Goal: Entertainment & Leisure: Consume media (video, audio)

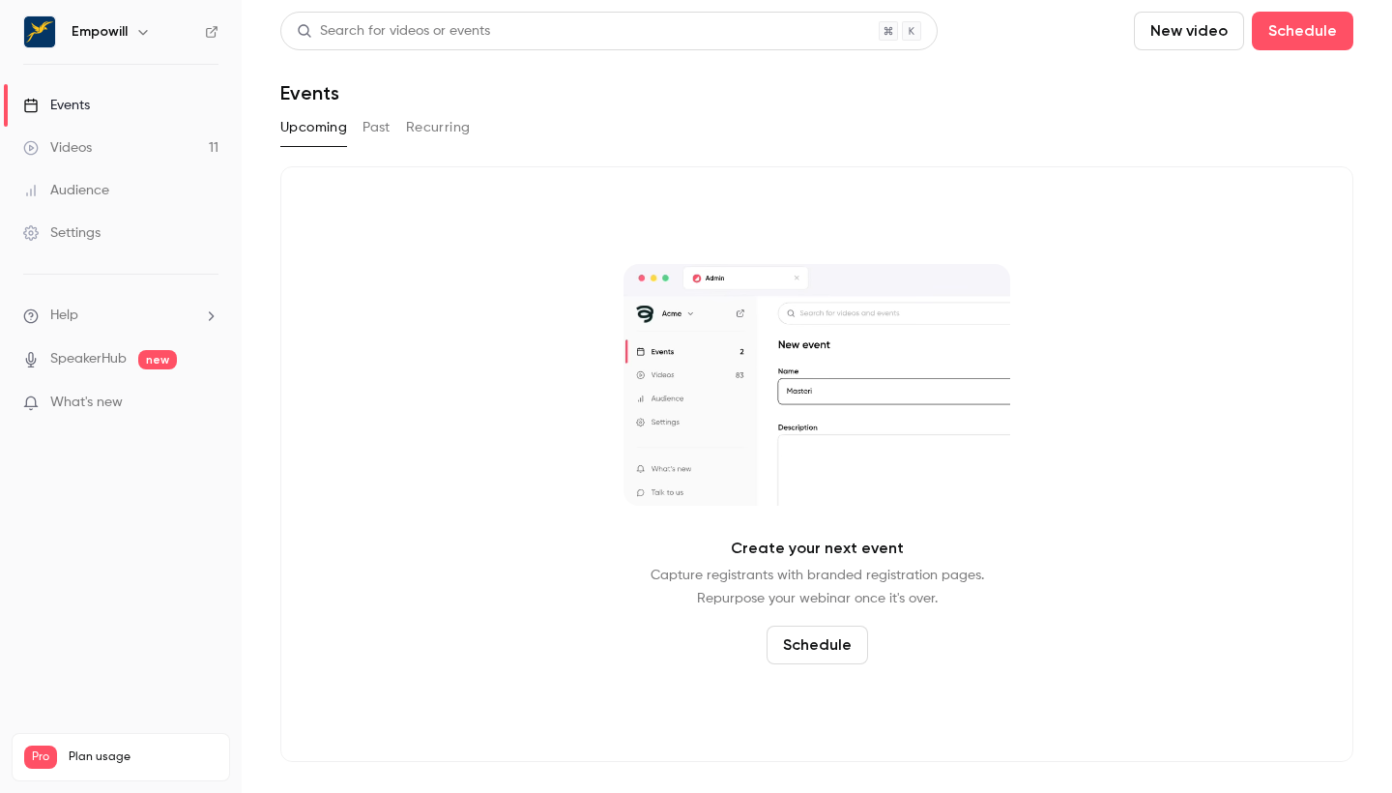
click at [131, 142] on link "Videos 11" at bounding box center [121, 148] width 242 height 43
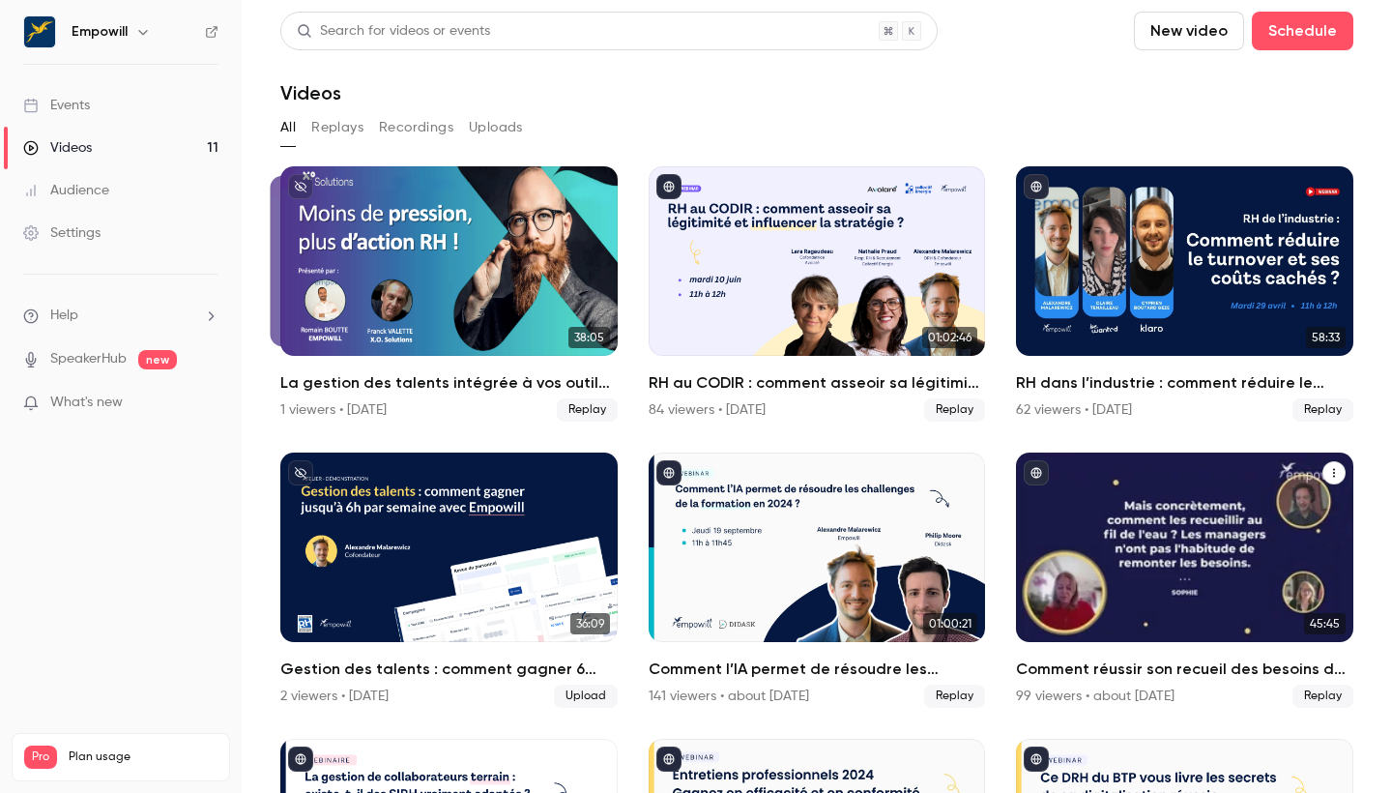
click at [861, 508] on div "Comment réussir son recueil des besoins de formation ? Enjeux, méthode et bonne…" at bounding box center [1184, 546] width 337 height 189
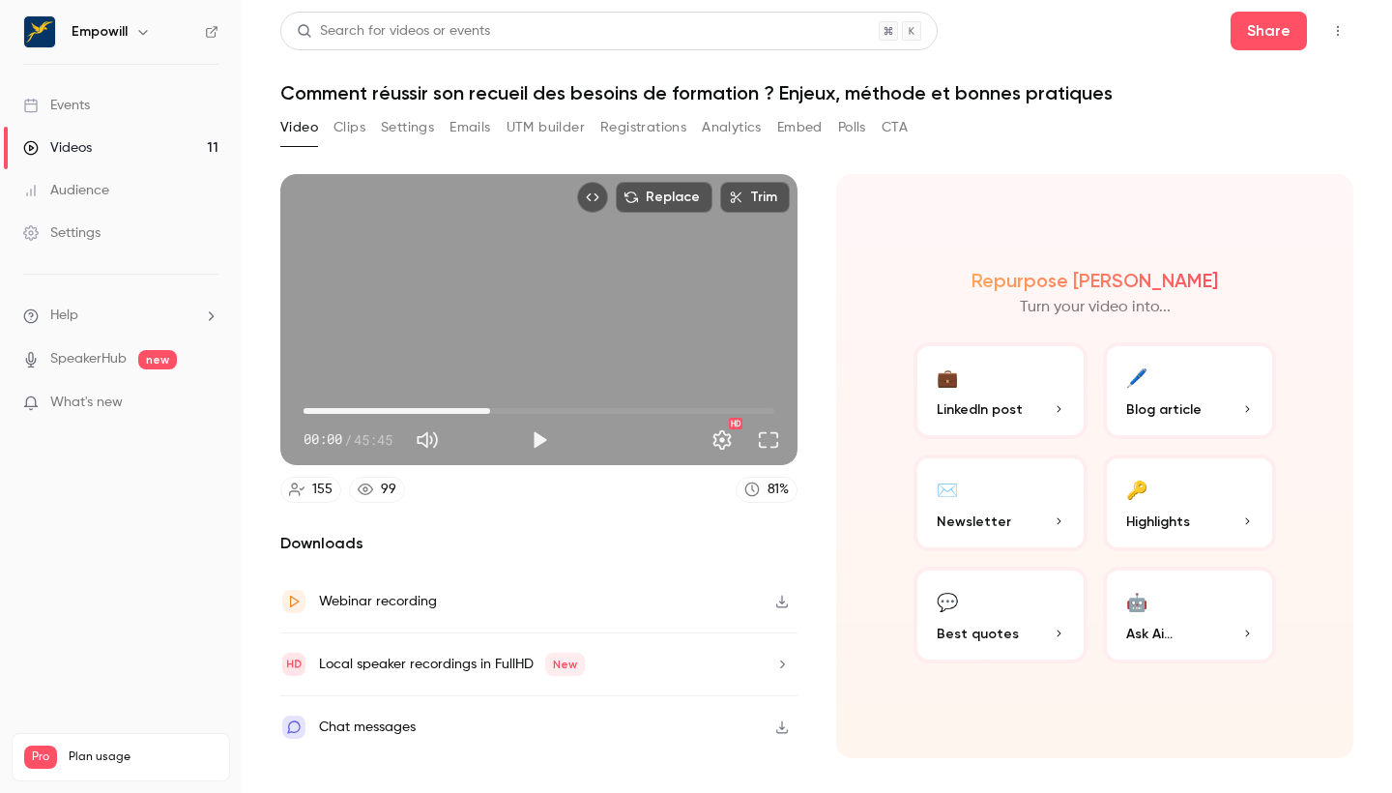
click at [490, 413] on span "18:08" at bounding box center [539, 410] width 471 height 31
click at [540, 411] on span "23:01" at bounding box center [539, 410] width 471 height 31
click at [541, 434] on button "Play" at bounding box center [539, 440] width 39 height 39
click at [723, 441] on button "Settings" at bounding box center [722, 440] width 39 height 39
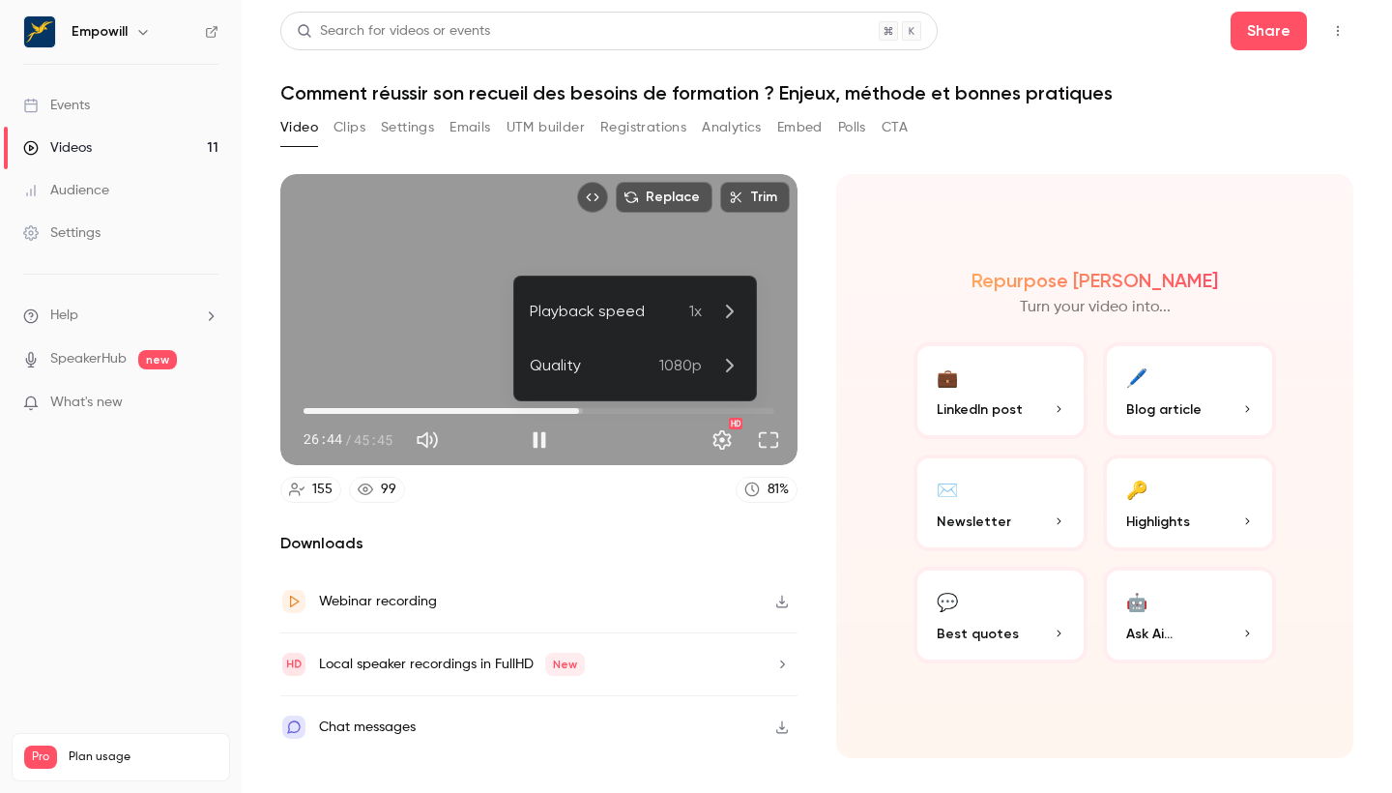
click at [734, 320] on icon at bounding box center [728, 311] width 23 height 23
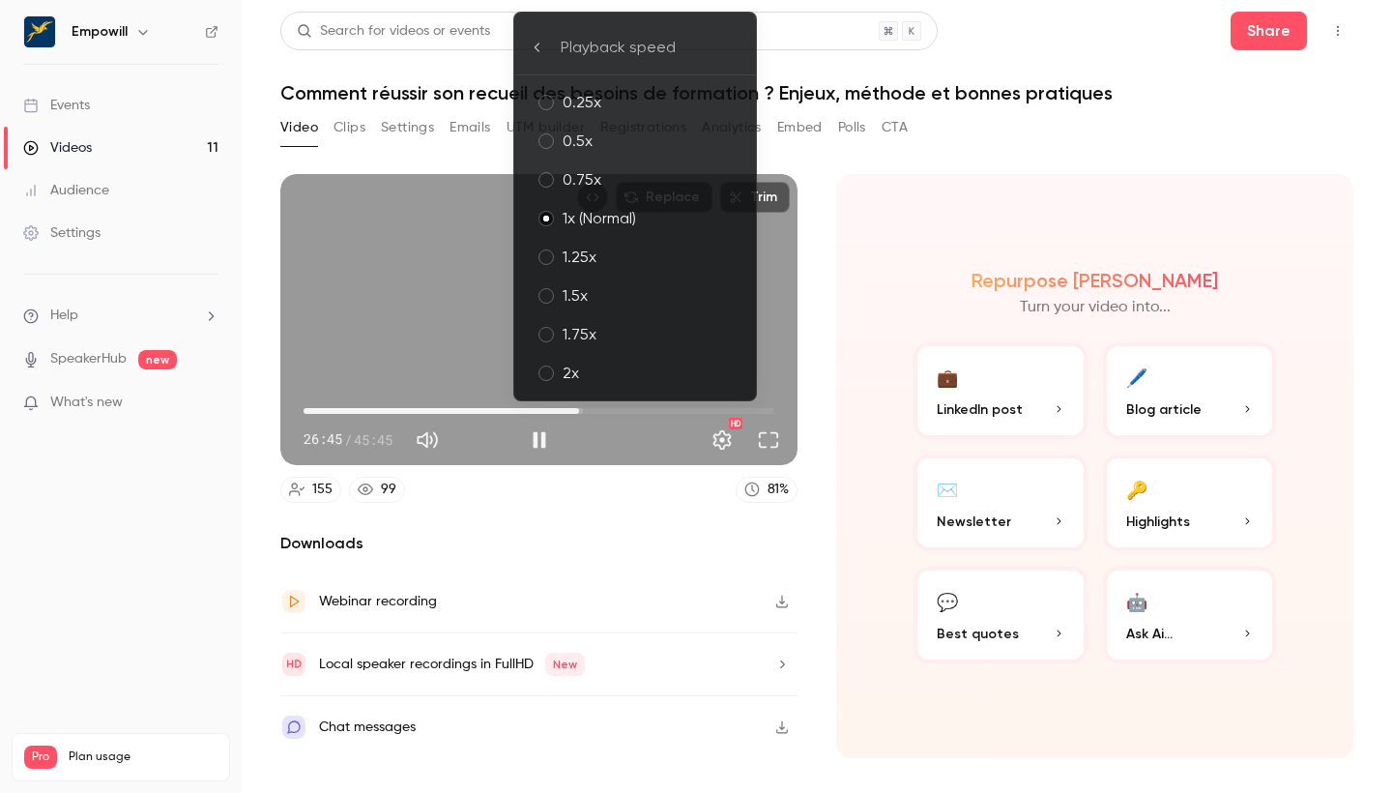
click at [572, 248] on div "1.25x" at bounding box center [652, 257] width 178 height 23
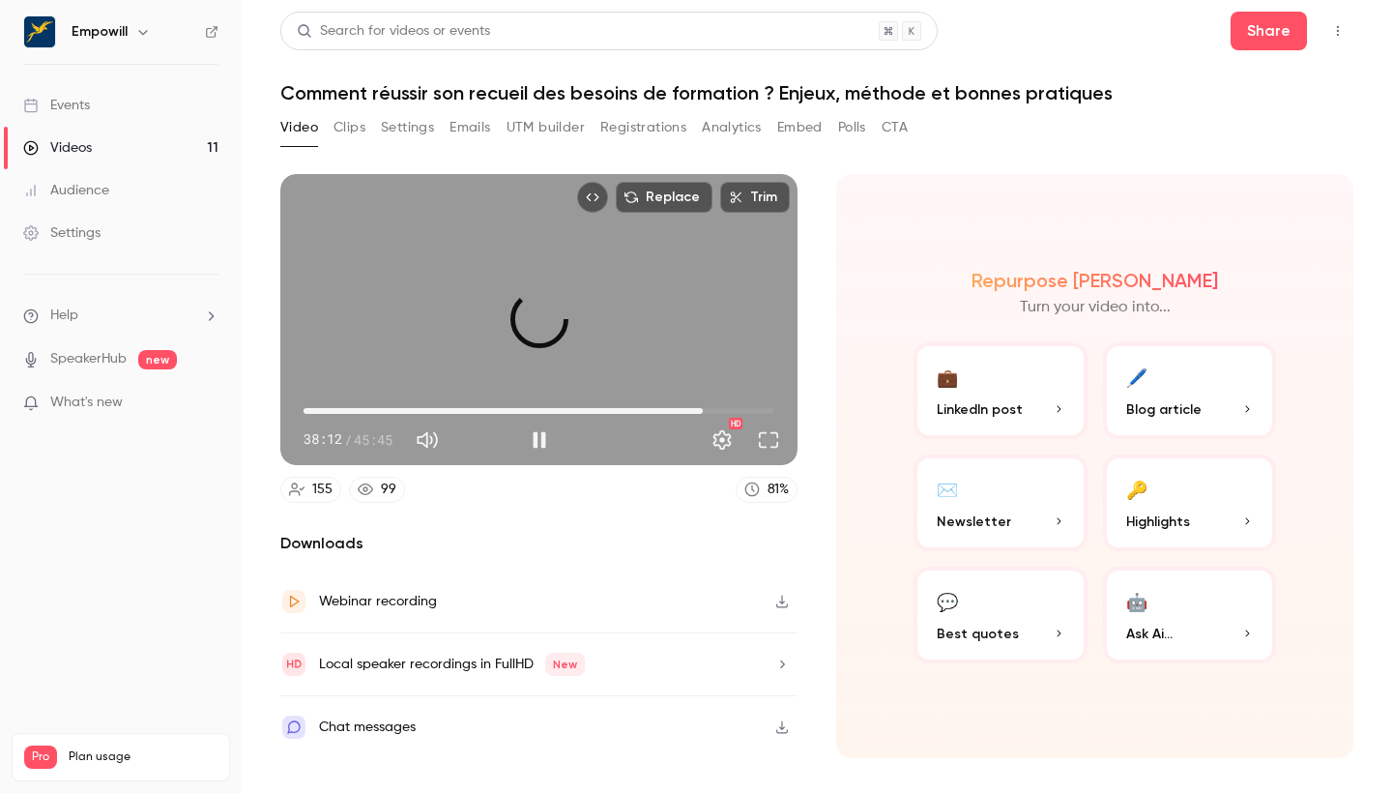
click at [703, 411] on span "38:48" at bounding box center [703, 411] width 6 height 6
click at [713, 411] on span "39:50" at bounding box center [539, 410] width 471 height 31
click at [726, 409] on span "39:51" at bounding box center [539, 410] width 471 height 31
click at [712, 407] on span "39:39" at bounding box center [539, 410] width 471 height 31
click at [714, 409] on span "39:41" at bounding box center [712, 411] width 6 height 6
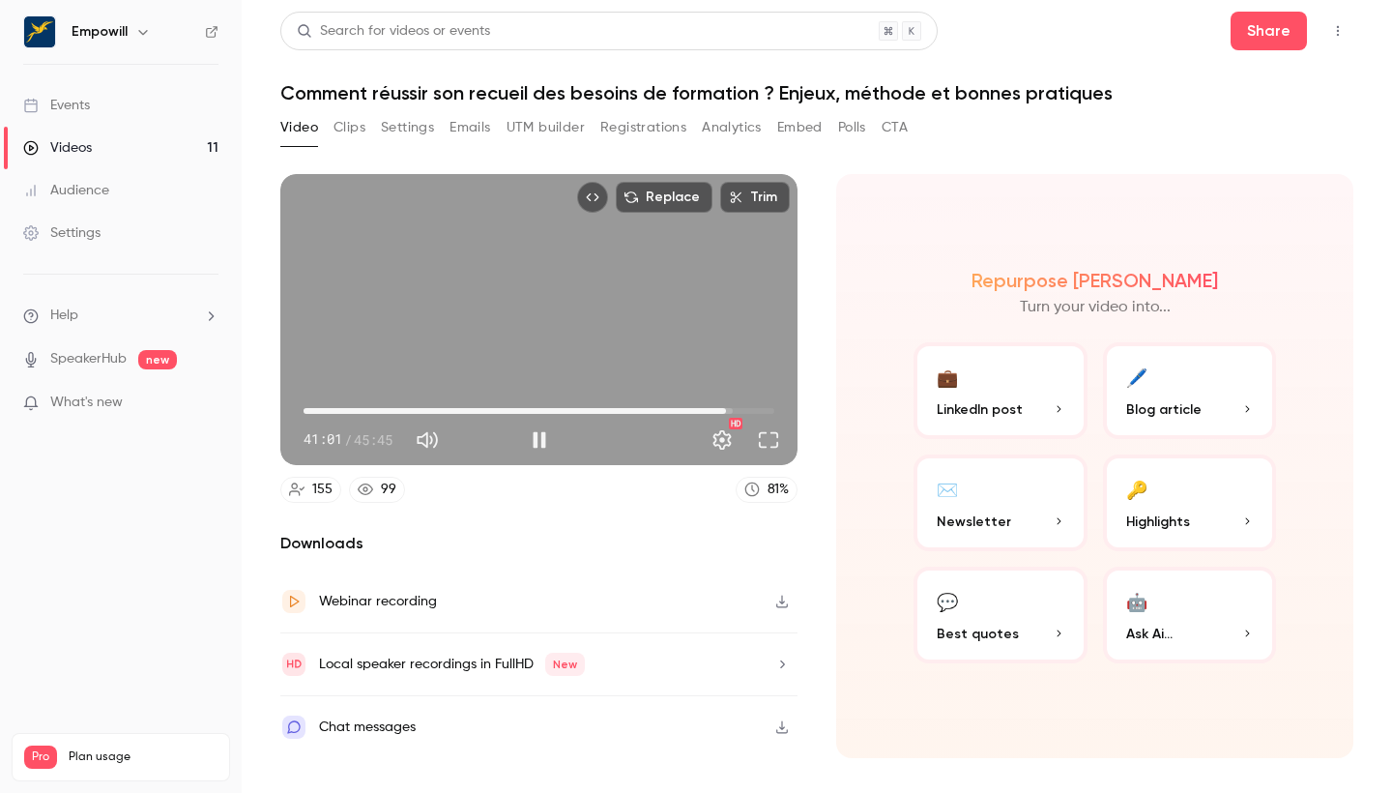
click at [674, 363] on div "Replace Trim 41:01 41:01 / 45:45 HD" at bounding box center [538, 319] width 517 height 291
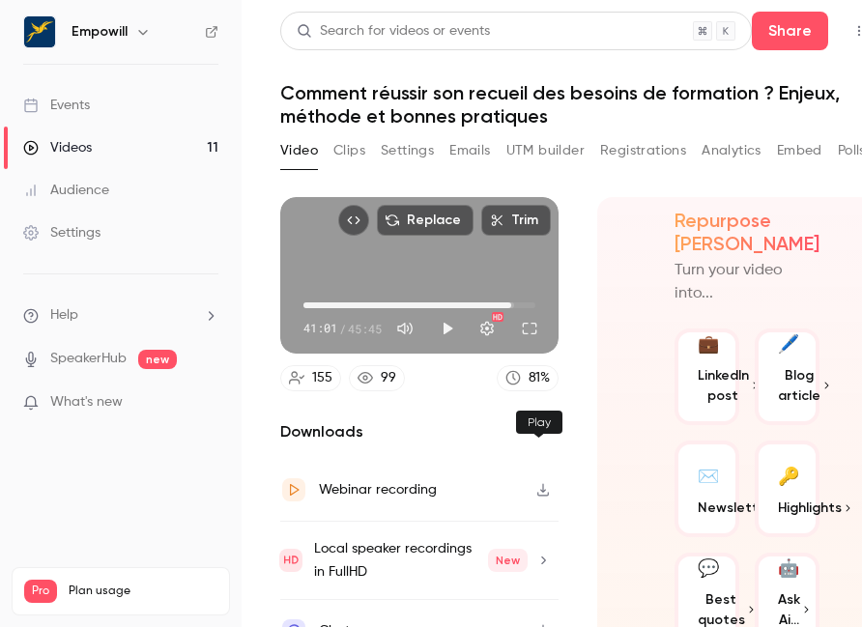
click at [467, 348] on button "Play" at bounding box center [447, 328] width 39 height 39
click at [559, 354] on div "Replace Trim 42:31 42:31 / 45:45 HD" at bounding box center [419, 275] width 278 height 157
click at [559, 354] on div "Replace Trim 42:32 42:32 / 45:45 HD" at bounding box center [419, 275] width 278 height 157
type input "******"
click at [559, 354] on div "Replace Trim 43:34 43:34 / 45:45 HD" at bounding box center [419, 275] width 278 height 157
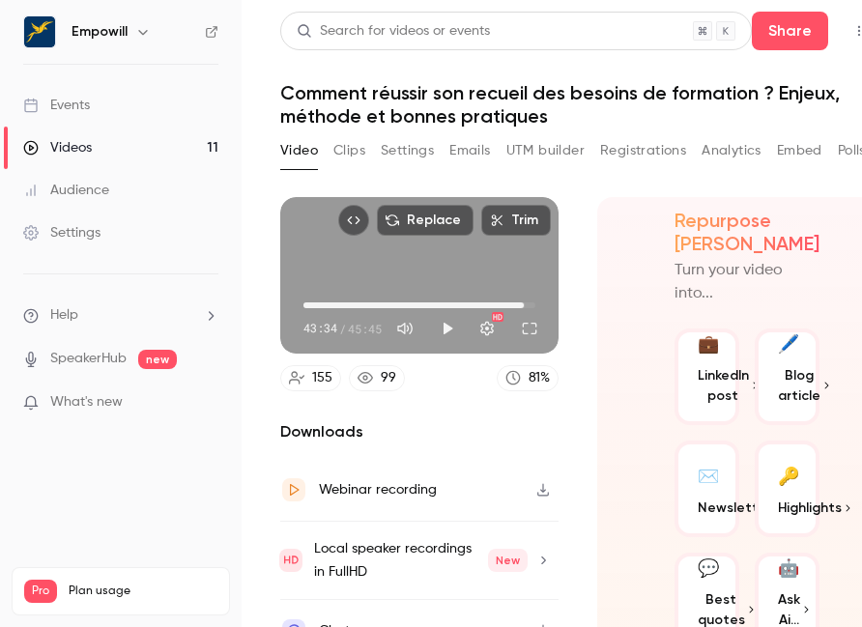
click at [339, 146] on button "Clips" at bounding box center [350, 150] width 32 height 31
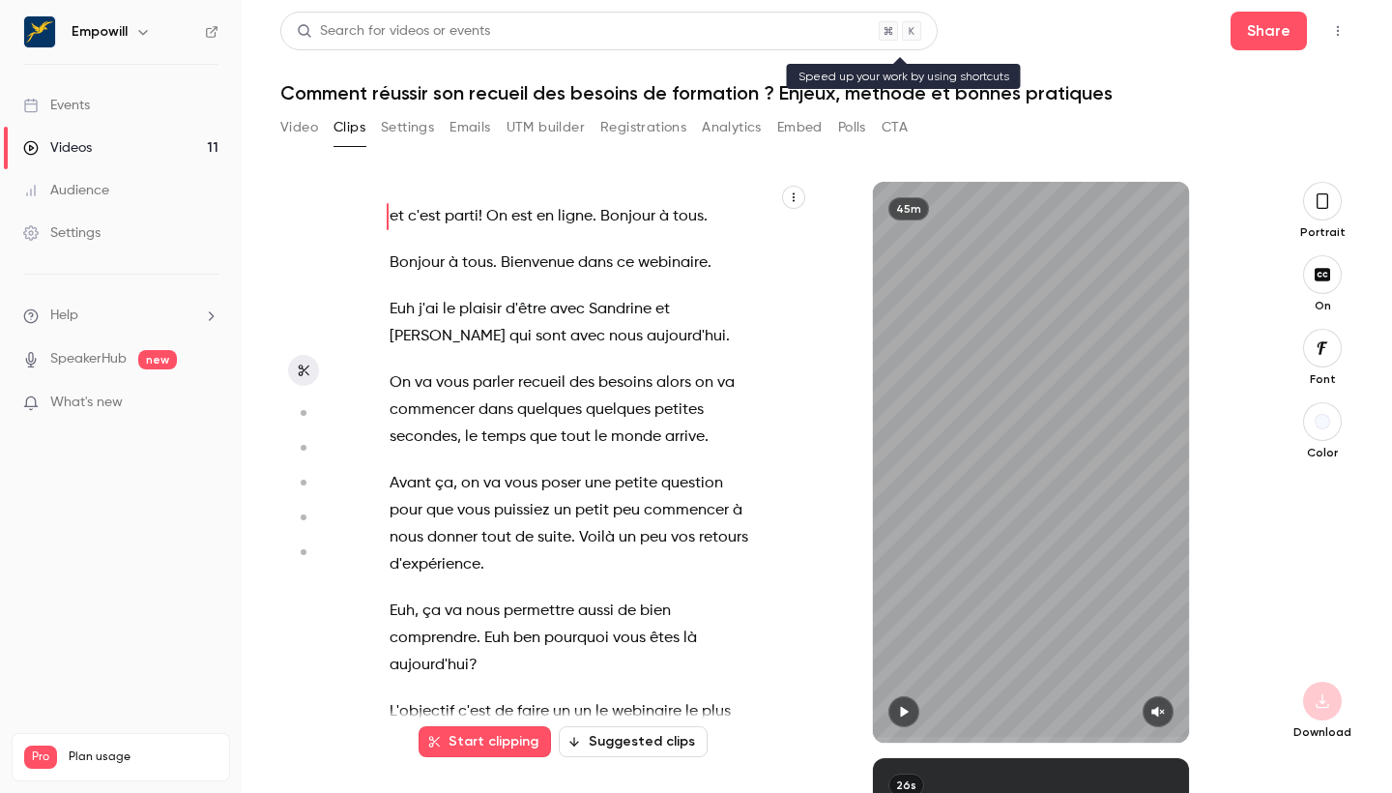
click at [861, 626] on icon "button" at bounding box center [903, 712] width 15 height 14
click at [861, 626] on button "button" at bounding box center [1158, 711] width 31 height 31
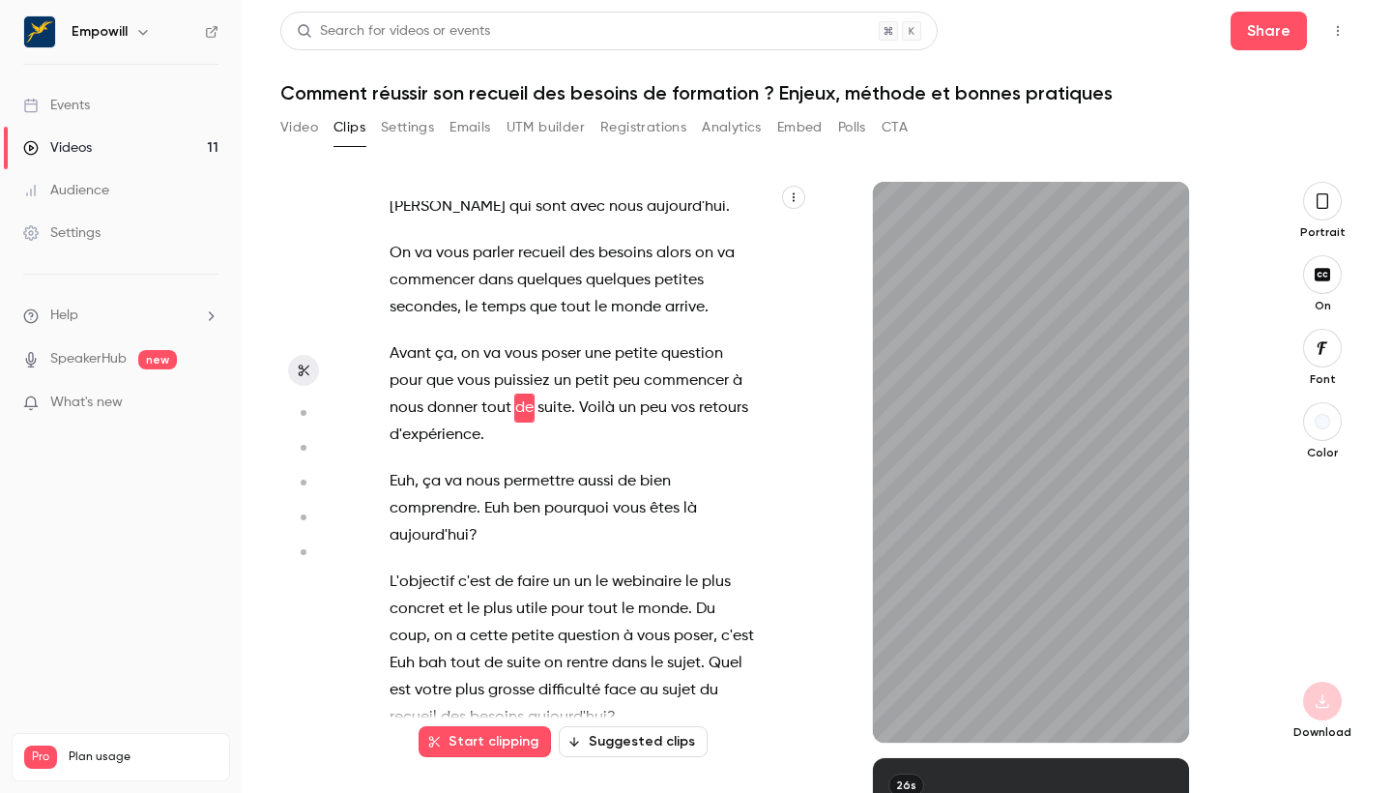
scroll to position [63, 0]
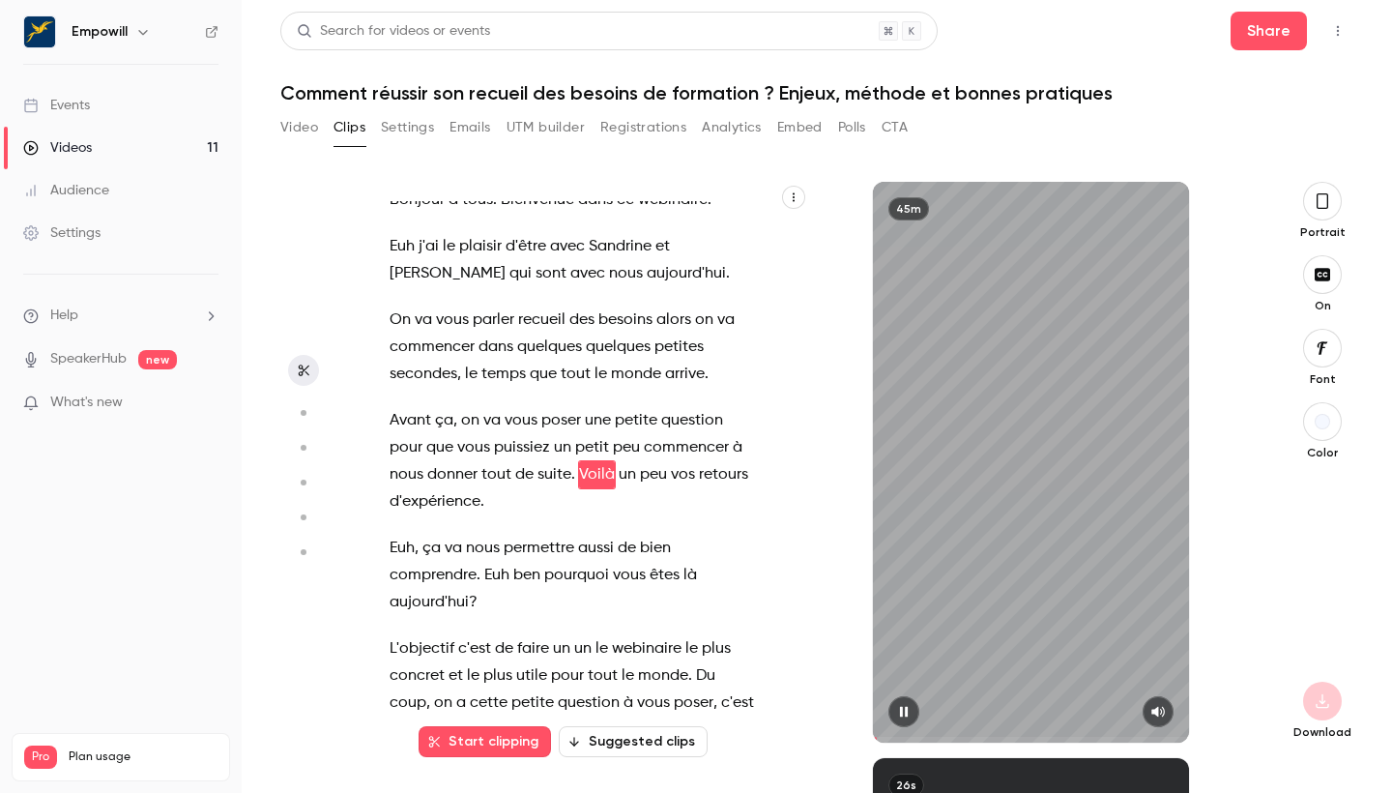
click at [861, 582] on div "45m" at bounding box center [1030, 462] width 315 height 561
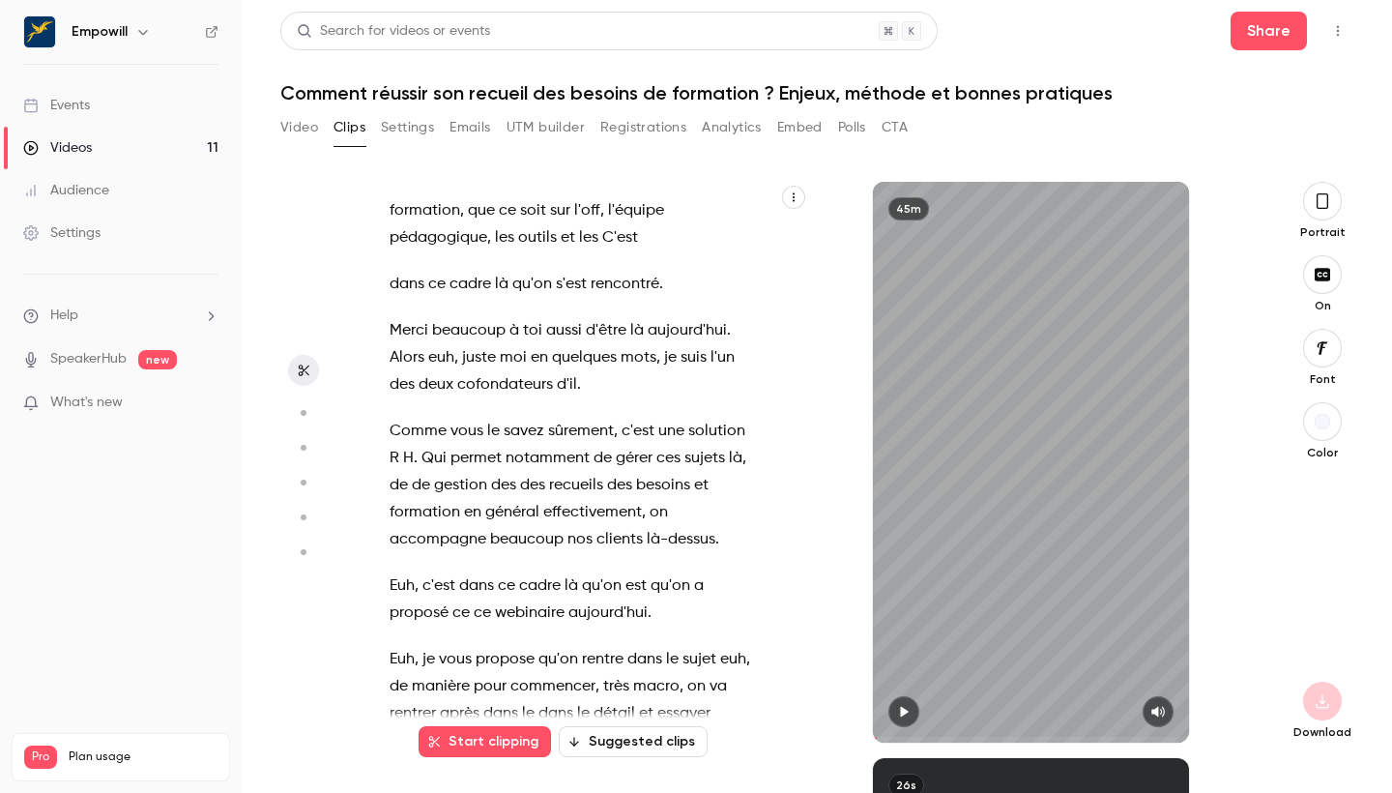
scroll to position [3073, 0]
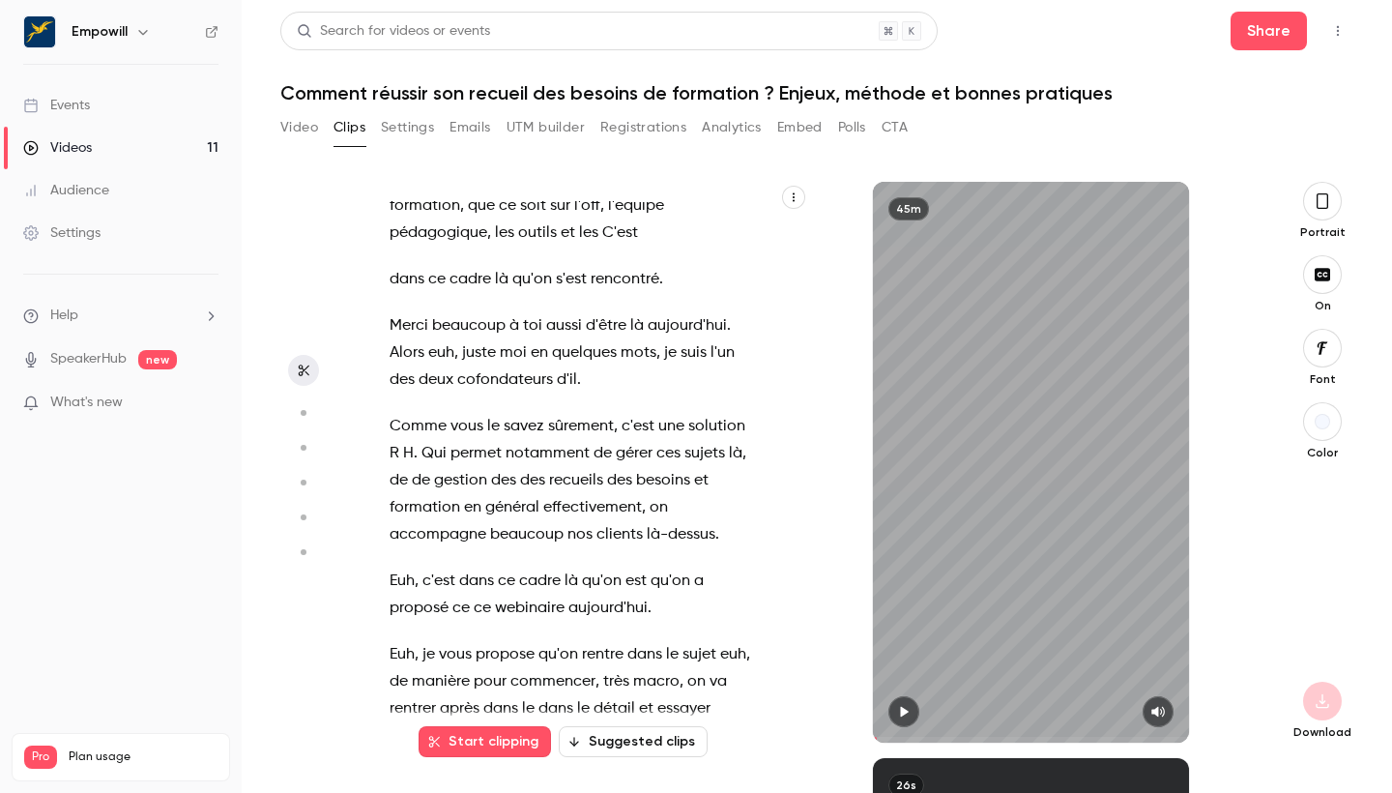
click at [421, 413] on span "Comme" at bounding box center [418, 426] width 57 height 27
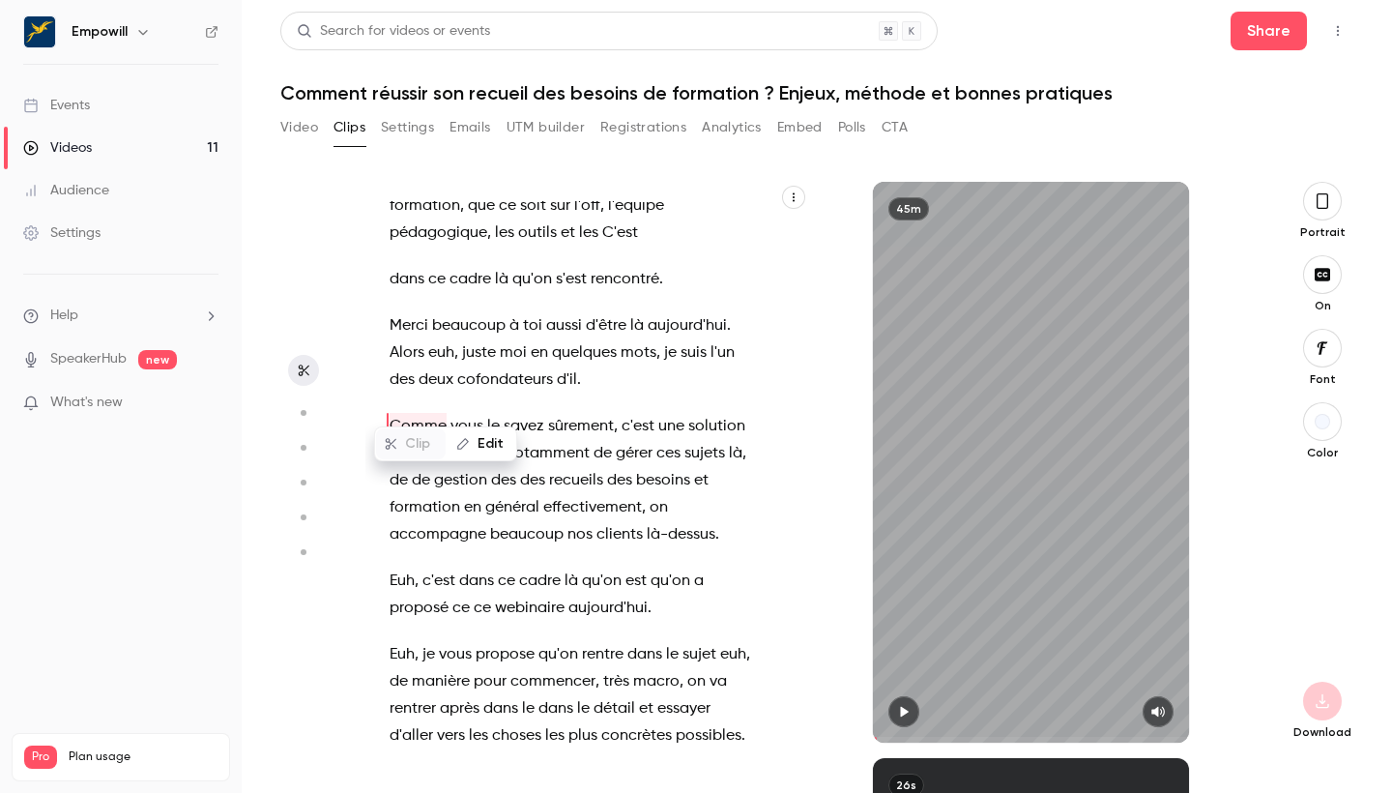
scroll to position [2998, 0]
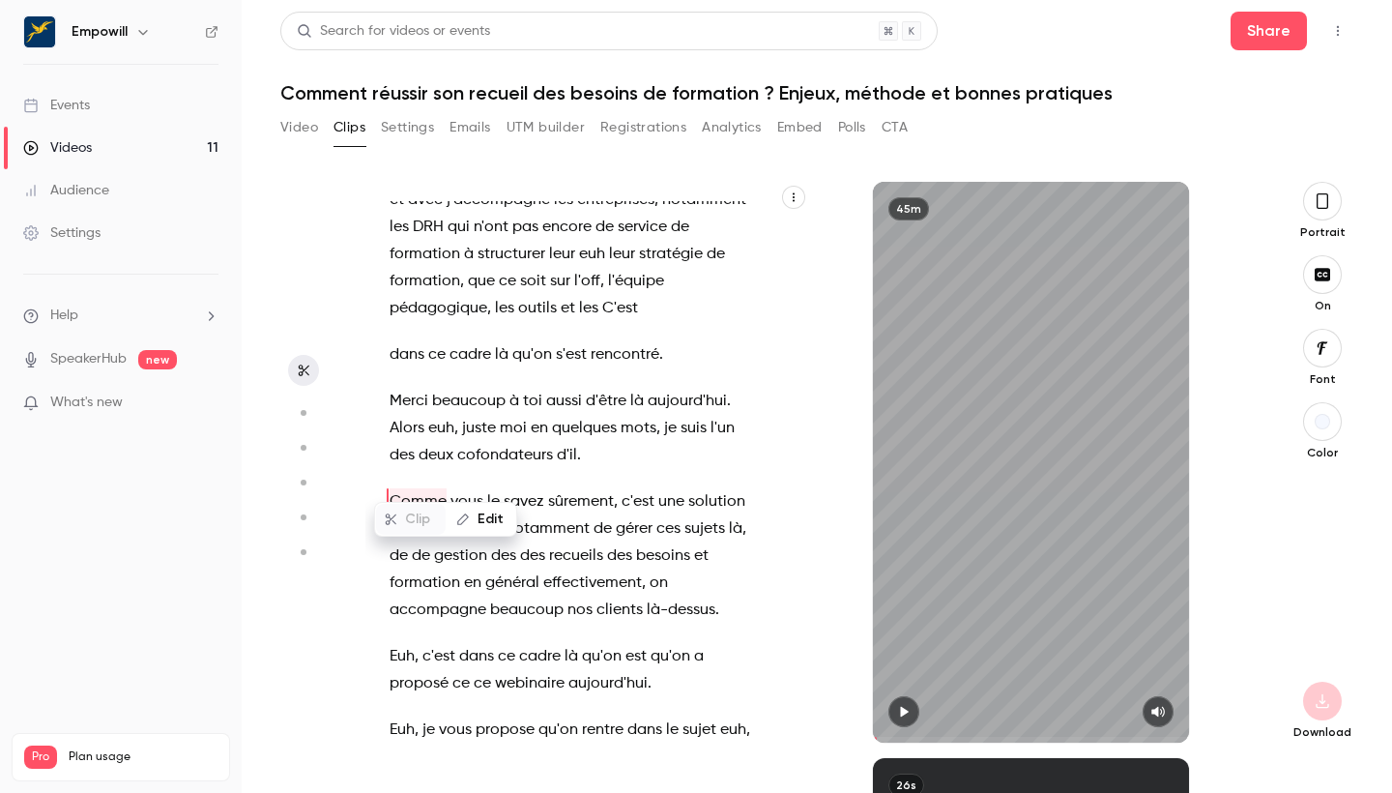
click at [496, 488] on span "le" at bounding box center [493, 501] width 13 height 27
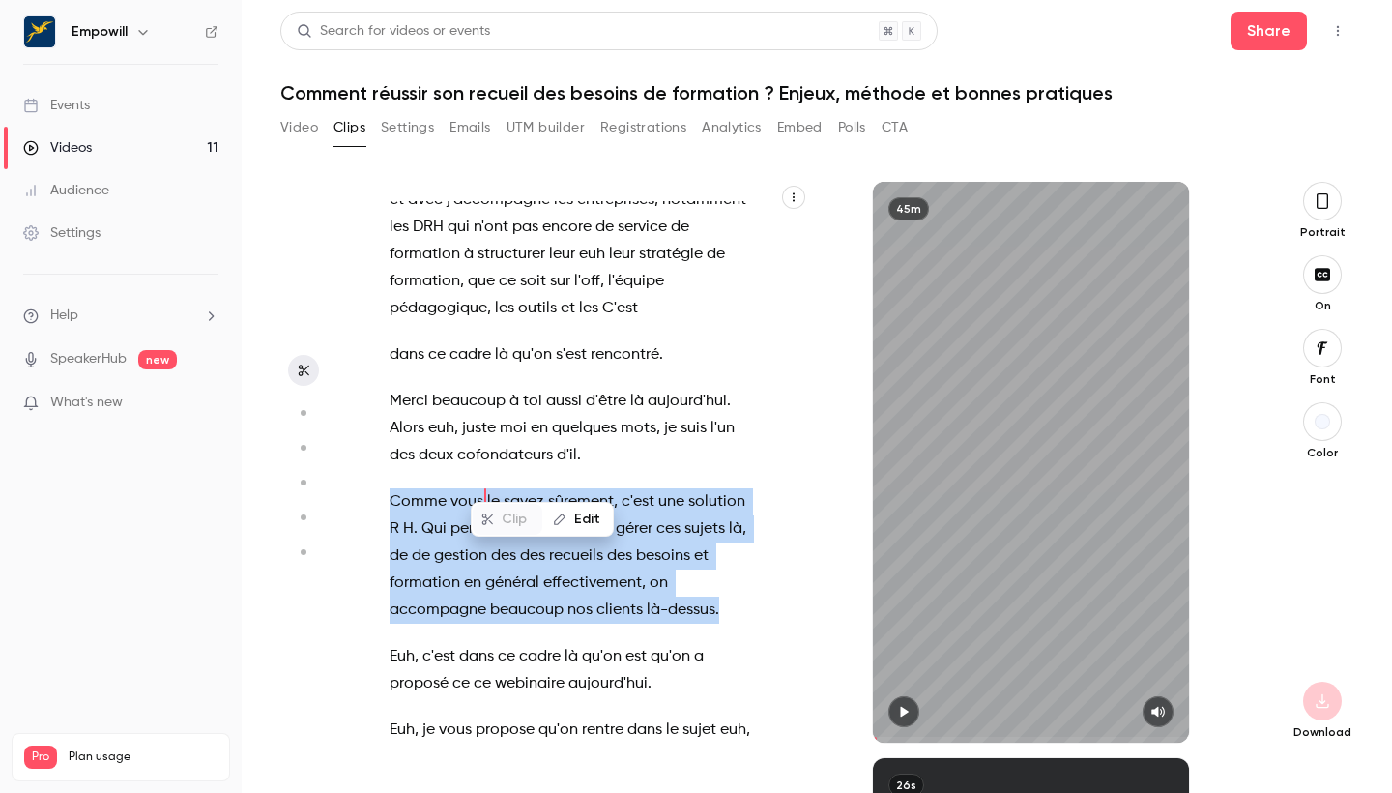
drag, startPoint x: 392, startPoint y: 474, endPoint x: 717, endPoint y: 583, distance: 343.6
click at [717, 583] on p "Comme vous le savez sûrement , c'est une solution R H . Qui permet notamment de…" at bounding box center [573, 555] width 366 height 135
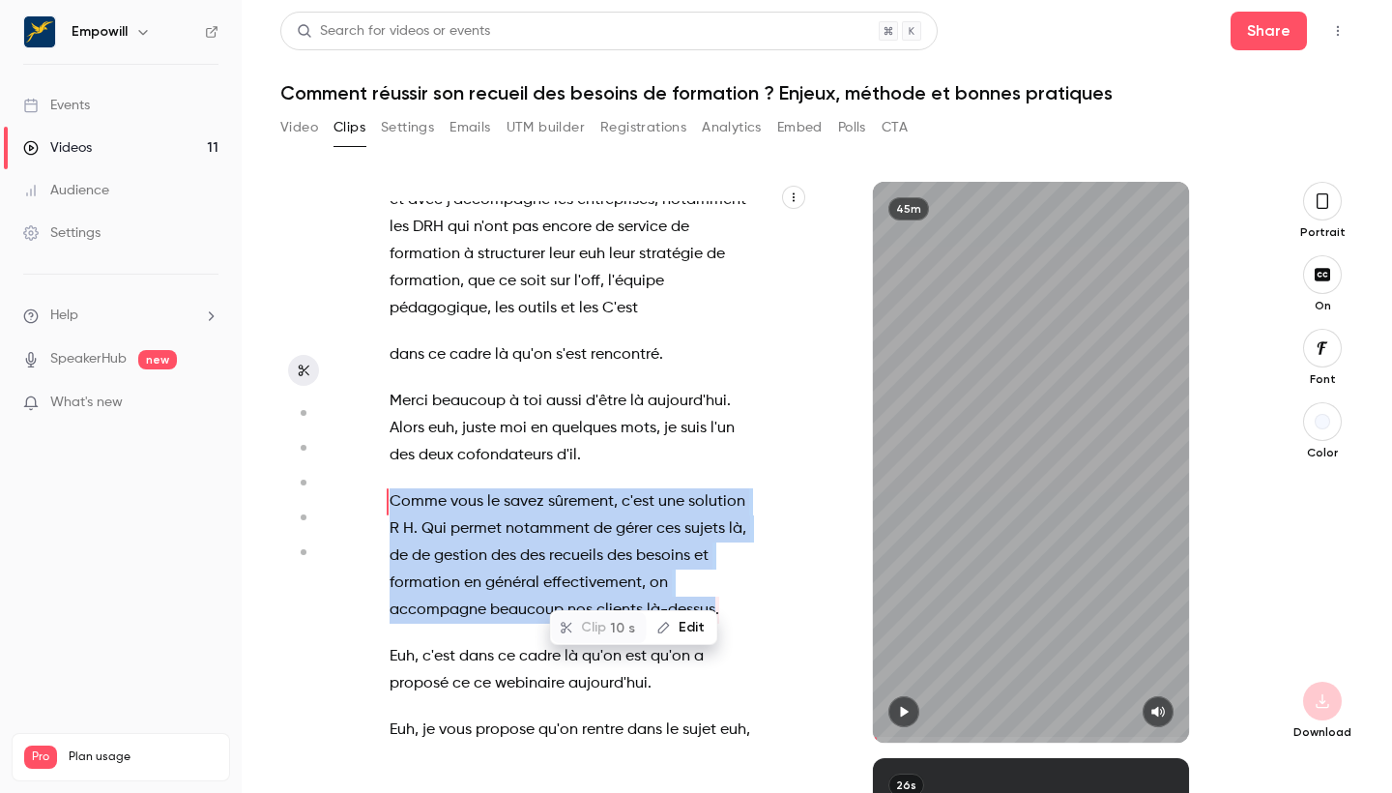
click at [698, 626] on button "Edit" at bounding box center [683, 627] width 67 height 31
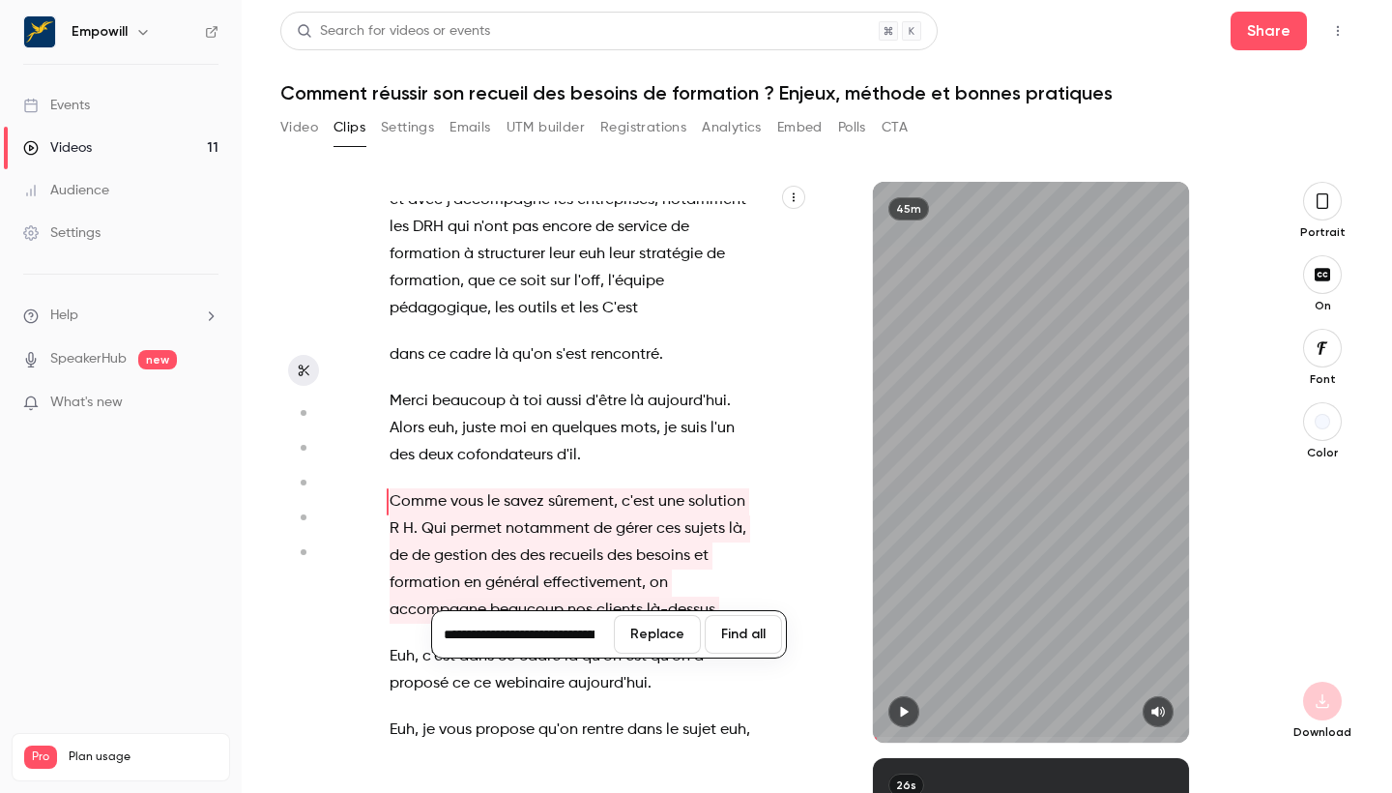
click at [696, 560] on p "Comme vous le savez sûrement , c'est une solution R H . Qui permet notamment de…" at bounding box center [573, 555] width 366 height 135
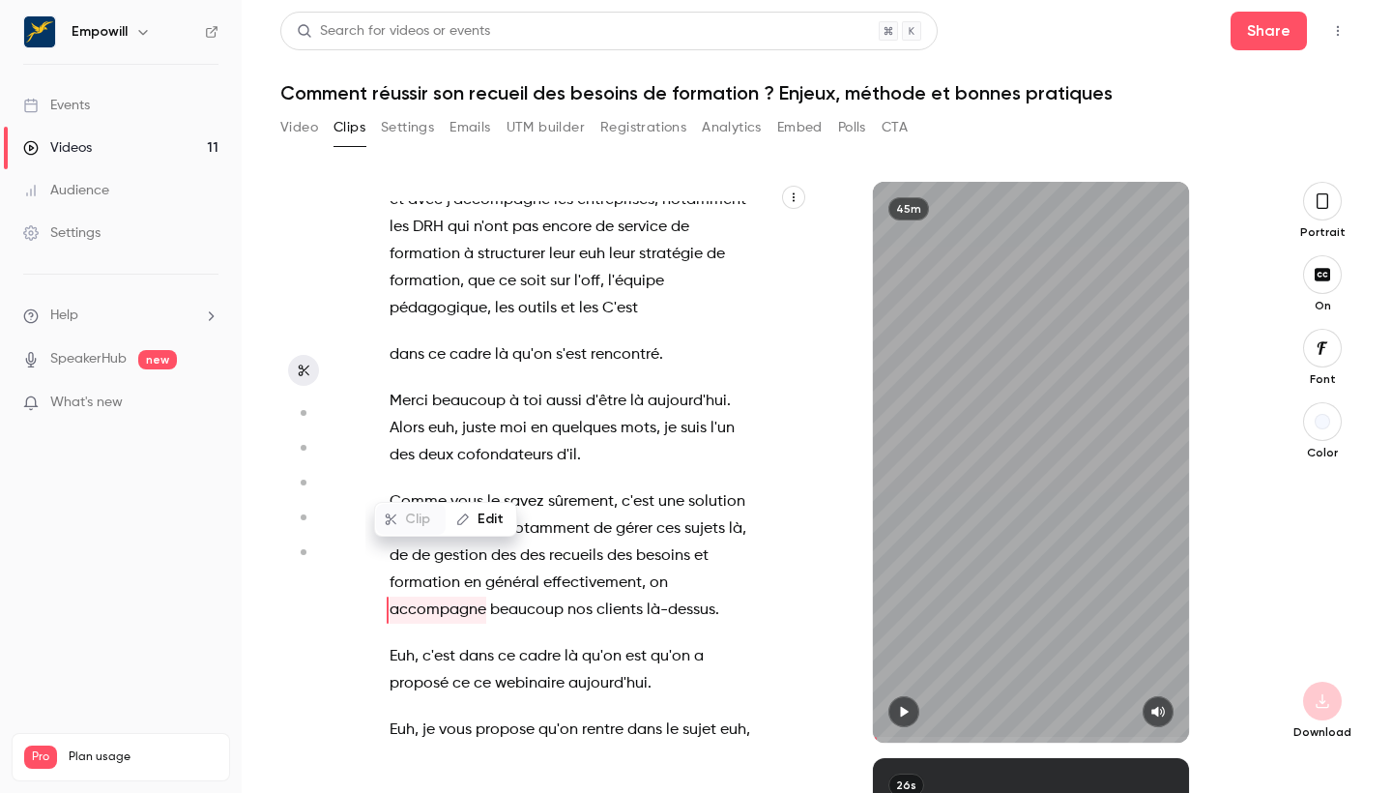
scroll to position [3106, 0]
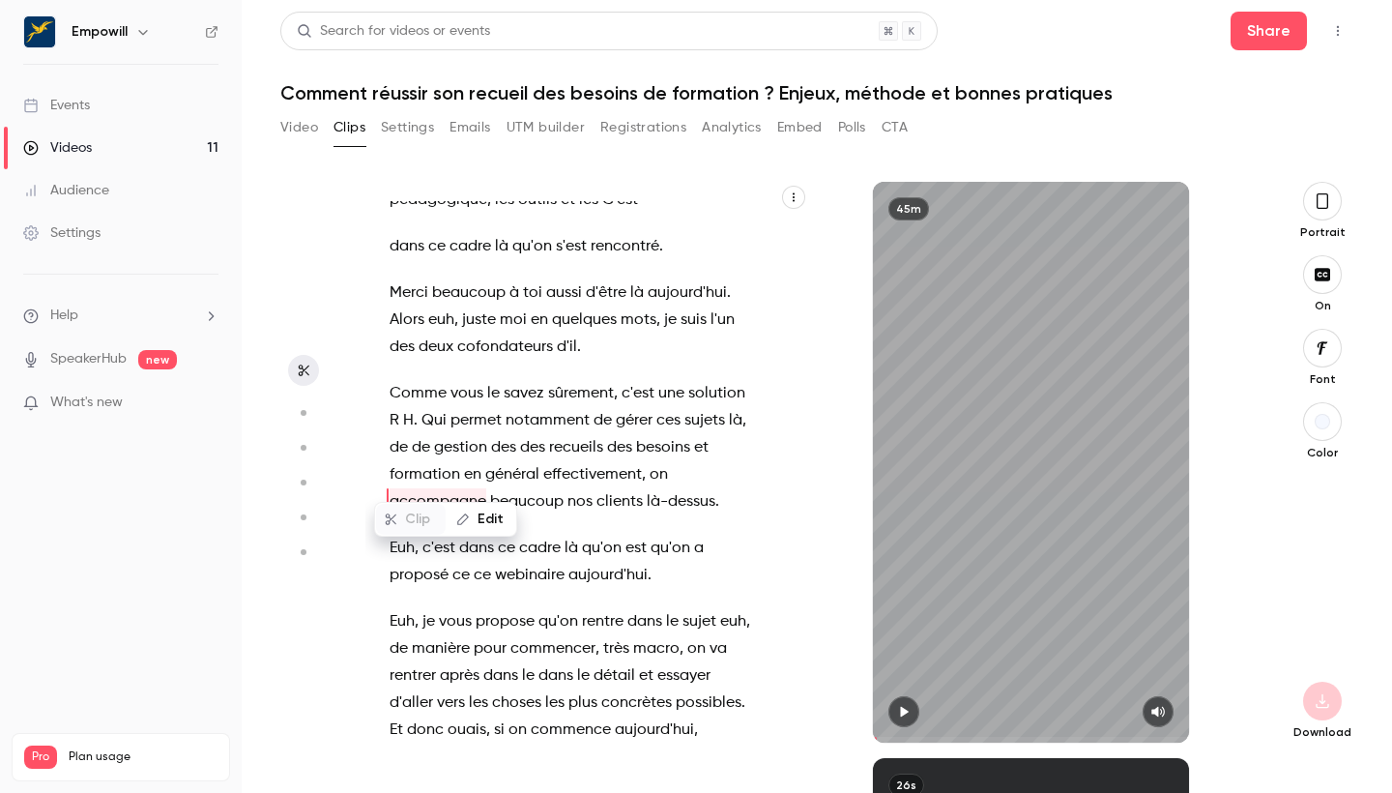
click at [861, 626] on button "button" at bounding box center [903, 711] width 31 height 31
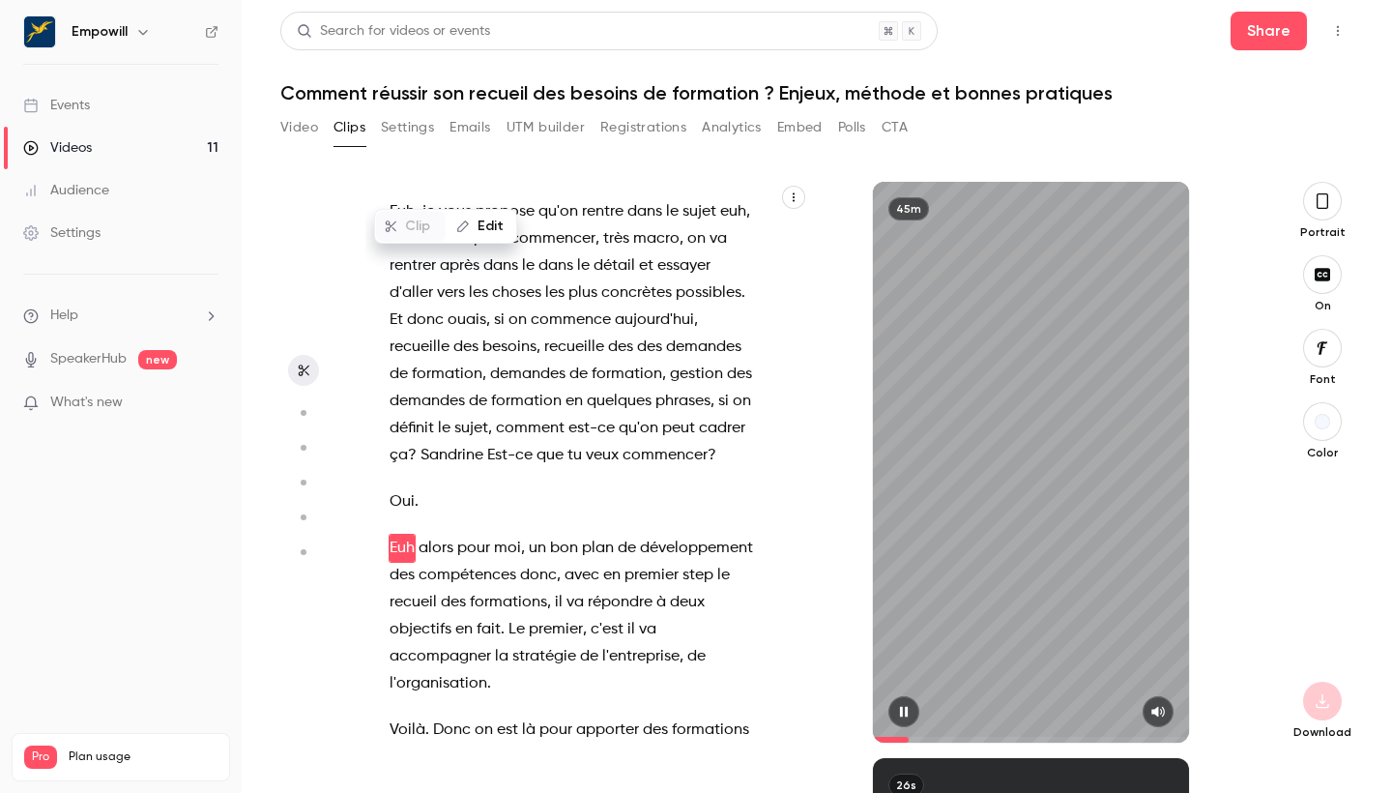
scroll to position [3562, 0]
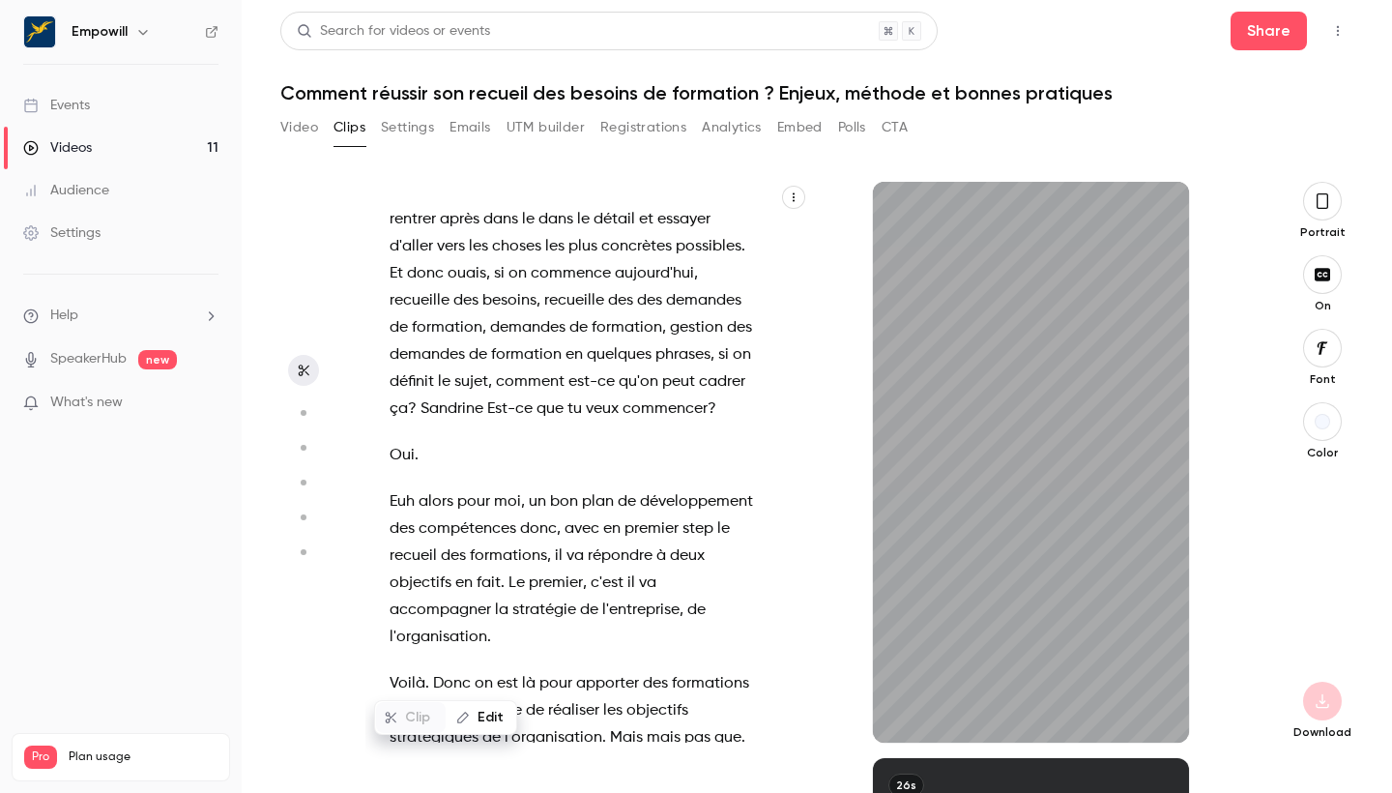
drag, startPoint x: 885, startPoint y: 738, endPoint x: 852, endPoint y: 738, distance: 32.9
click at [852, 626] on div "45m" at bounding box center [1031, 462] width 444 height 561
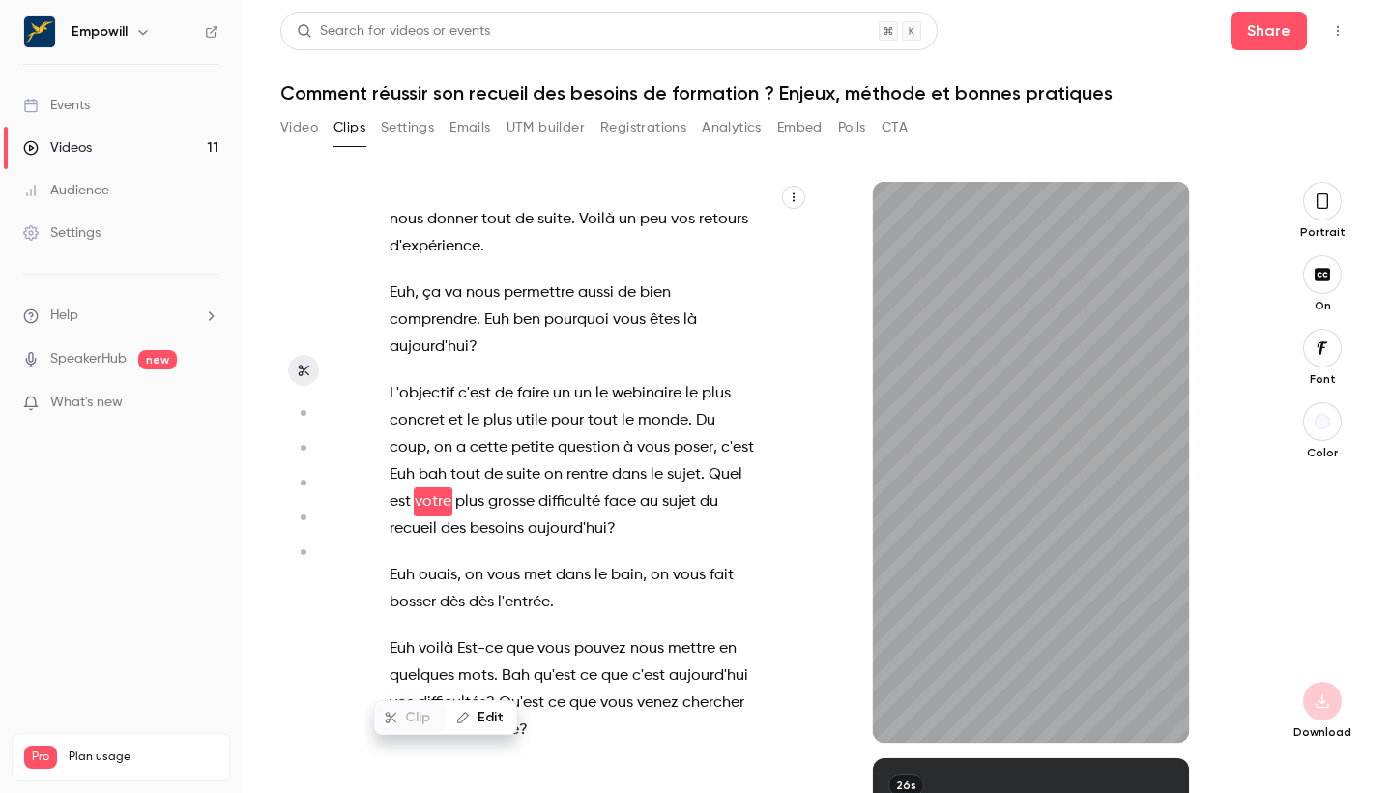
scroll to position [345, 0]
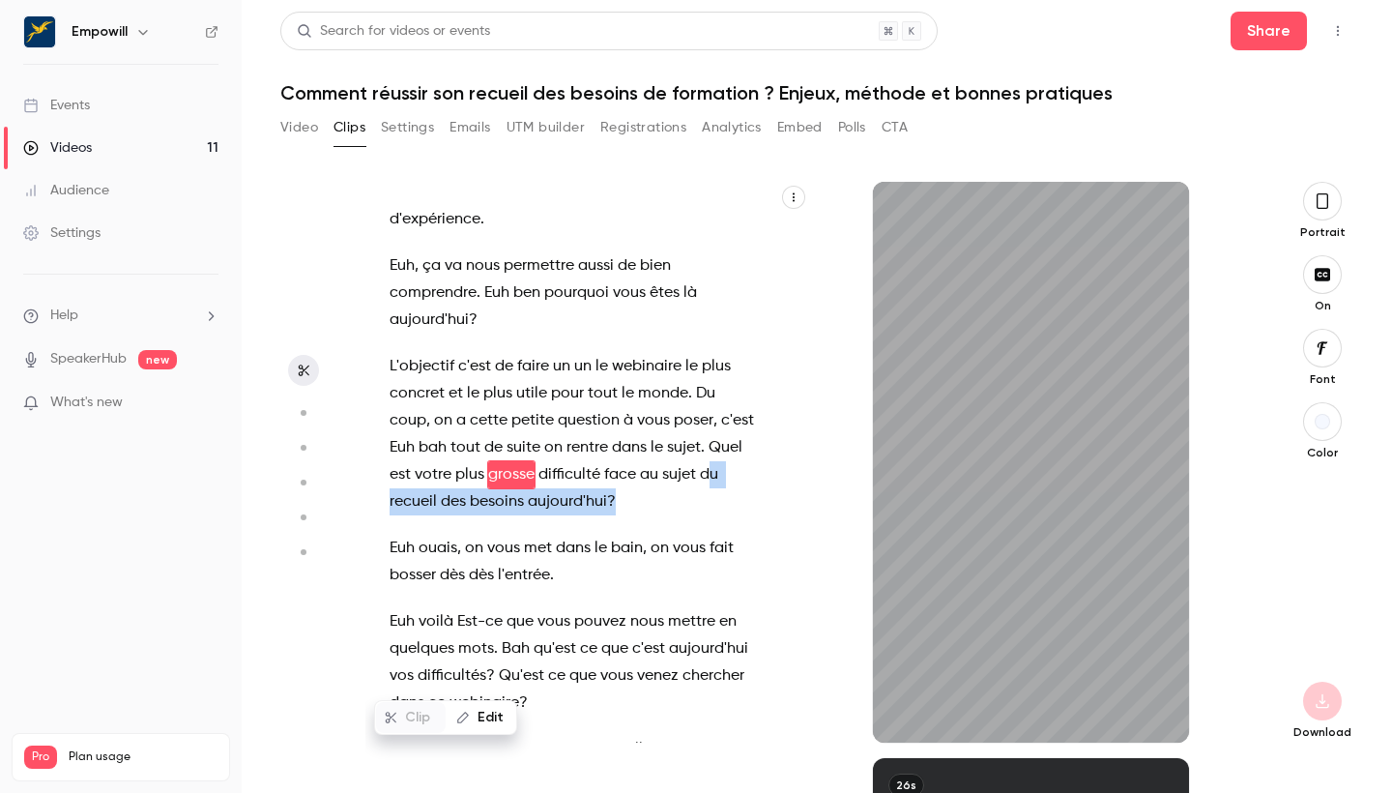
drag, startPoint x: 707, startPoint y: 470, endPoint x: 713, endPoint y: 494, distance: 25.1
click at [713, 494] on p "L'objectif c'est de faire un un le webinaire le plus concret et le plus utile p…" at bounding box center [573, 434] width 366 height 162
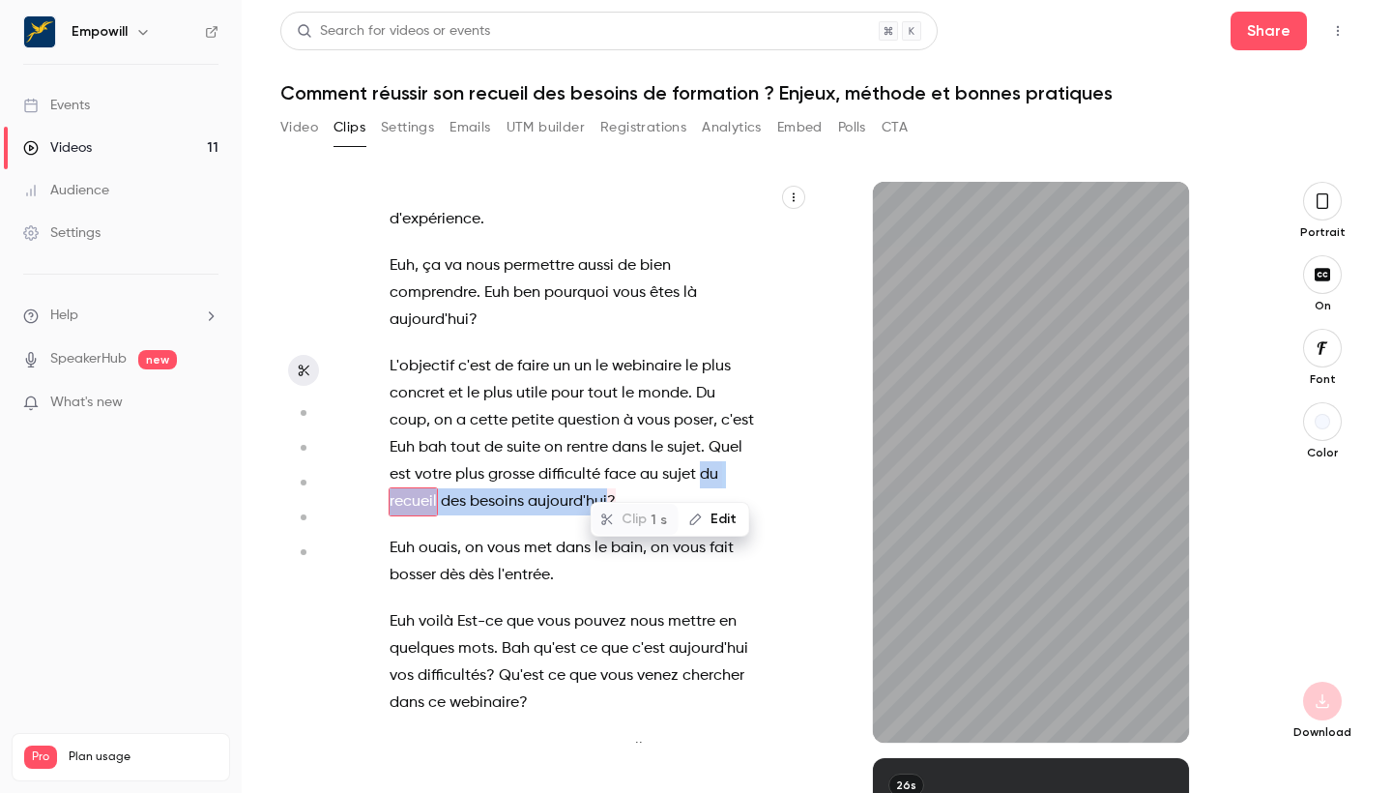
scroll to position [372, 0]
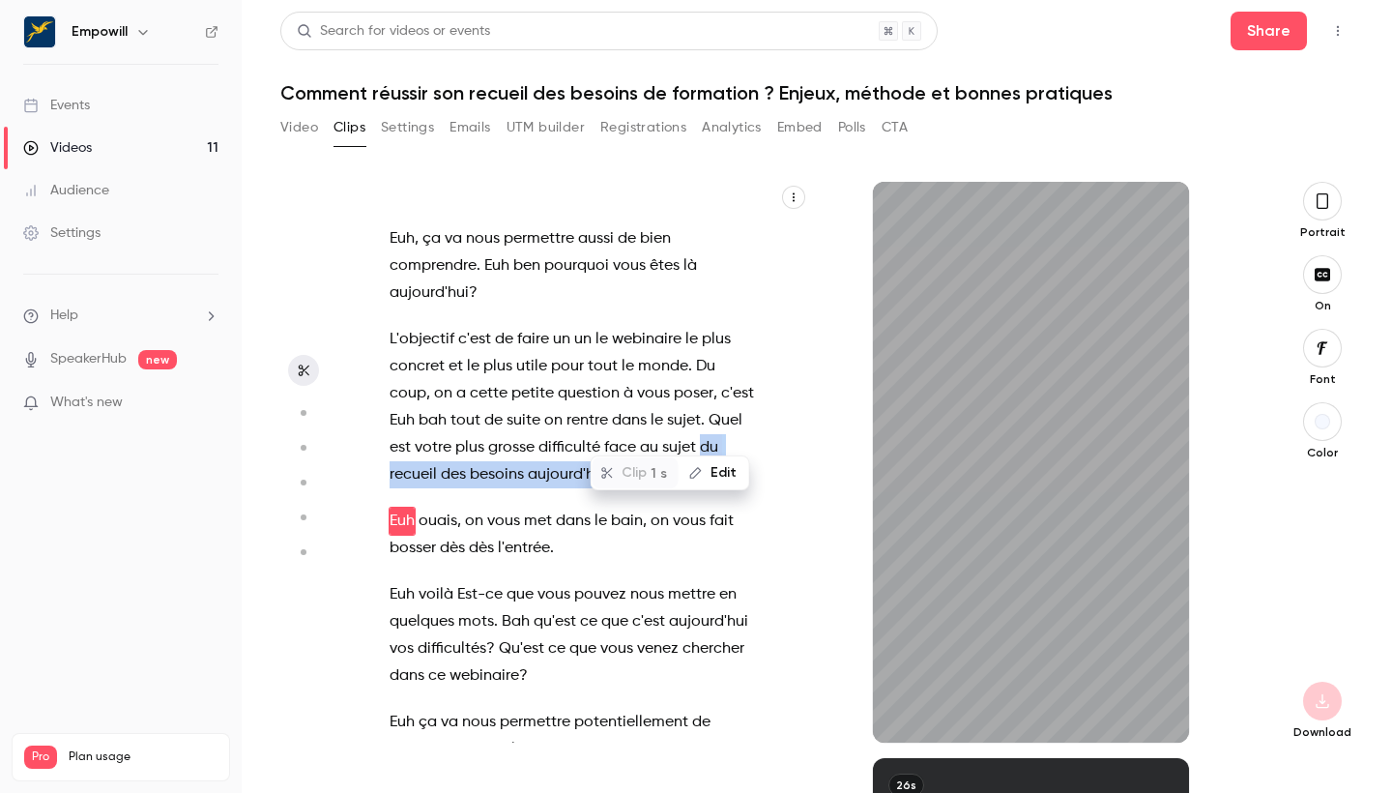
type input "**"
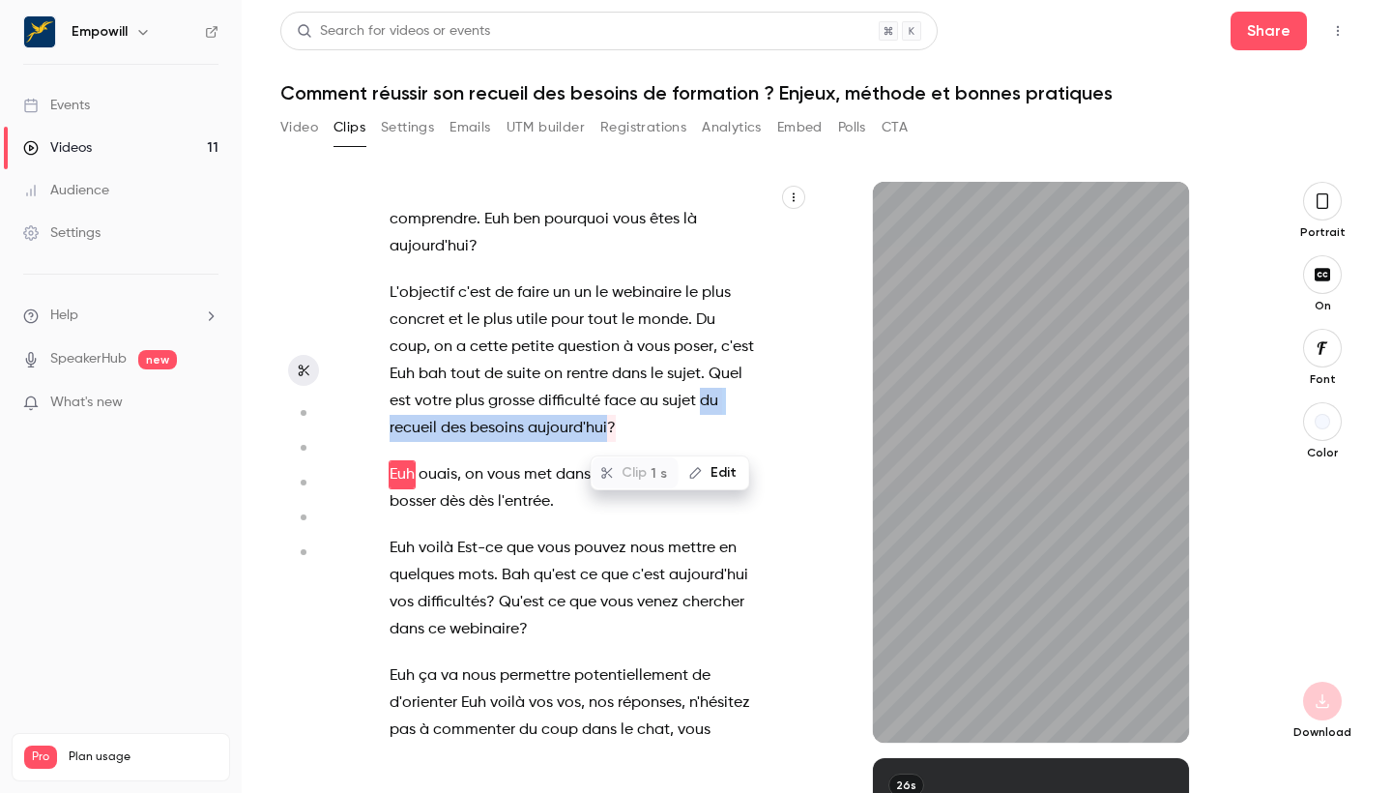
click at [287, 126] on button "Video" at bounding box center [299, 127] width 38 height 31
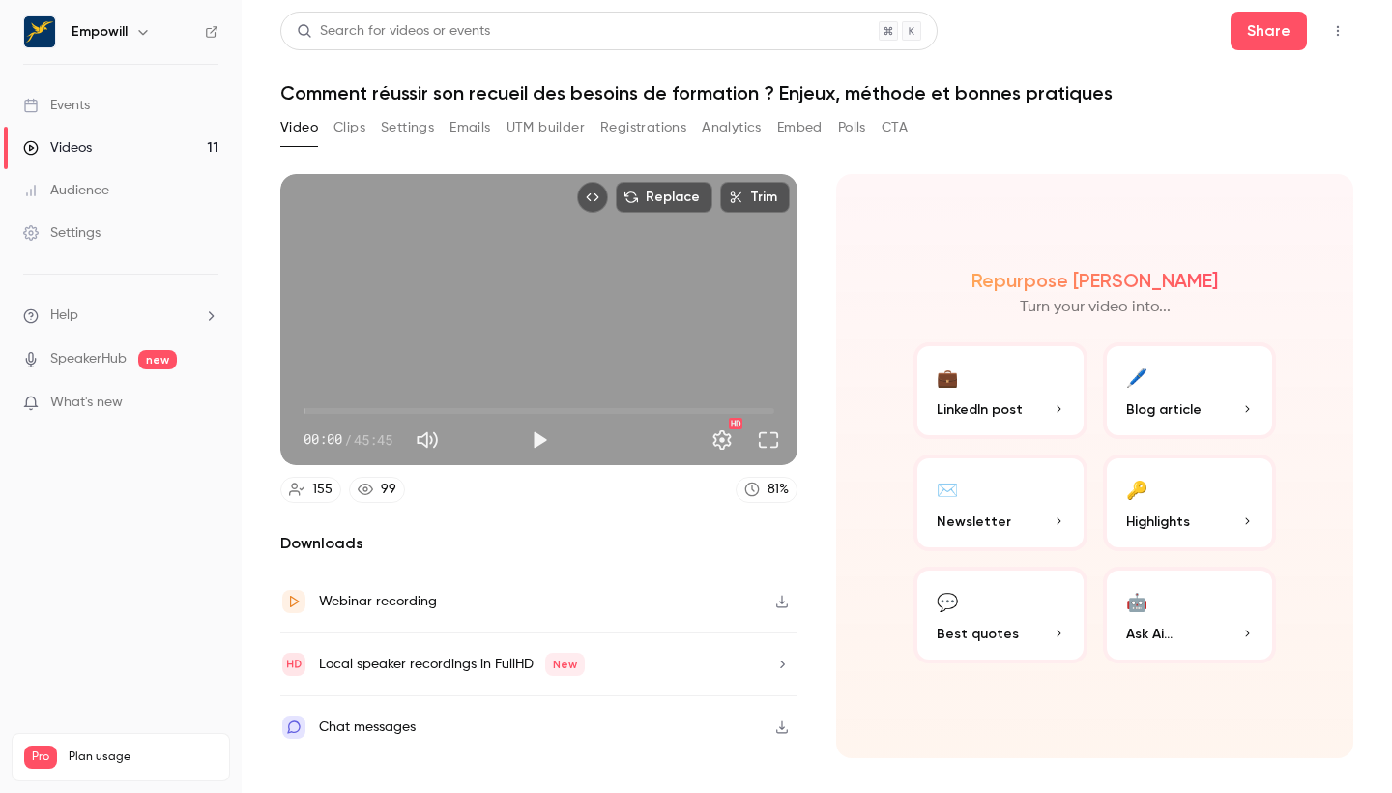
click at [356, 128] on button "Clips" at bounding box center [350, 127] width 32 height 31
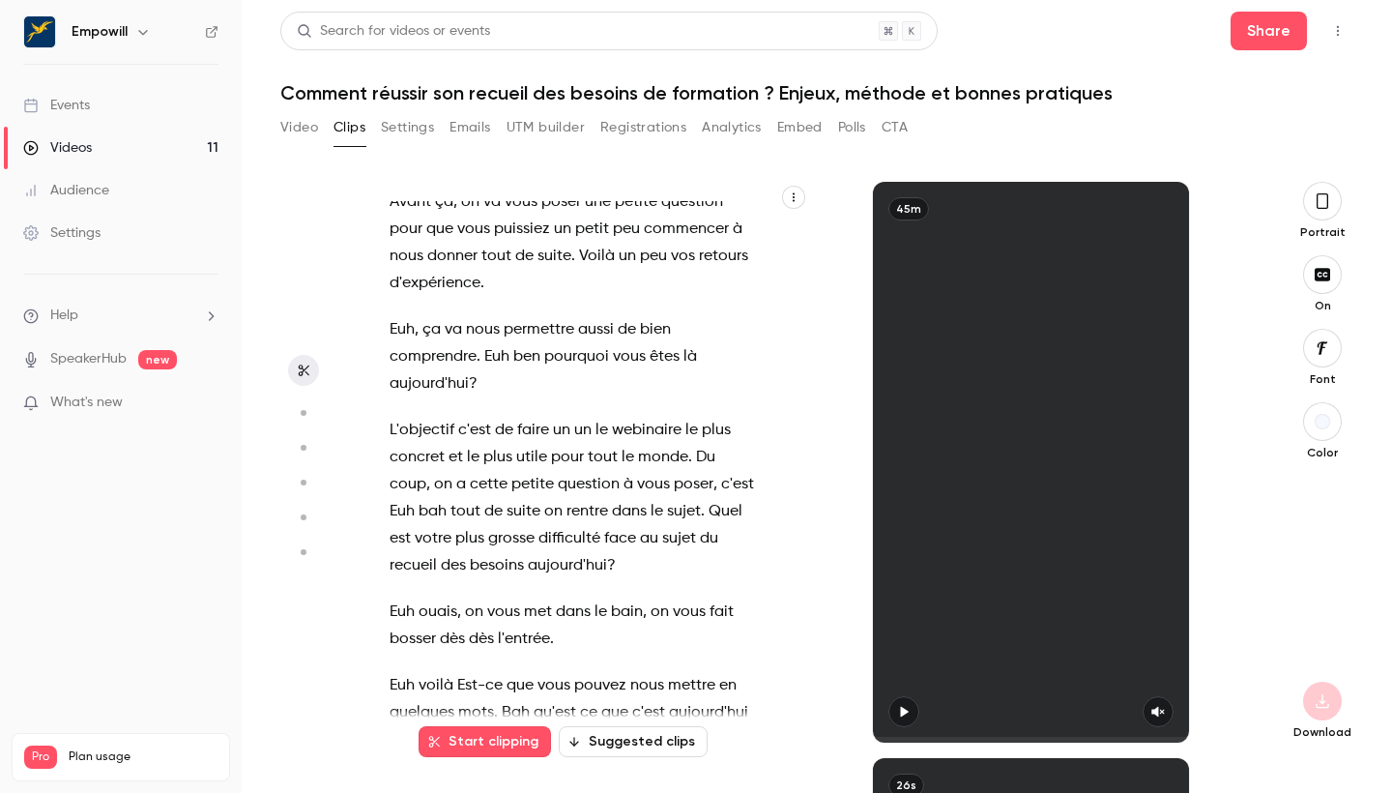
scroll to position [288, 0]
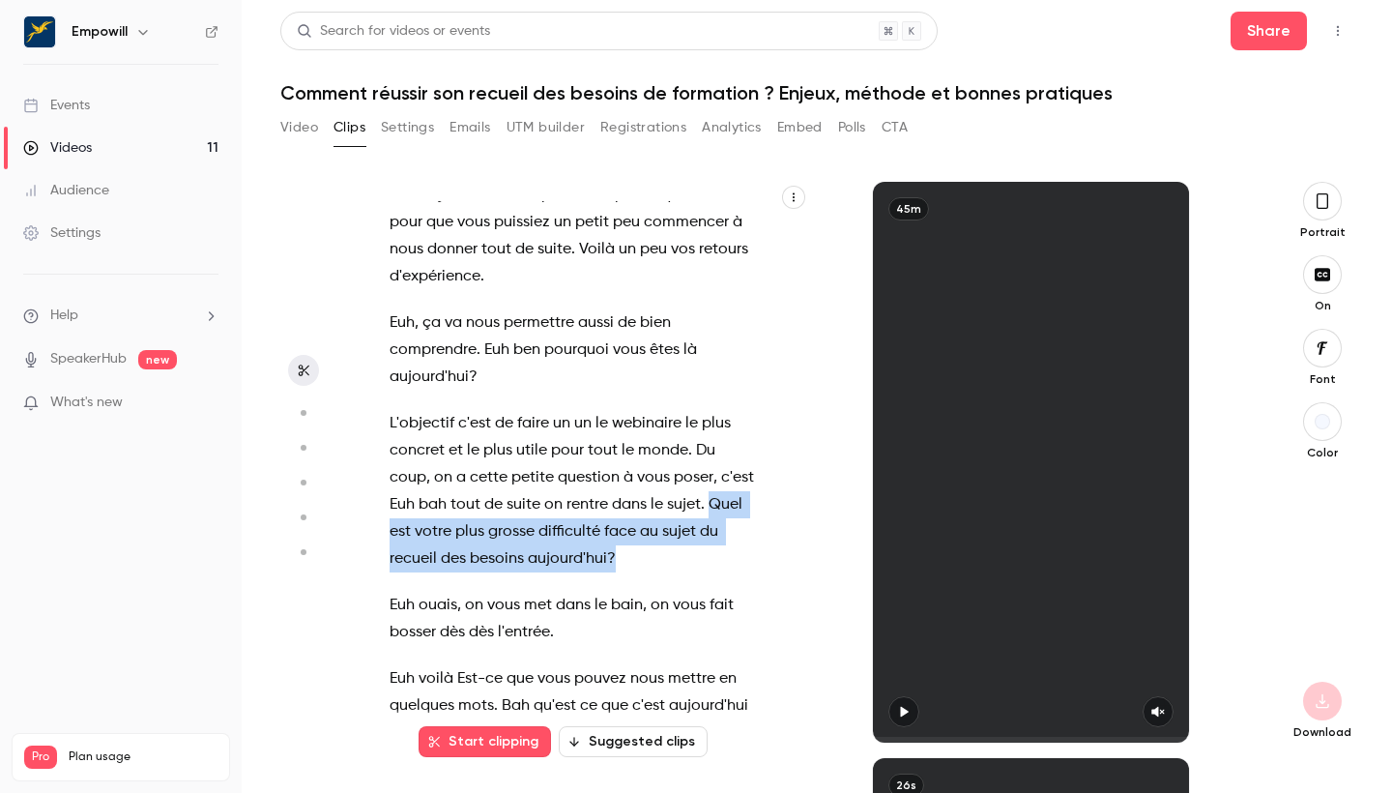
drag, startPoint x: 710, startPoint y: 506, endPoint x: 711, endPoint y: 561, distance: 55.1
click at [711, 561] on p "L'objectif c'est de faire un un le webinaire le plus concret et le plus utile p…" at bounding box center [573, 491] width 366 height 162
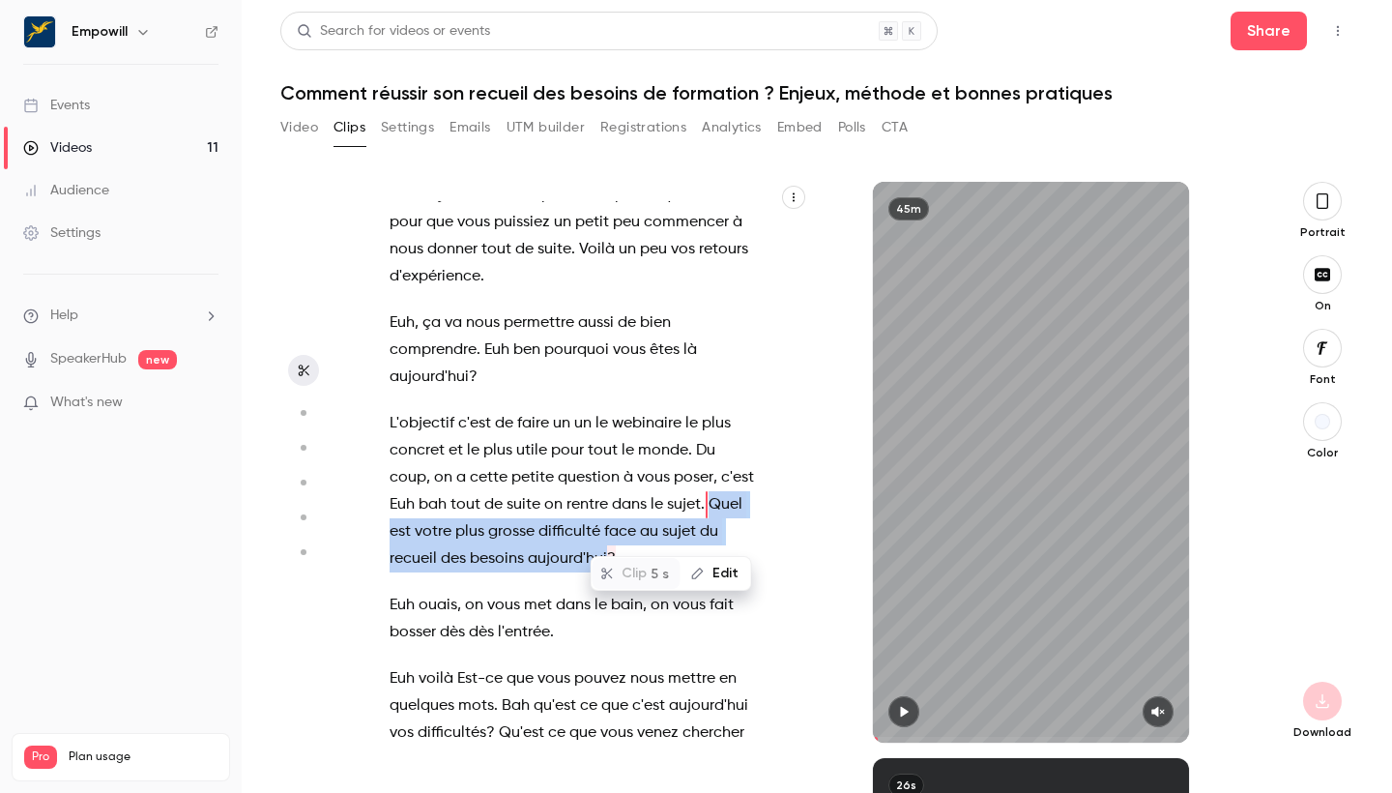
scroll to position [318, 0]
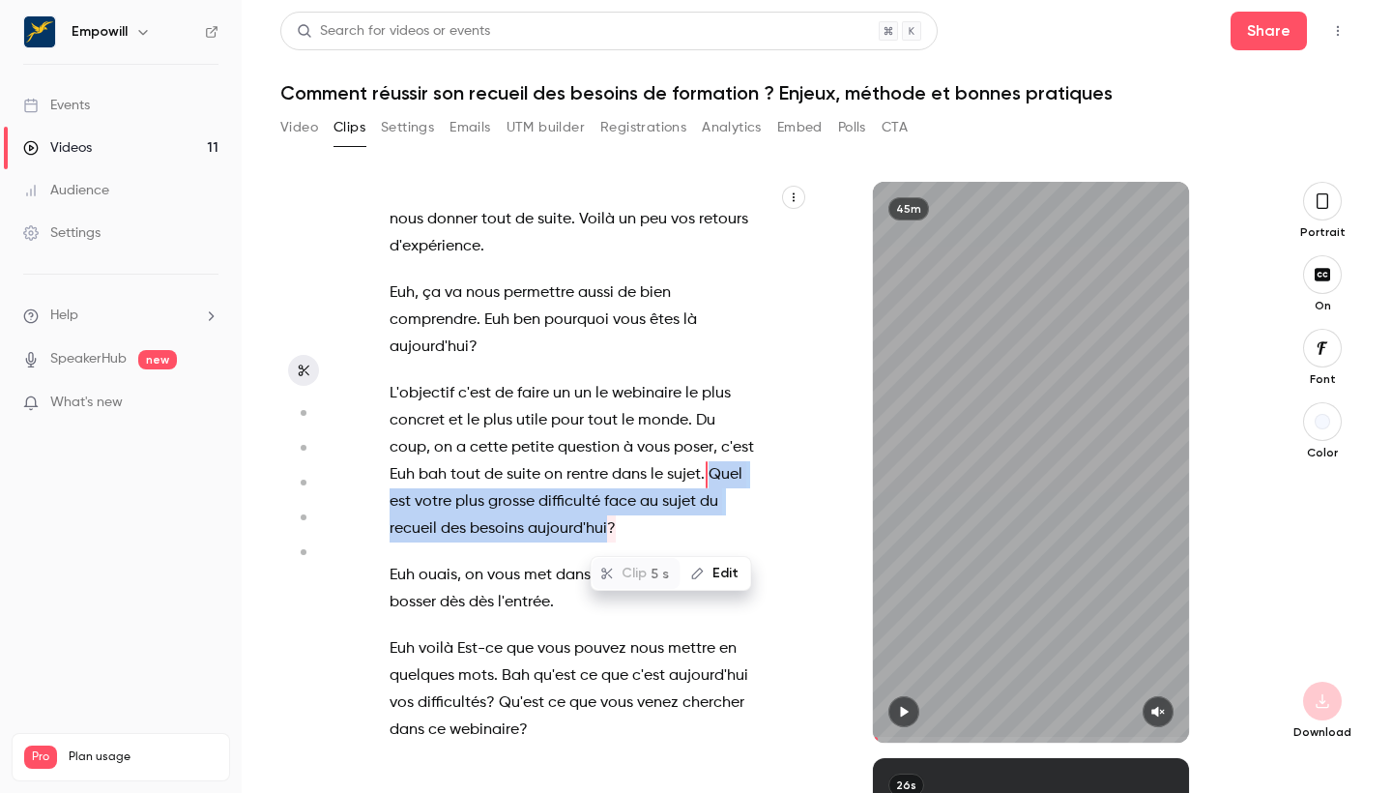
click at [625, 567] on div "Clip 5 s" at bounding box center [637, 573] width 88 height 31
click at [602, 572] on div "Clip 5 s" at bounding box center [637, 573] width 88 height 31
click at [627, 575] on div "Clip 5 s" at bounding box center [637, 573] width 88 height 31
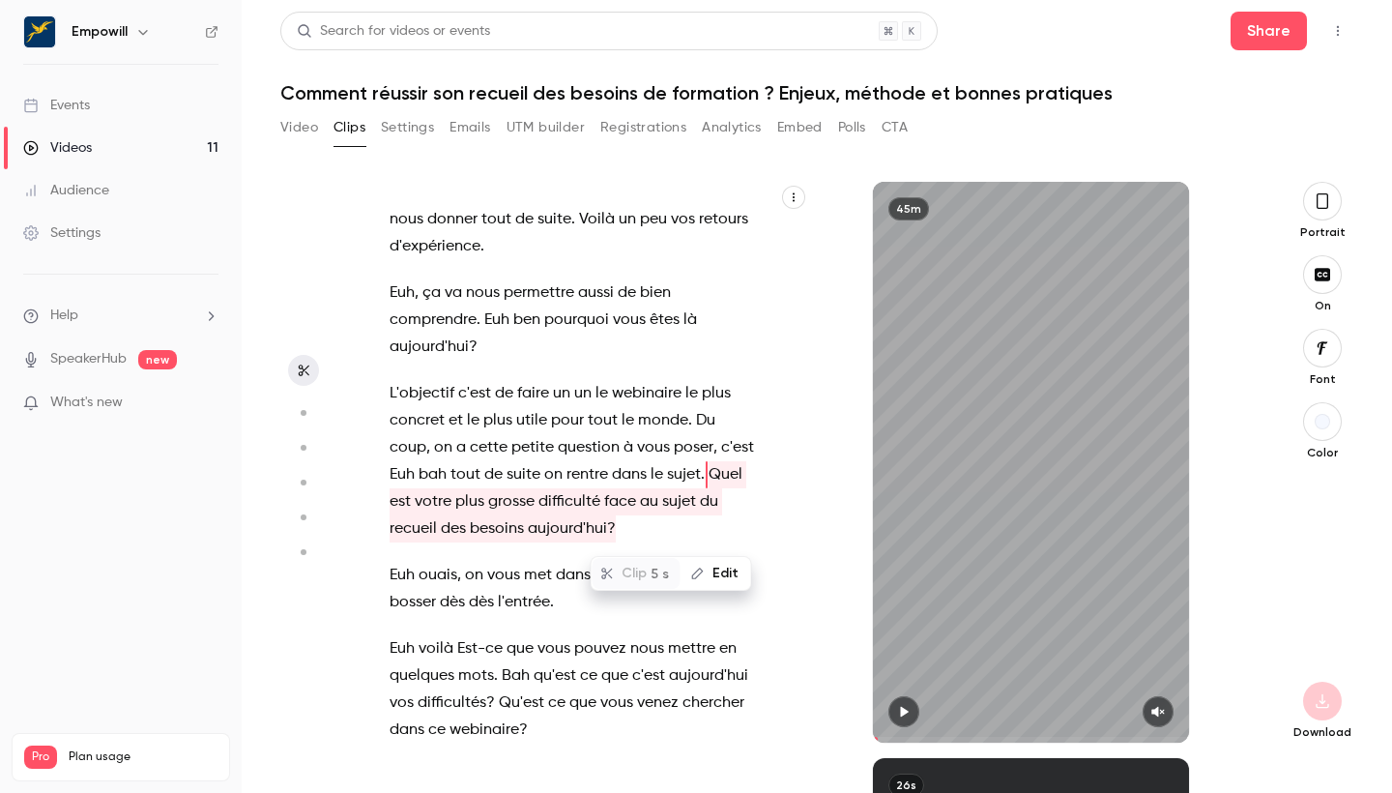
click at [861, 626] on div at bounding box center [1322, 701] width 39 height 39
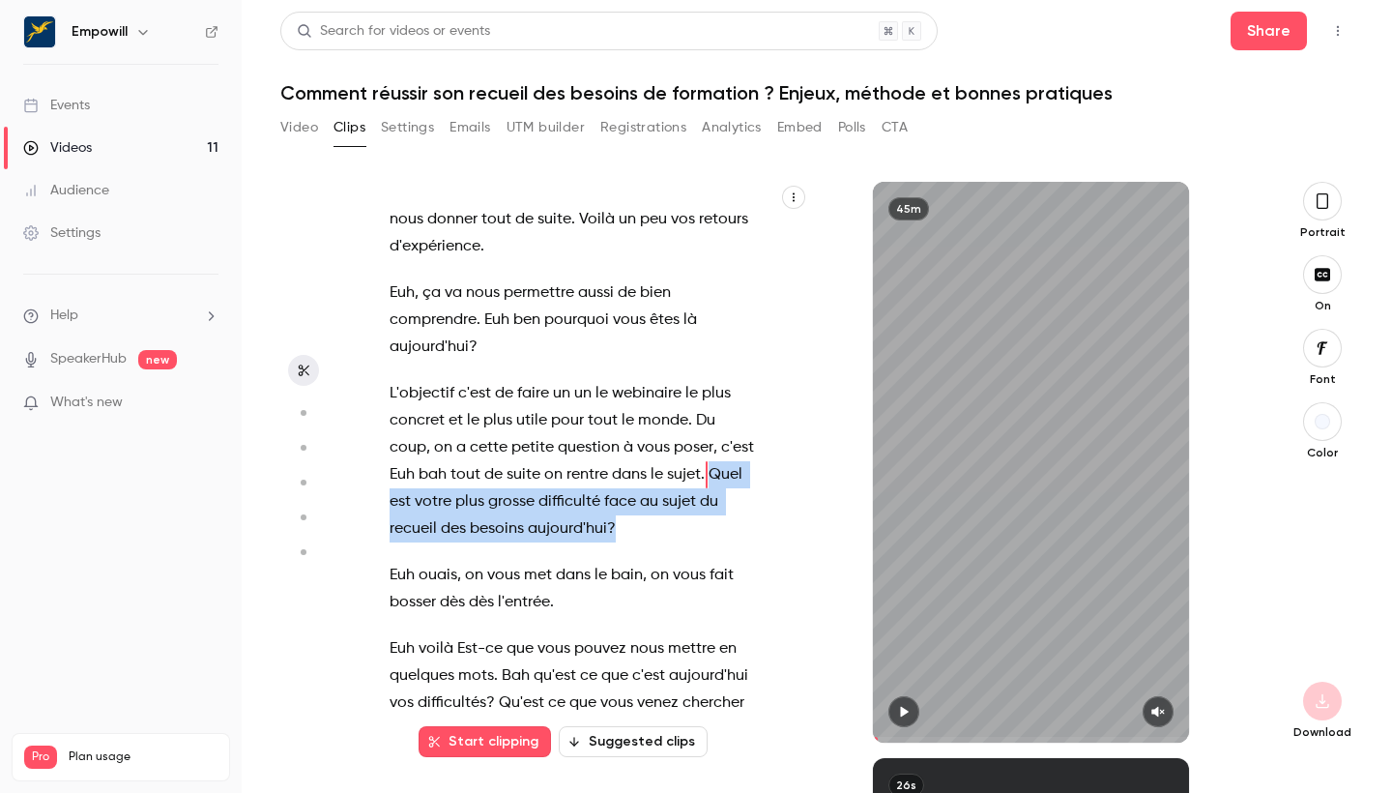
drag, startPoint x: 709, startPoint y: 476, endPoint x: 708, endPoint y: 531, distance: 55.1
click at [708, 531] on p "L'objectif c'est de faire un un le webinaire le plus concret et le plus utile p…" at bounding box center [573, 461] width 366 height 162
click at [715, 573] on button "Edit" at bounding box center [716, 573] width 67 height 31
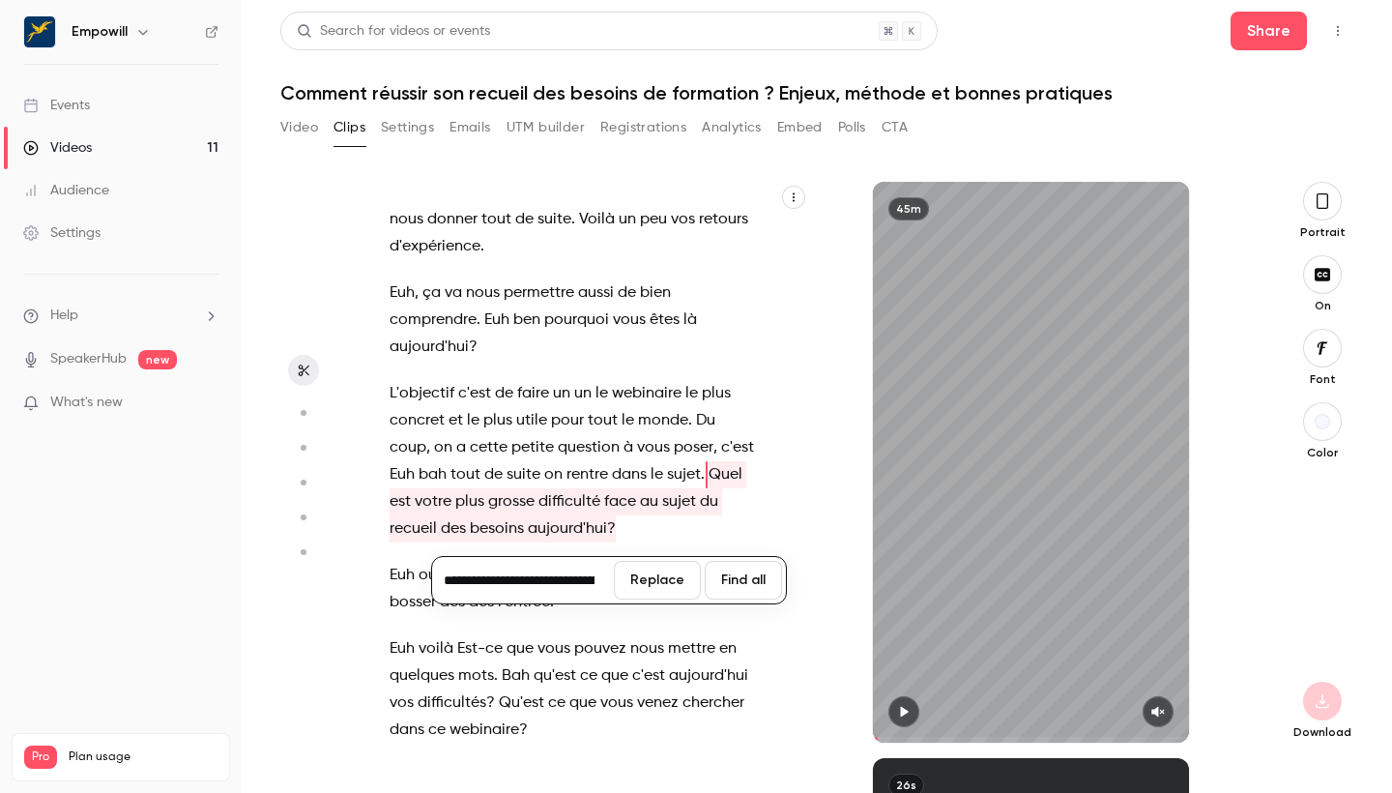
click at [739, 577] on button "Find all" at bounding box center [743, 580] width 77 height 39
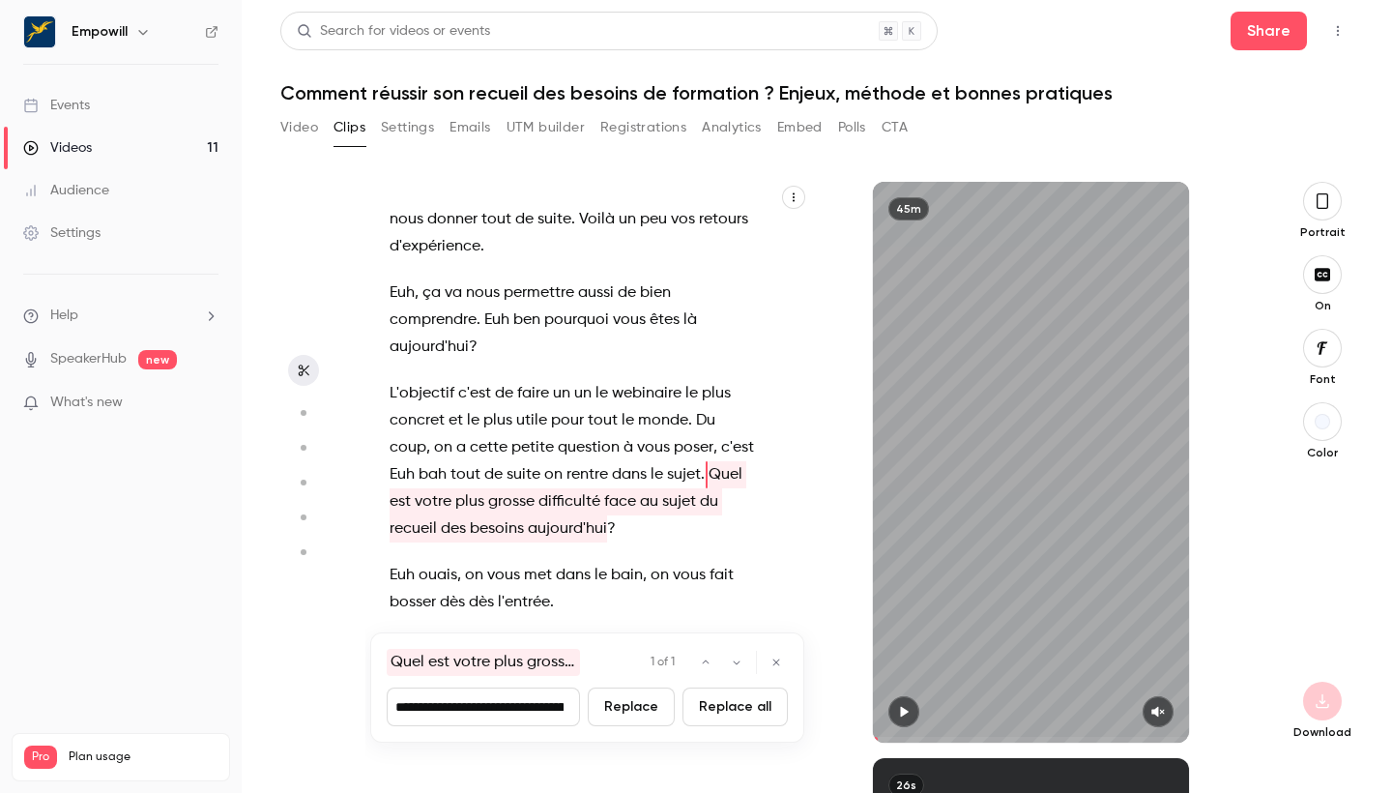
scroll to position [0, 346]
click at [774, 626] on icon "button" at bounding box center [776, 662] width 12 height 12
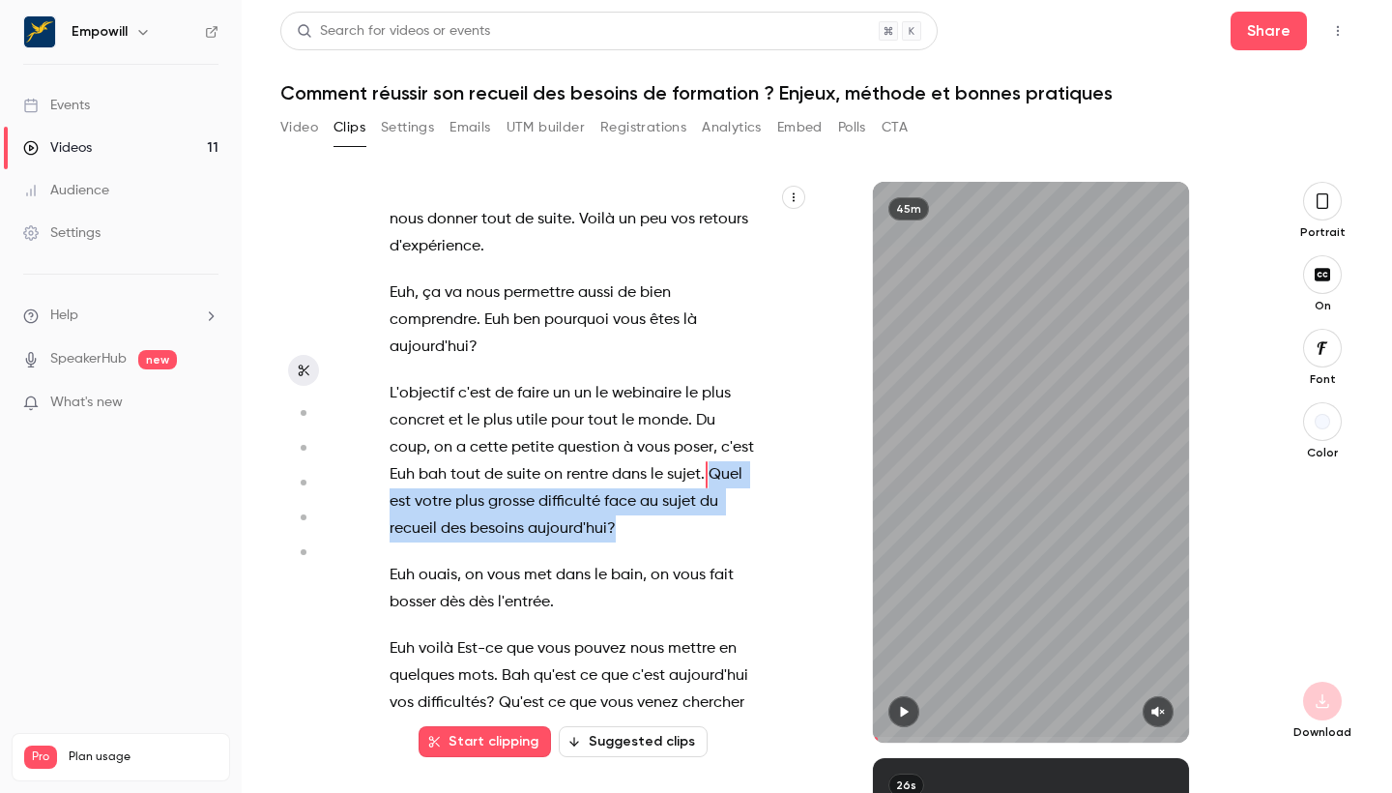
drag, startPoint x: 709, startPoint y: 471, endPoint x: 718, endPoint y: 516, distance: 46.5
click at [718, 516] on p "L'objectif c'est de faire un un le webinaire le plus concret et le plus utile p…" at bounding box center [573, 461] width 366 height 162
click at [692, 523] on p "L'objectif c'est de faire un un le webinaire le plus concret et le plus utile p…" at bounding box center [573, 461] width 366 height 162
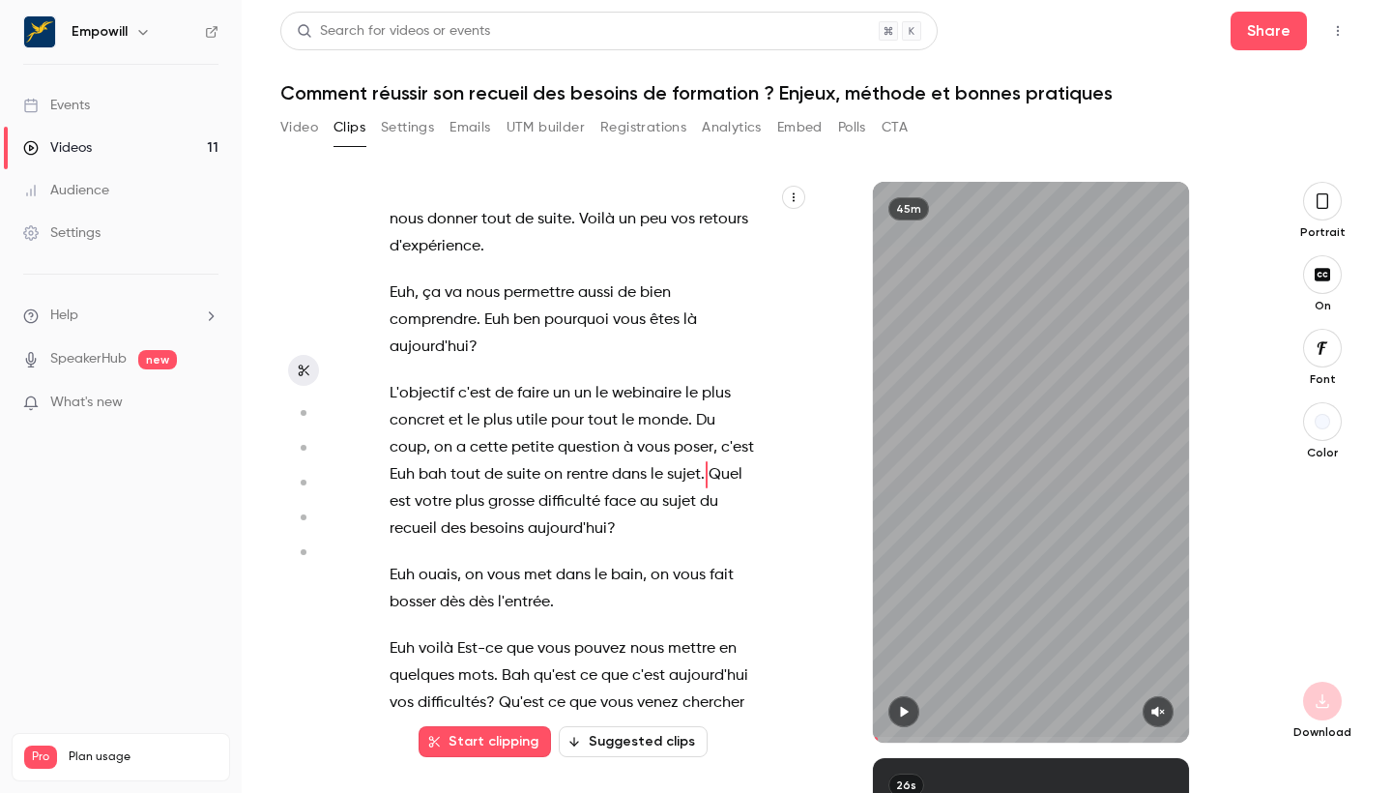
click at [483, 626] on button "Start clipping" at bounding box center [485, 741] width 132 height 31
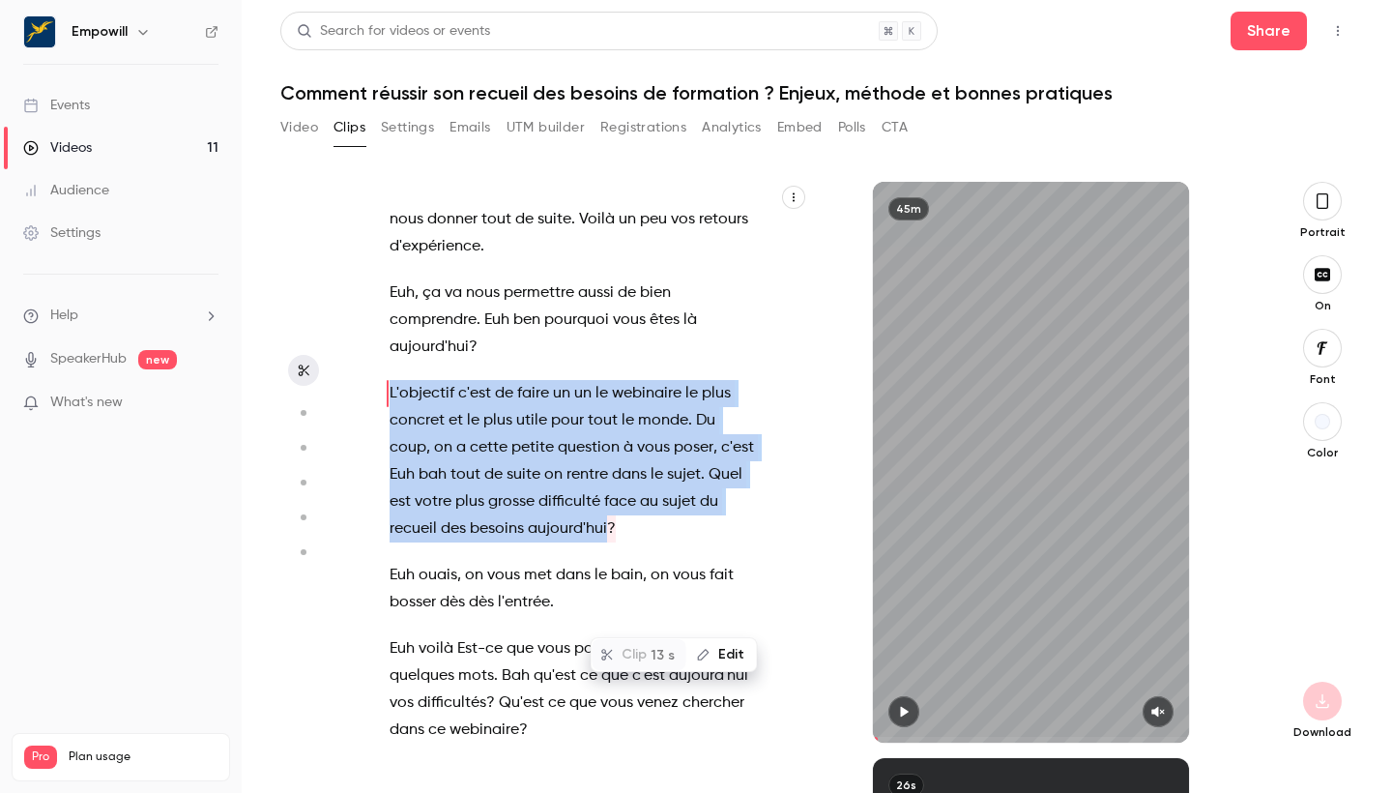
scroll to position [237, 0]
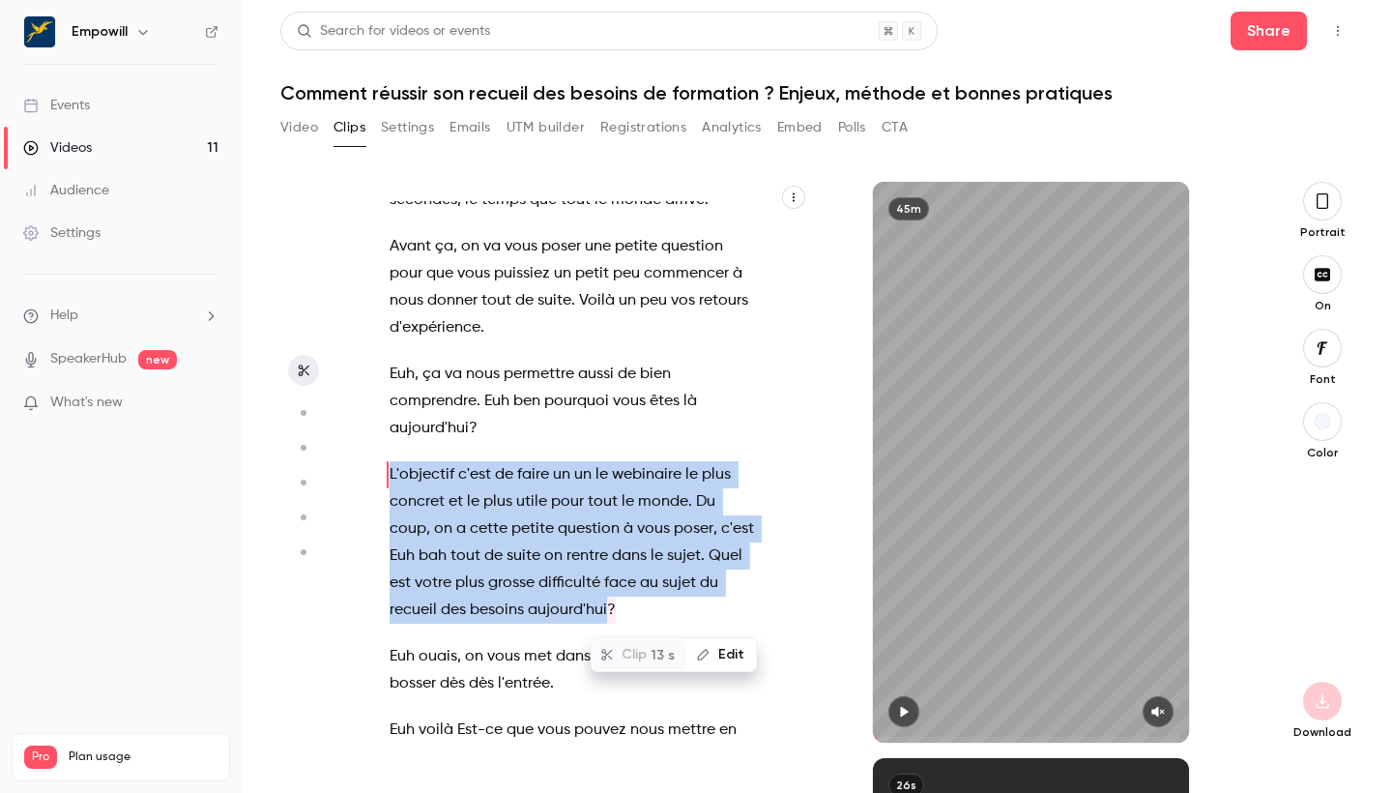
click at [707, 557] on span at bounding box center [707, 555] width 4 height 27
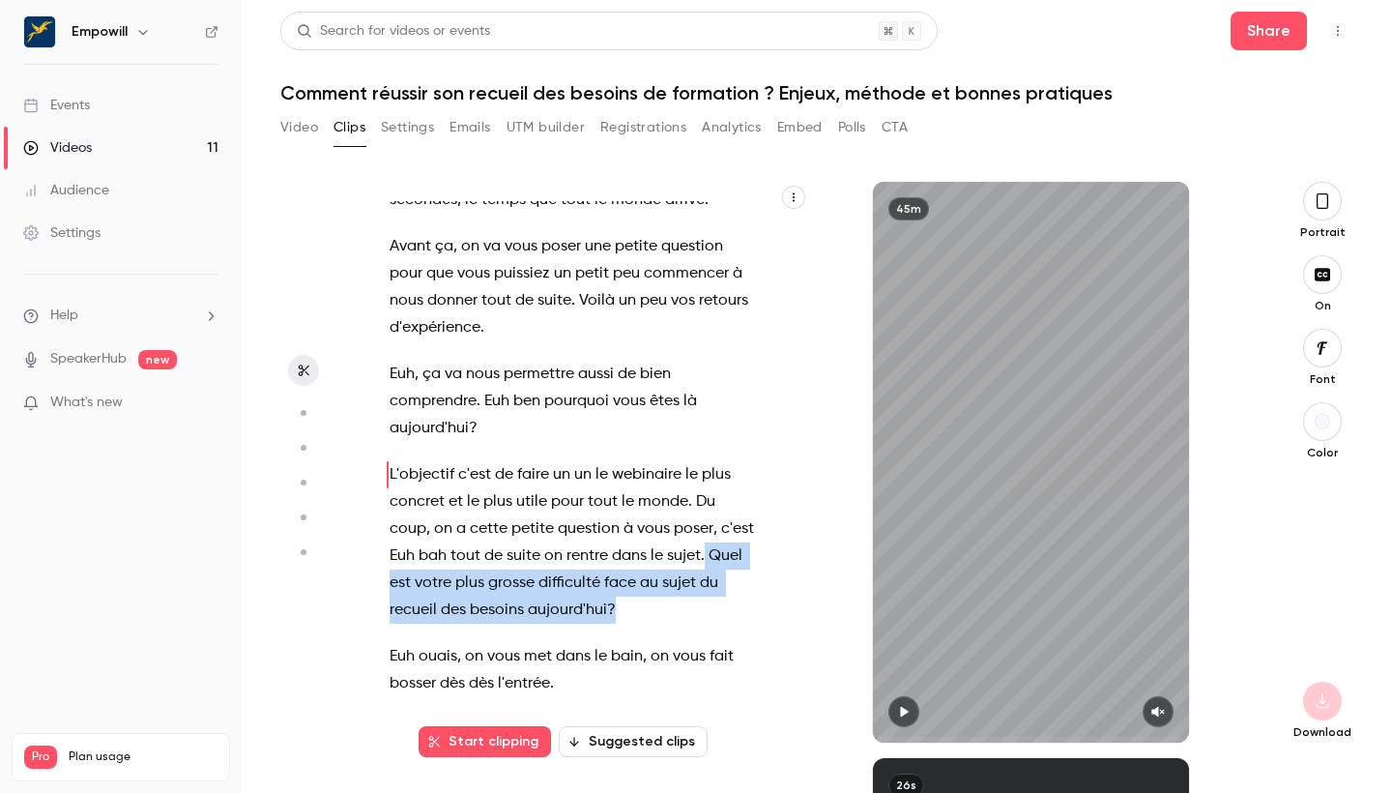
drag, startPoint x: 705, startPoint y: 553, endPoint x: 707, endPoint y: 621, distance: 67.7
click at [707, 621] on p "L'objectif c'est de faire un un le webinaire le plus concret et le plus utile p…" at bounding box center [573, 542] width 366 height 162
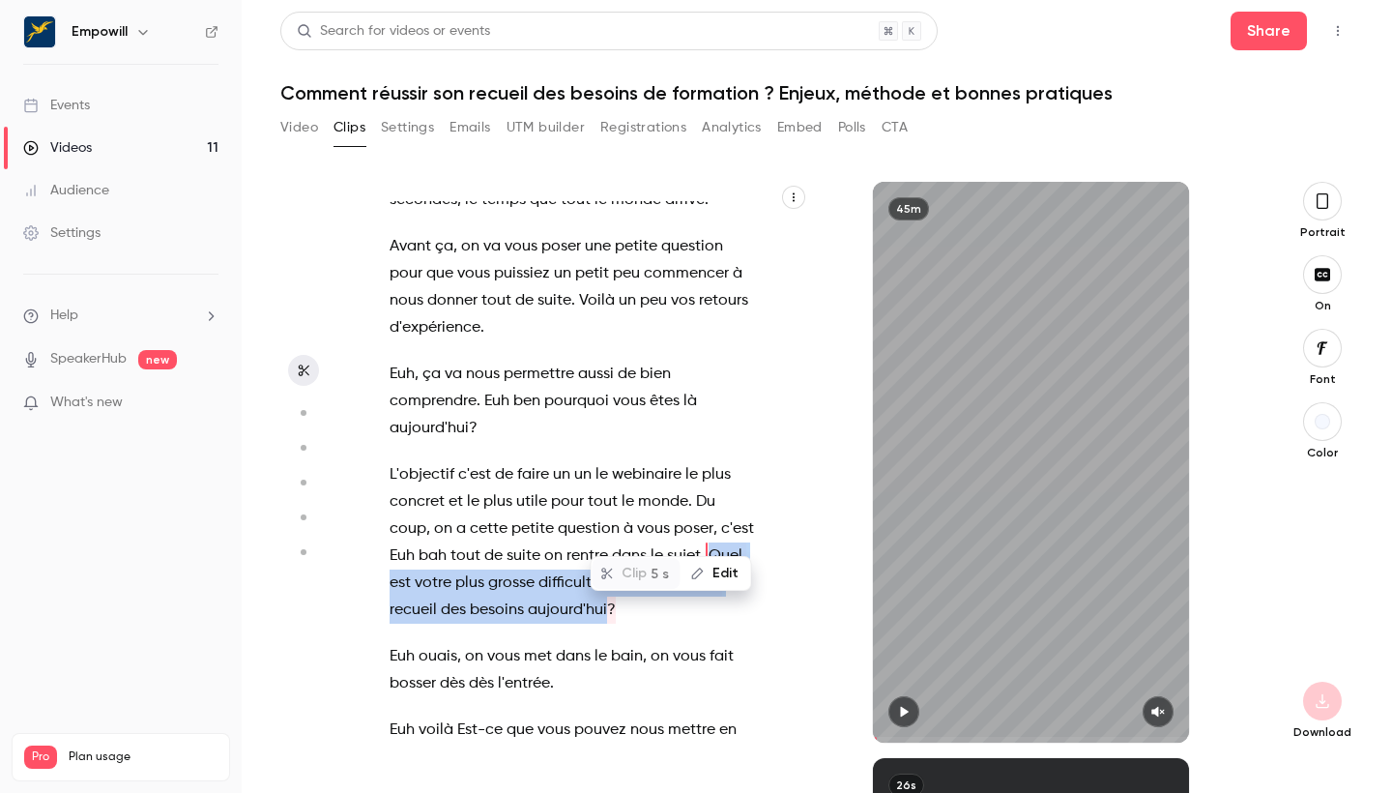
scroll to position [318, 0]
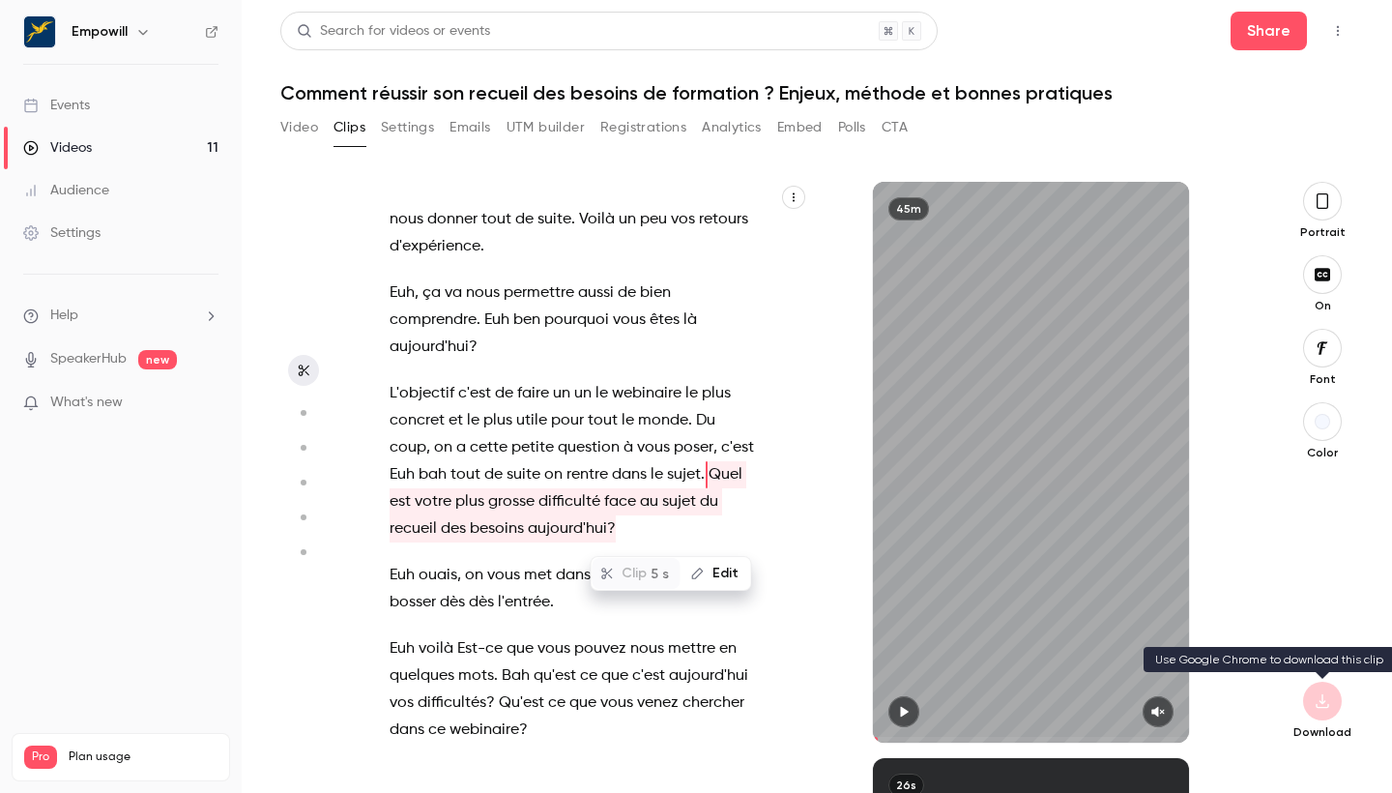
click at [861, 626] on div at bounding box center [1322, 701] width 39 height 39
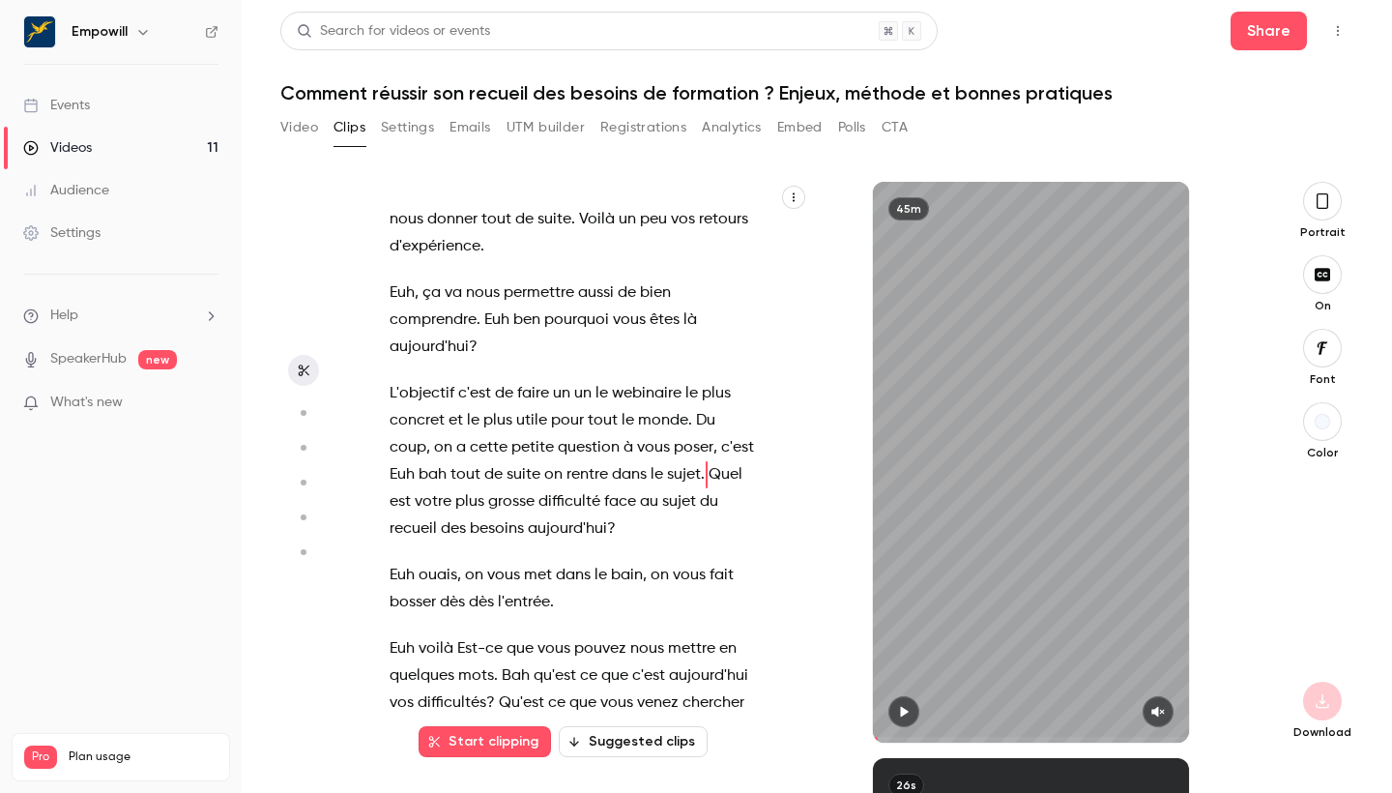
click at [861, 626] on div at bounding box center [1322, 701] width 39 height 39
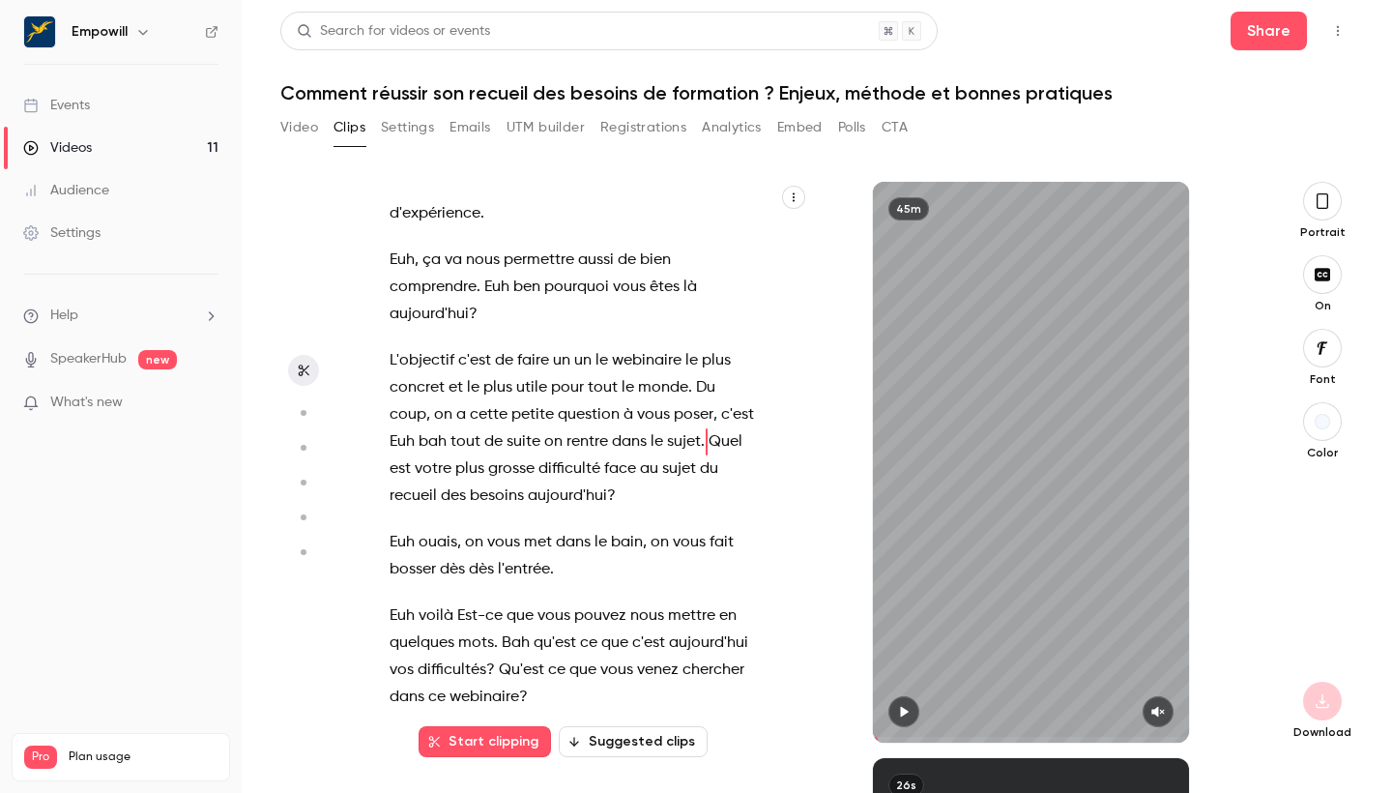
scroll to position [355, 0]
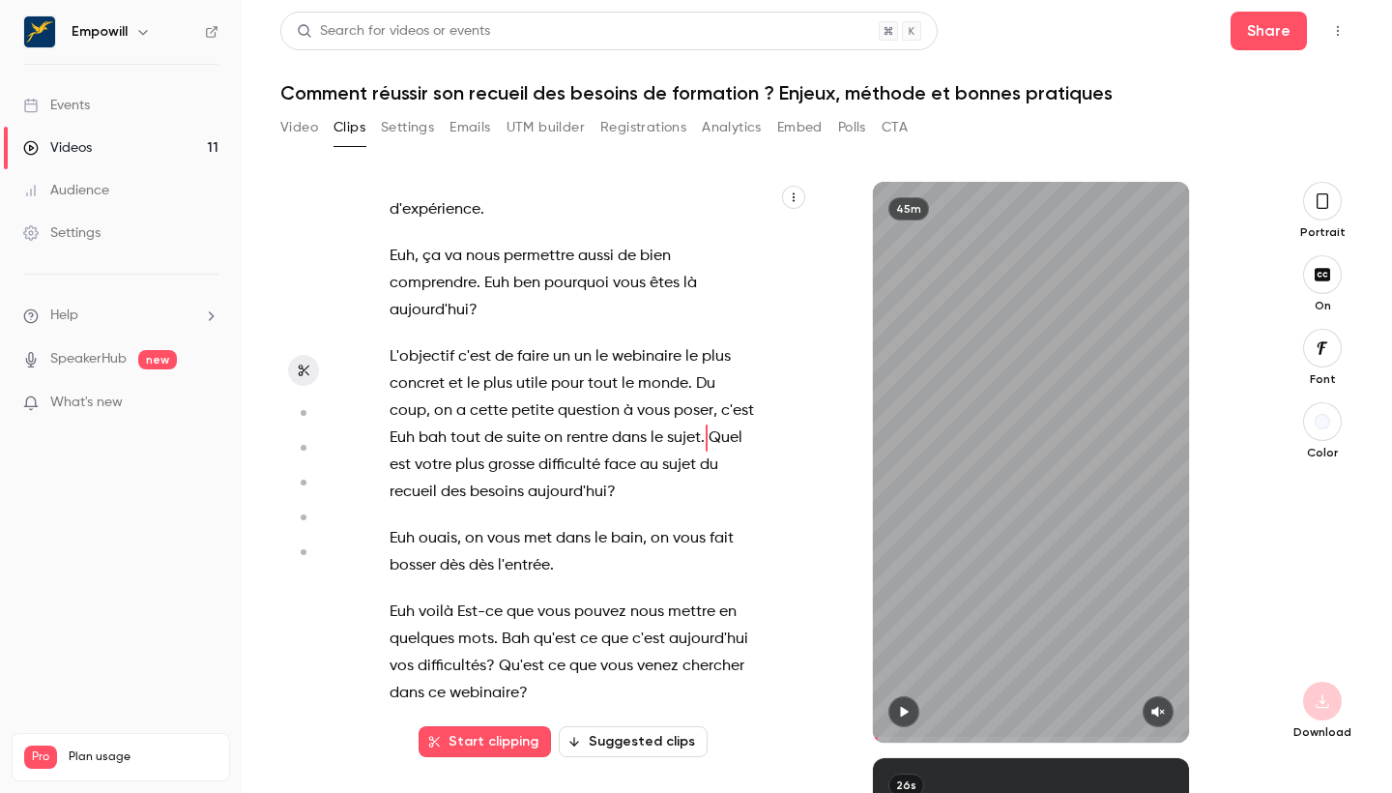
click at [861, 622] on div "45m" at bounding box center [1030, 462] width 315 height 561
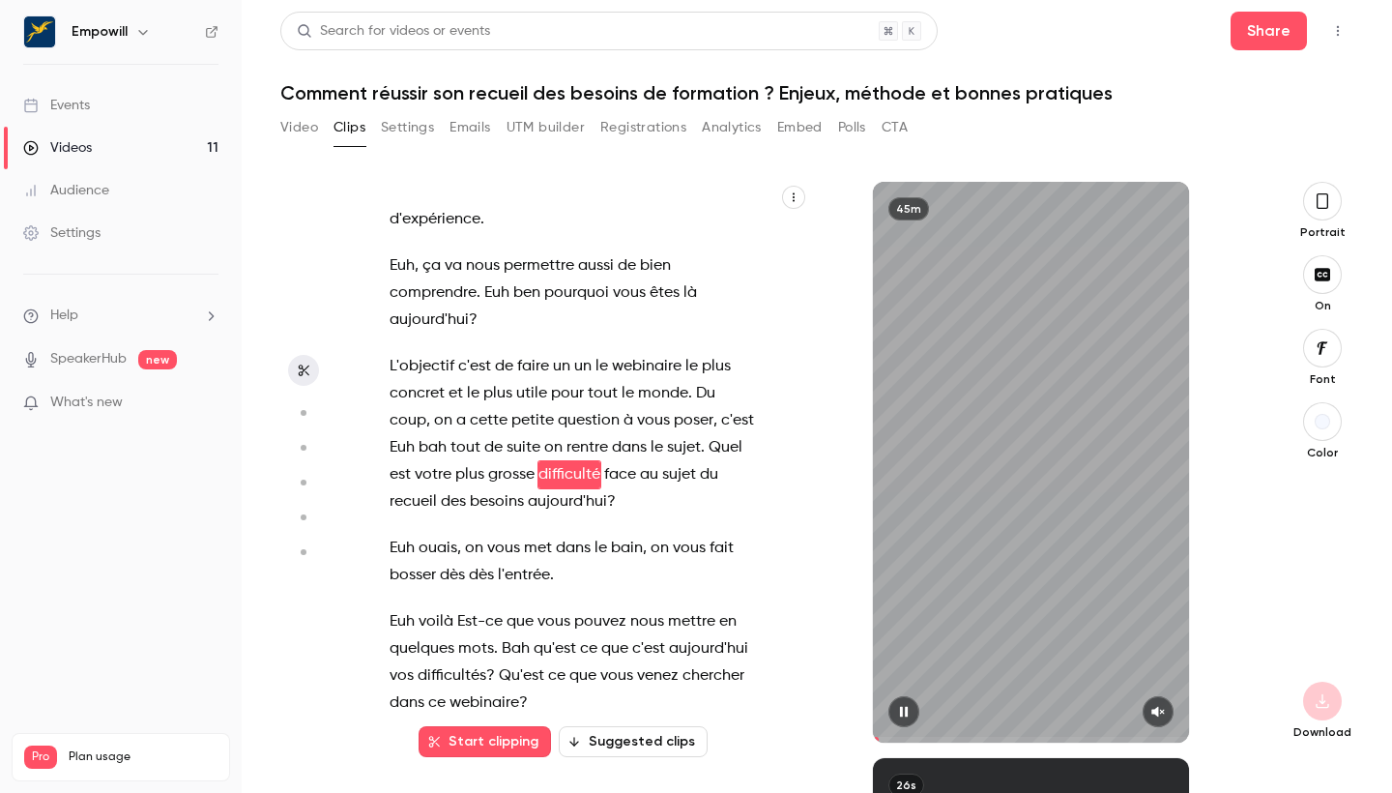
click at [861, 626] on icon "button" at bounding box center [1157, 712] width 15 height 14
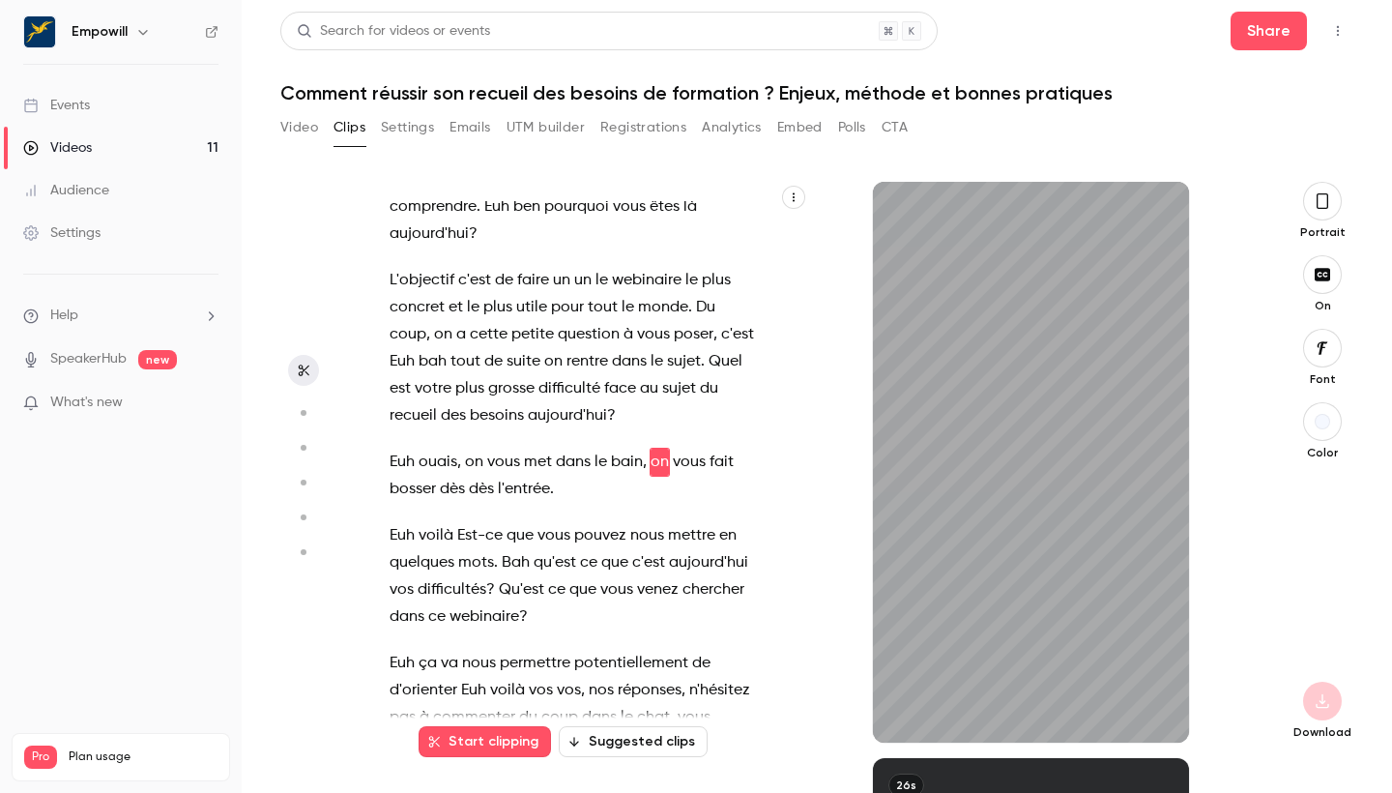
scroll to position [419, 0]
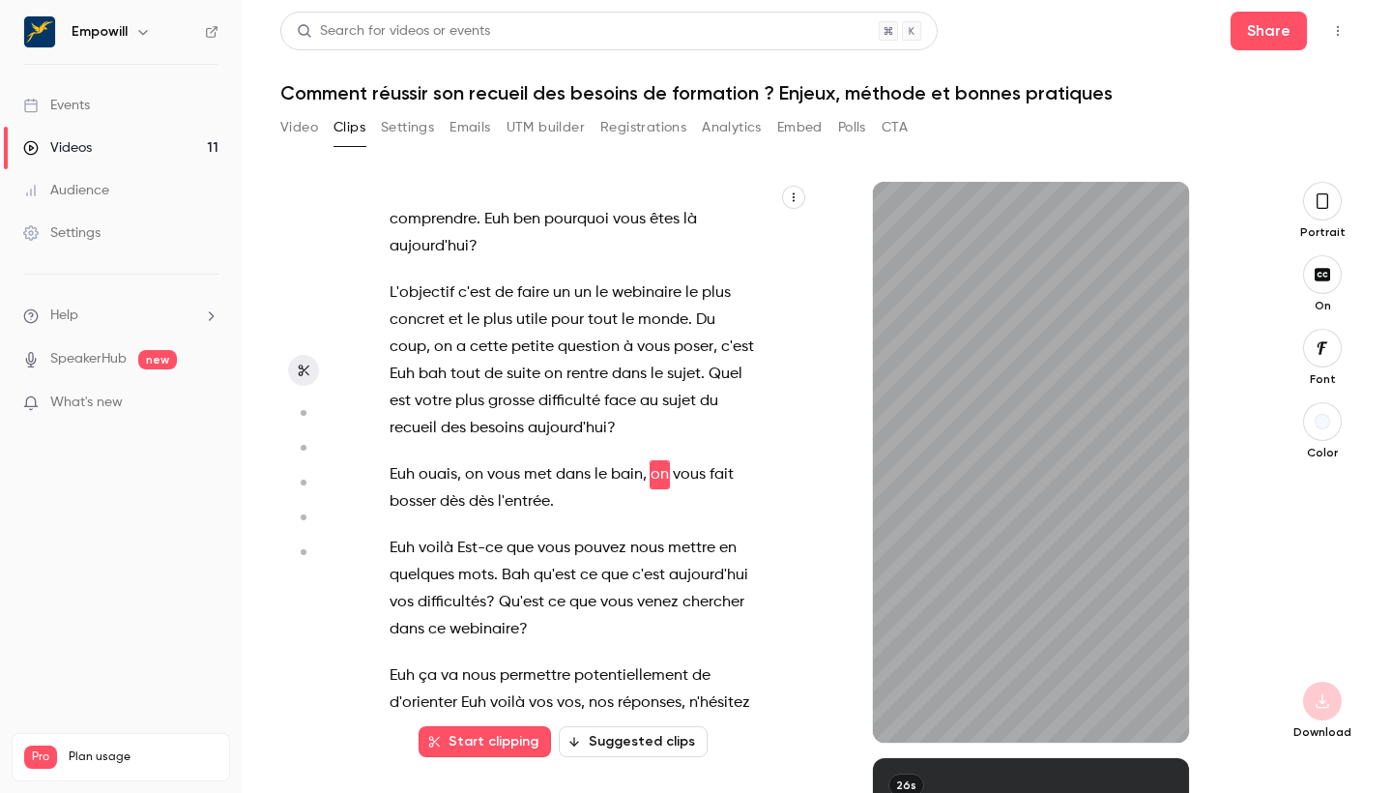
type input "****"
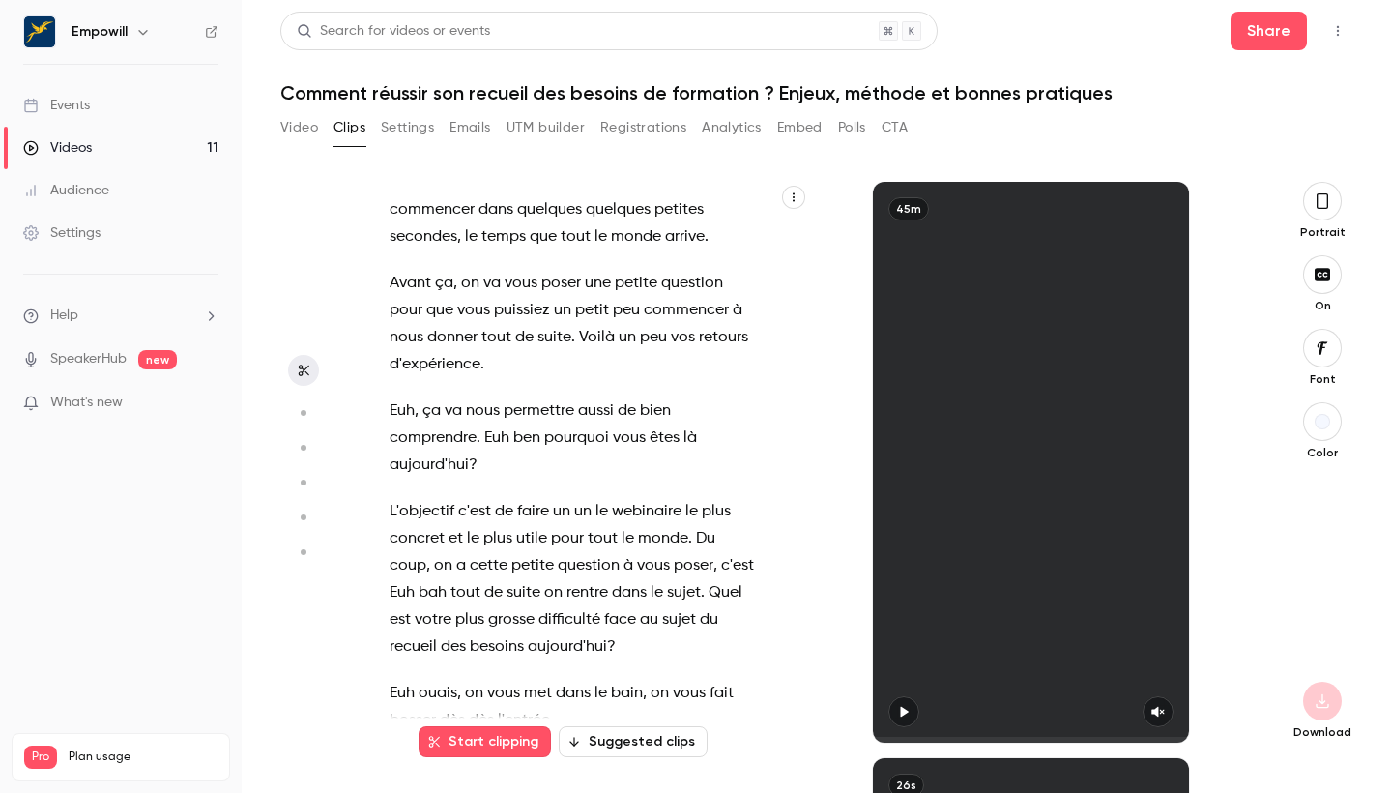
scroll to position [206, 0]
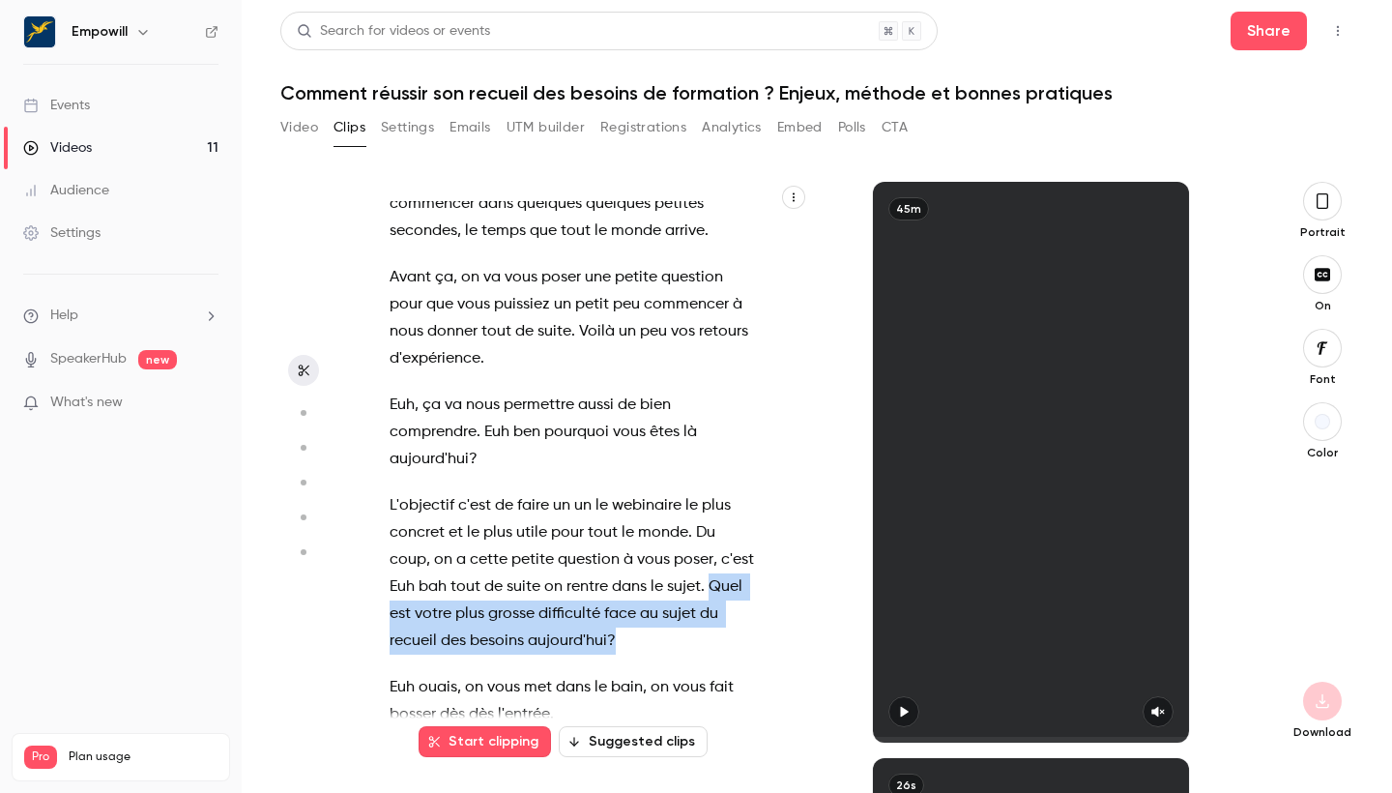
drag, startPoint x: 709, startPoint y: 582, endPoint x: 715, endPoint y: 646, distance: 64.2
click at [715, 646] on p "L'objectif c'est de faire un un le webinaire le plus concret et le plus utile p…" at bounding box center [573, 573] width 366 height 162
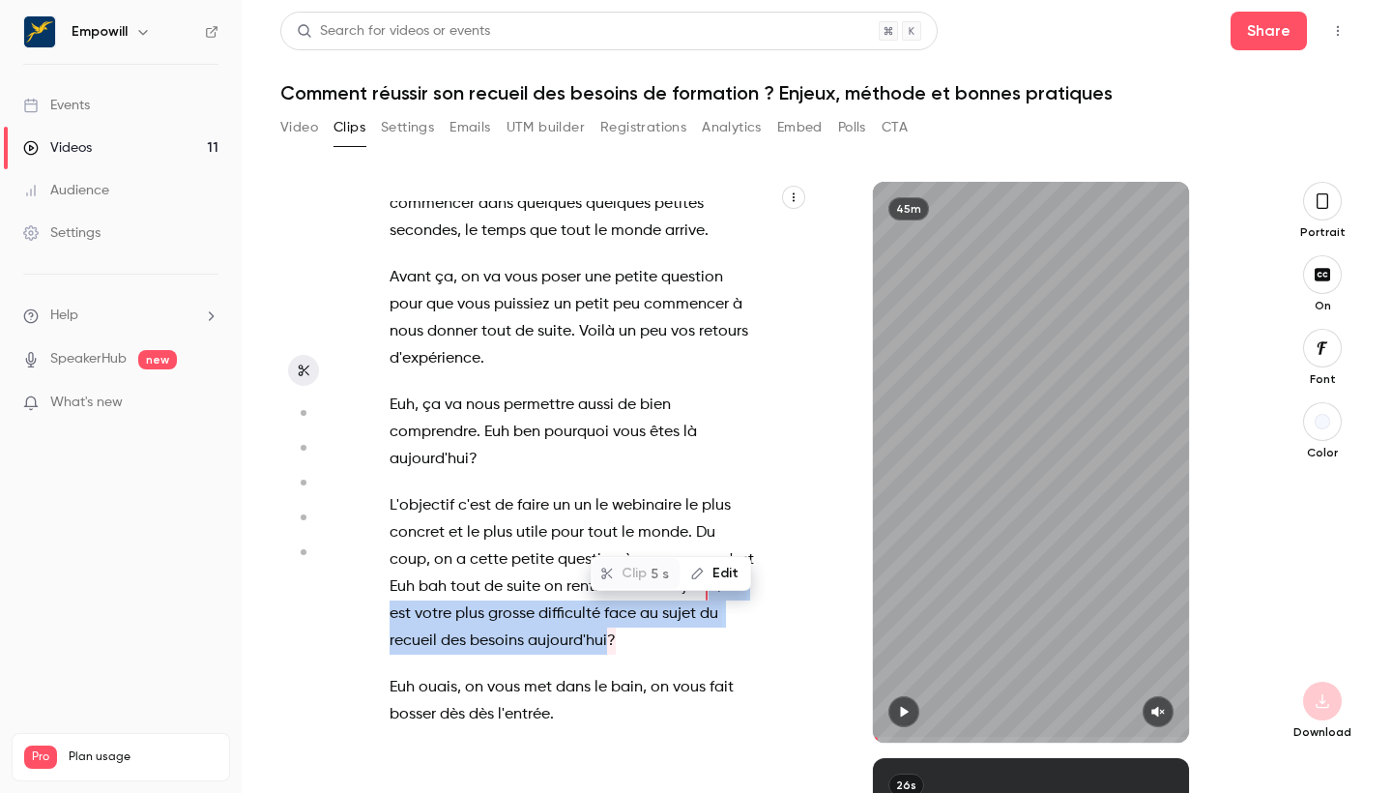
scroll to position [318, 0]
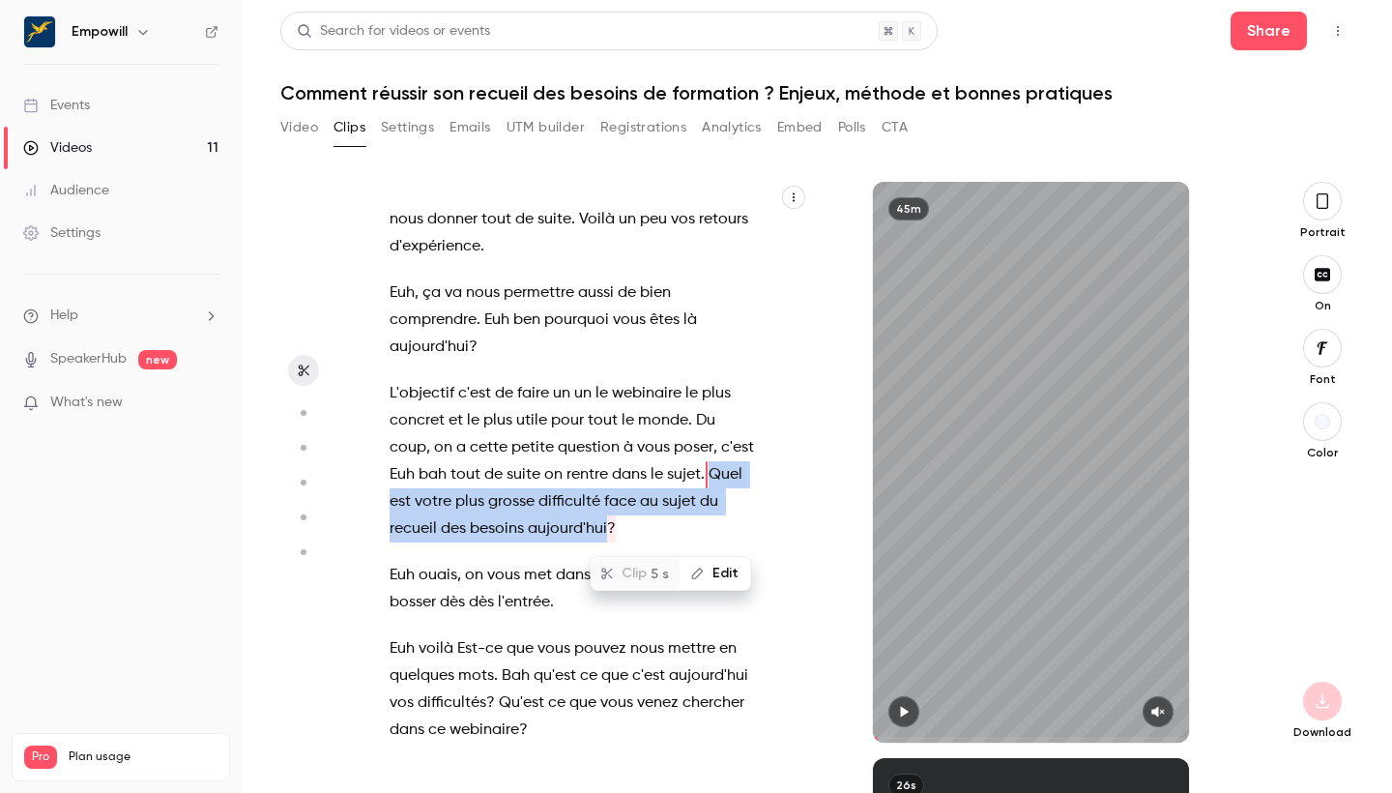
click at [910, 713] on icon "button" at bounding box center [903, 712] width 15 height 14
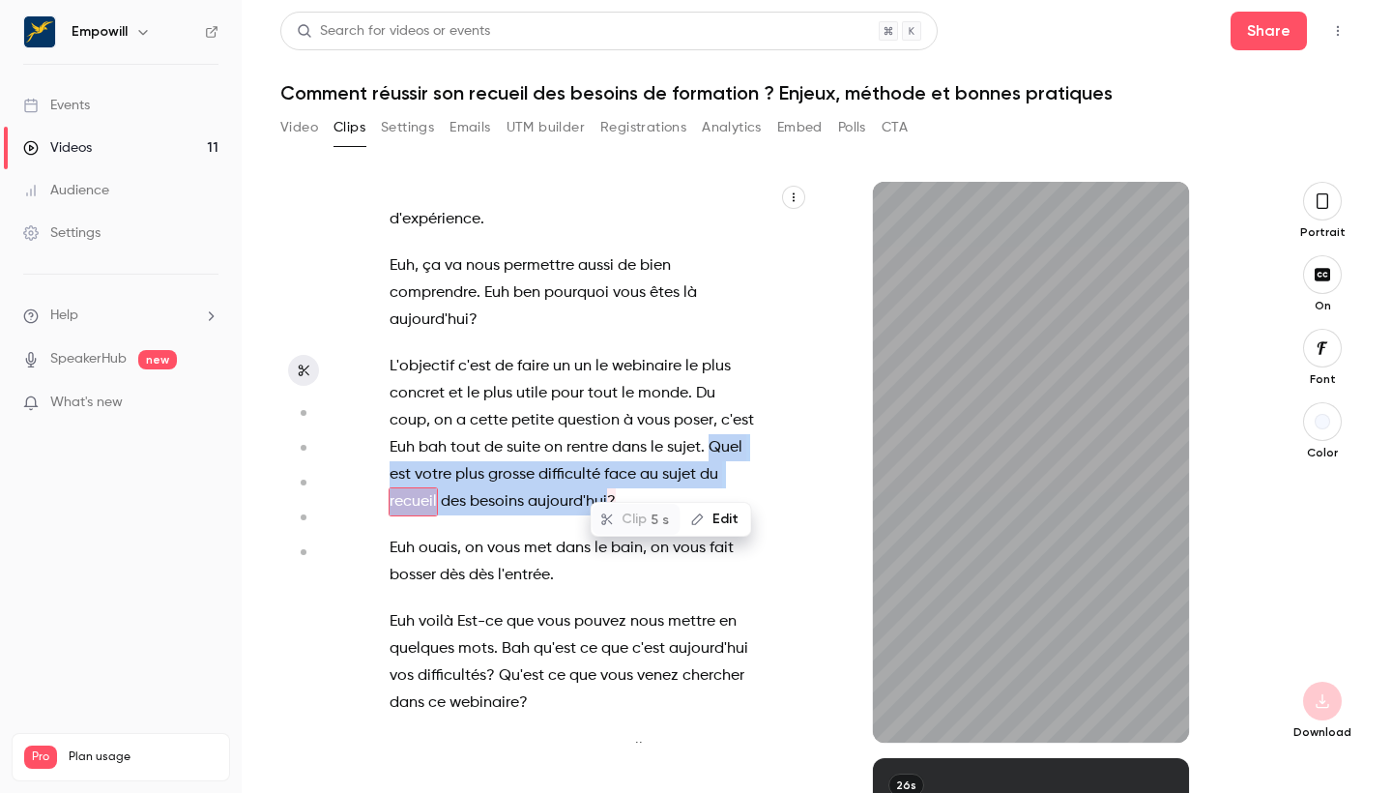
scroll to position [372, 0]
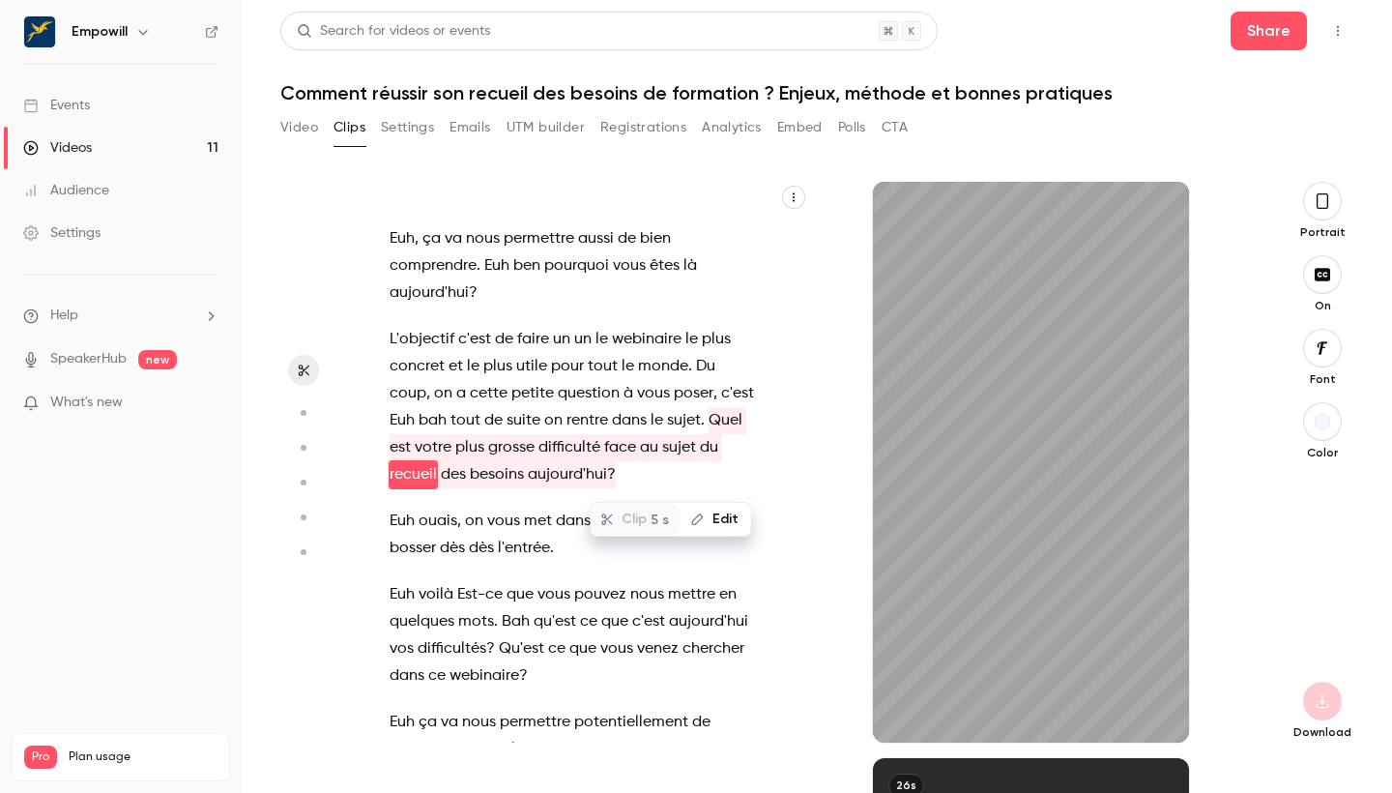
click at [718, 476] on p "L'objectif c'est de faire un un le webinaire le plus concret et le plus utile p…" at bounding box center [573, 407] width 366 height 162
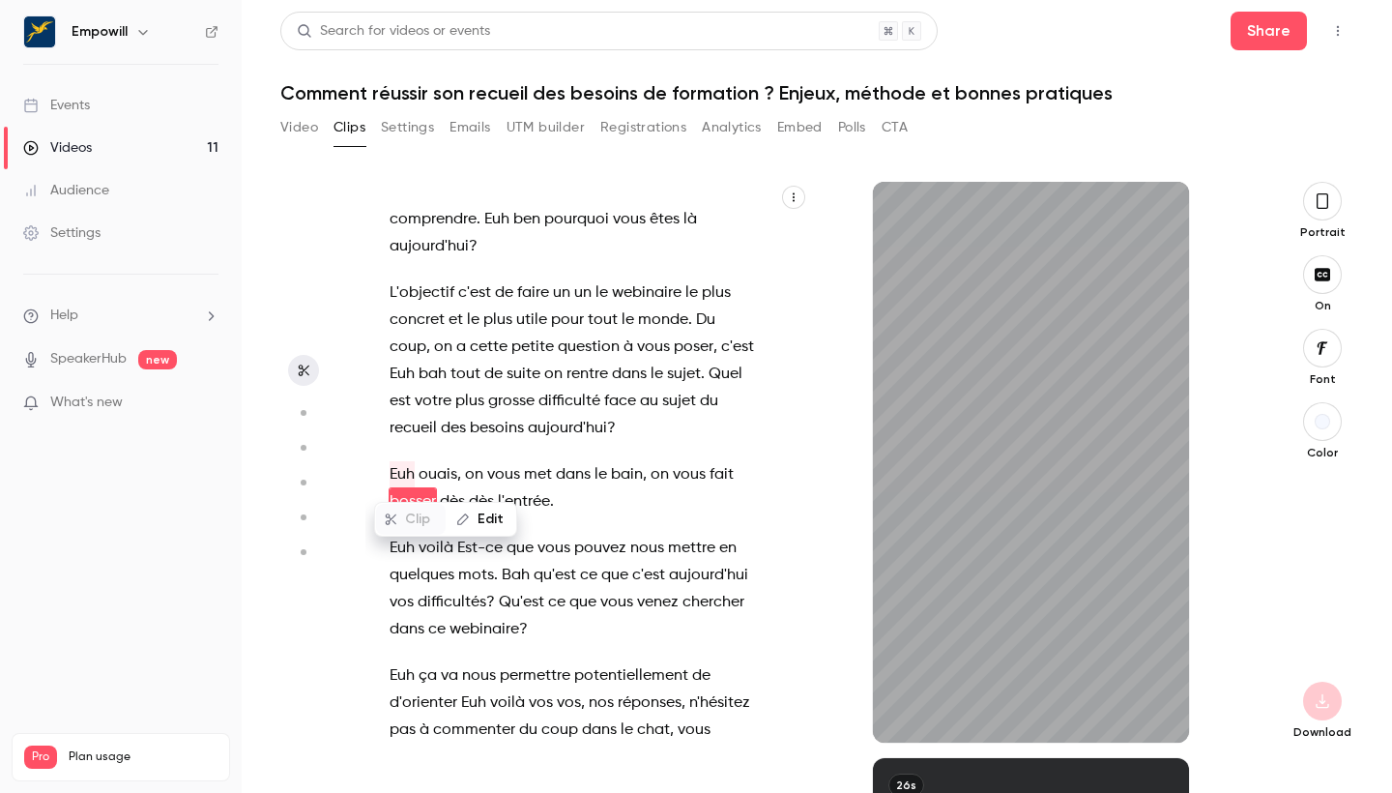
scroll to position [446, 0]
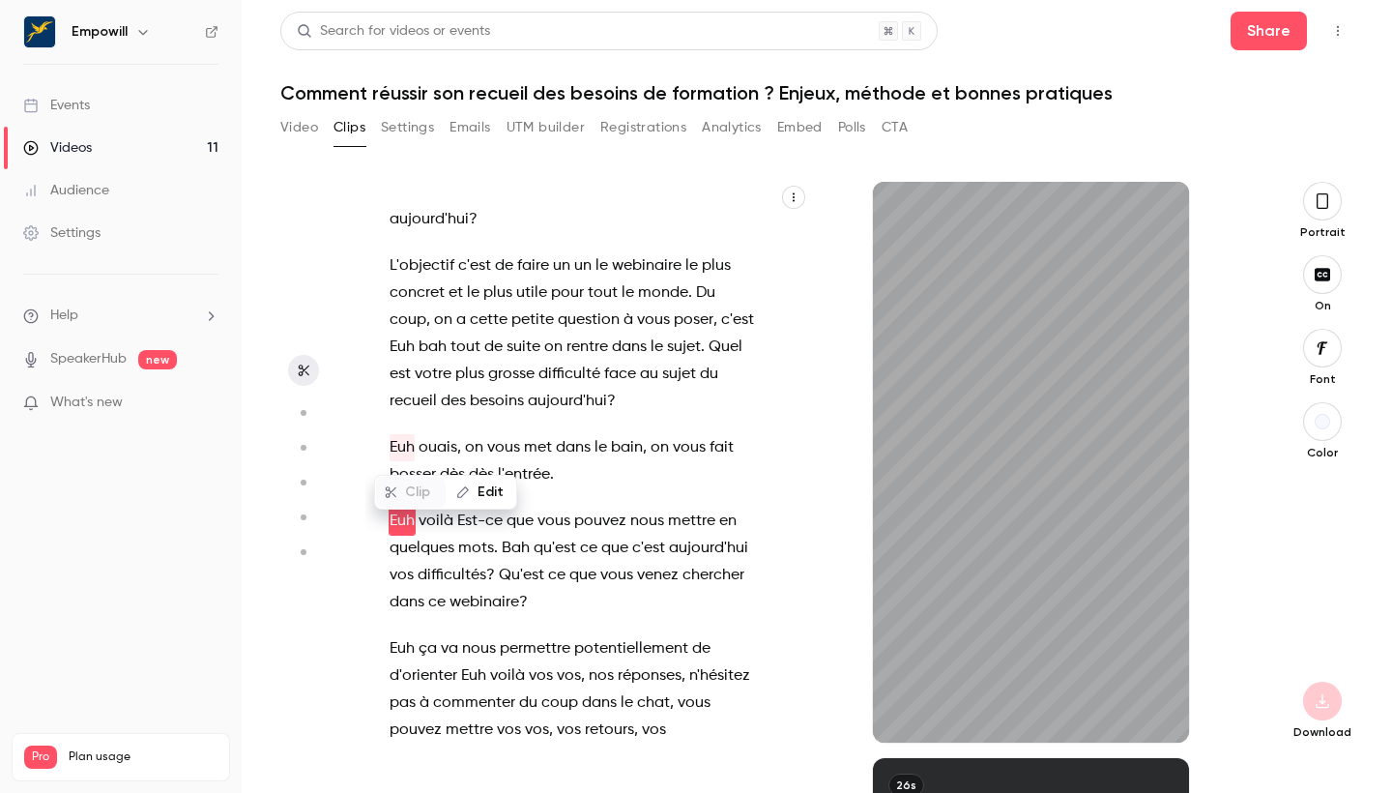
click at [688, 659] on p "Euh ça va nous permettre potentiellement de d'orienter Euh voilà vos vos , nos …" at bounding box center [573, 797] width 366 height 325
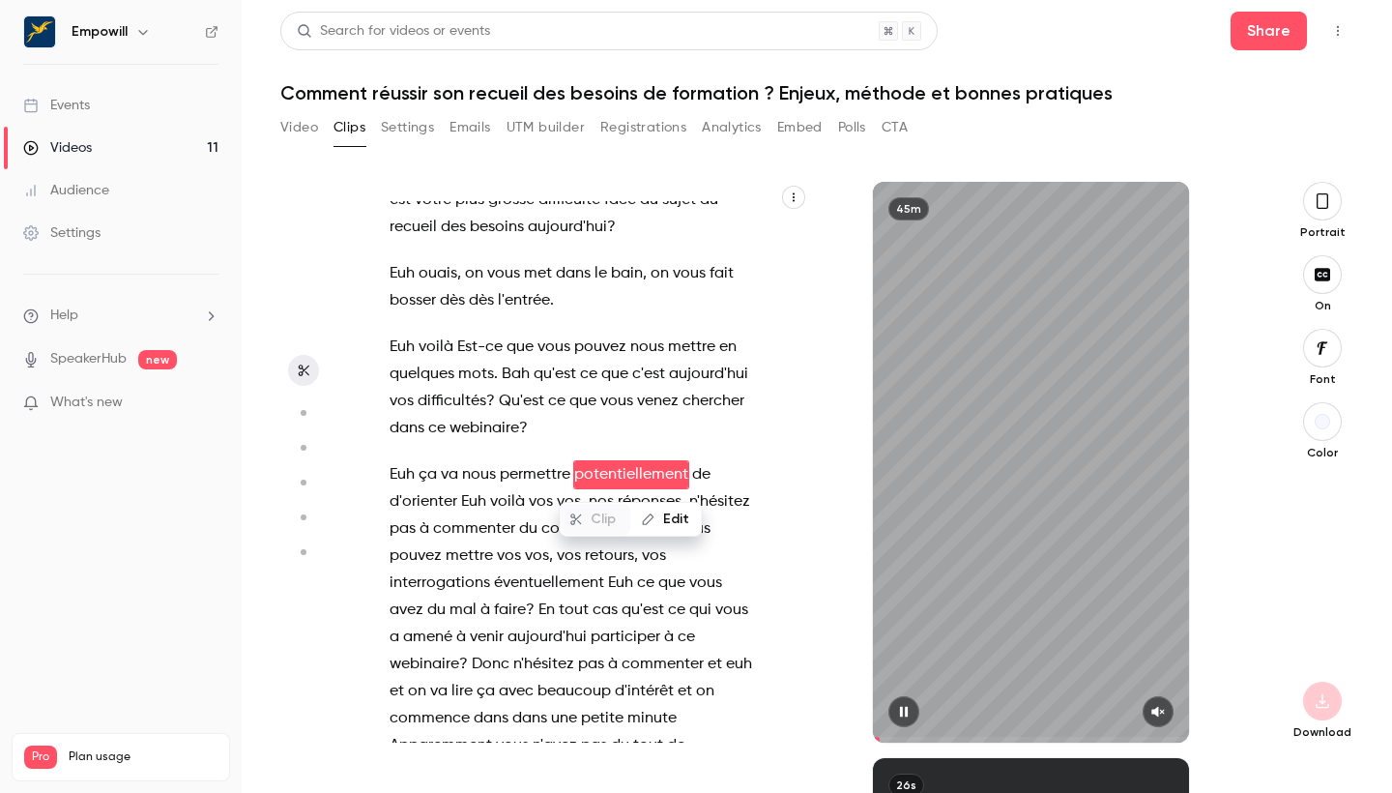
scroll to position [620, 0]
click at [971, 542] on div "45m" at bounding box center [1030, 462] width 315 height 561
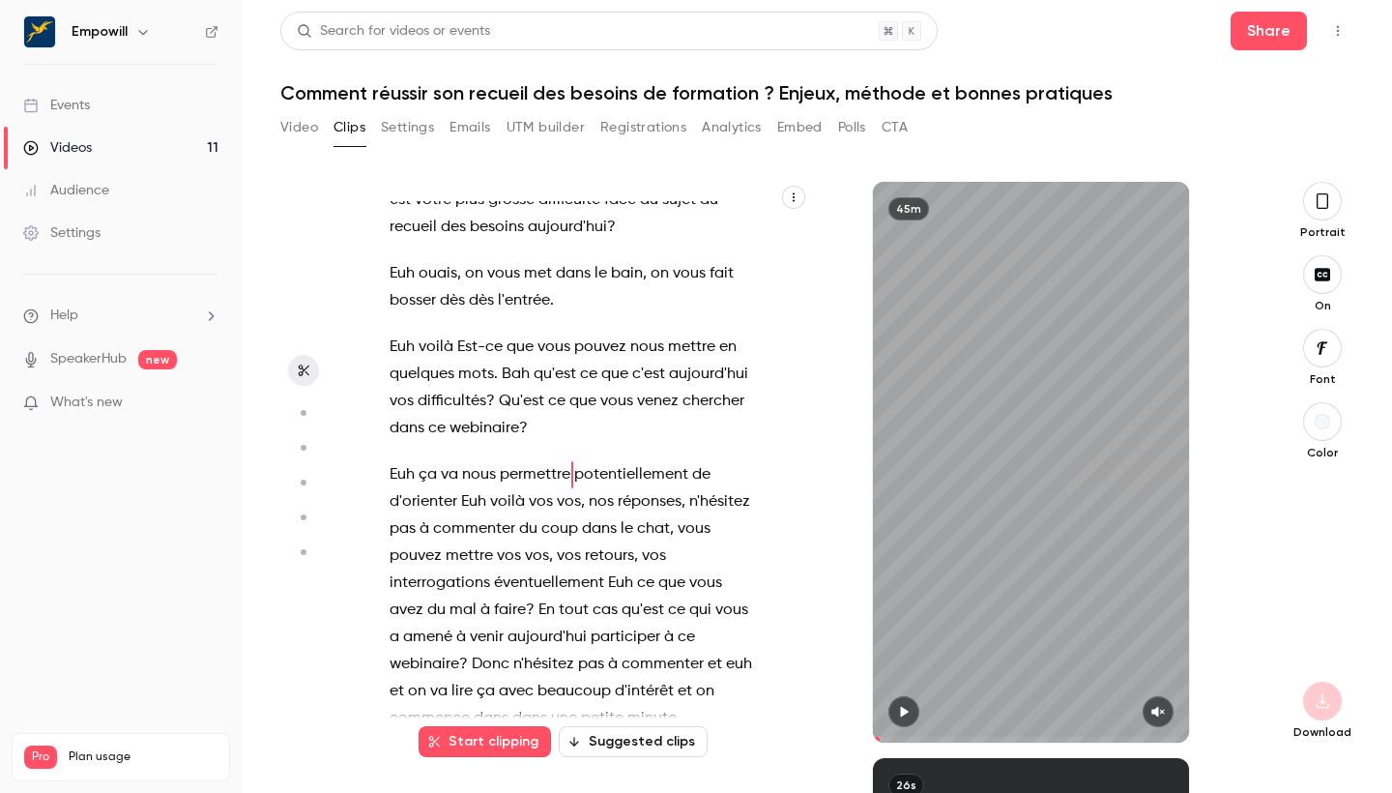
click at [1006, 479] on div "45m" at bounding box center [1030, 462] width 315 height 561
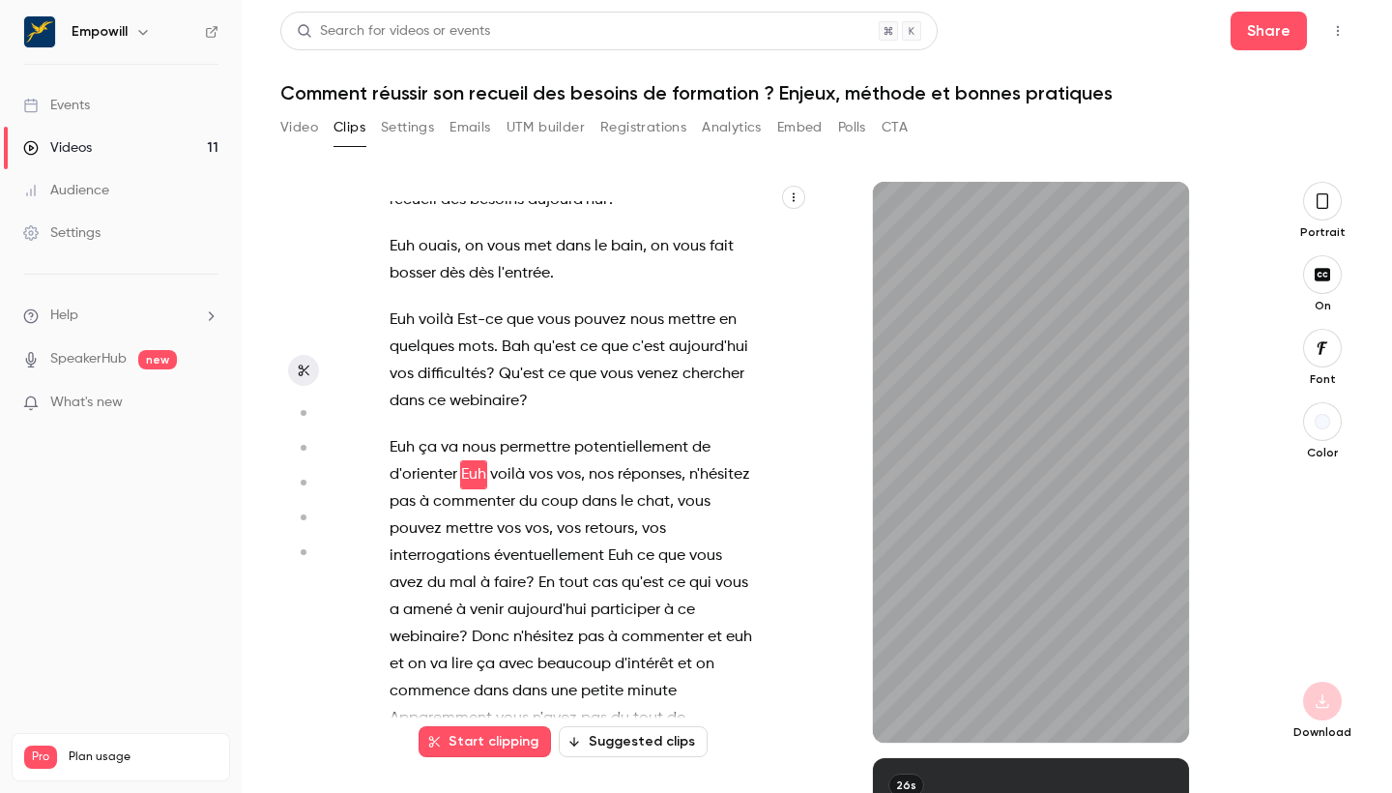
type input "****"
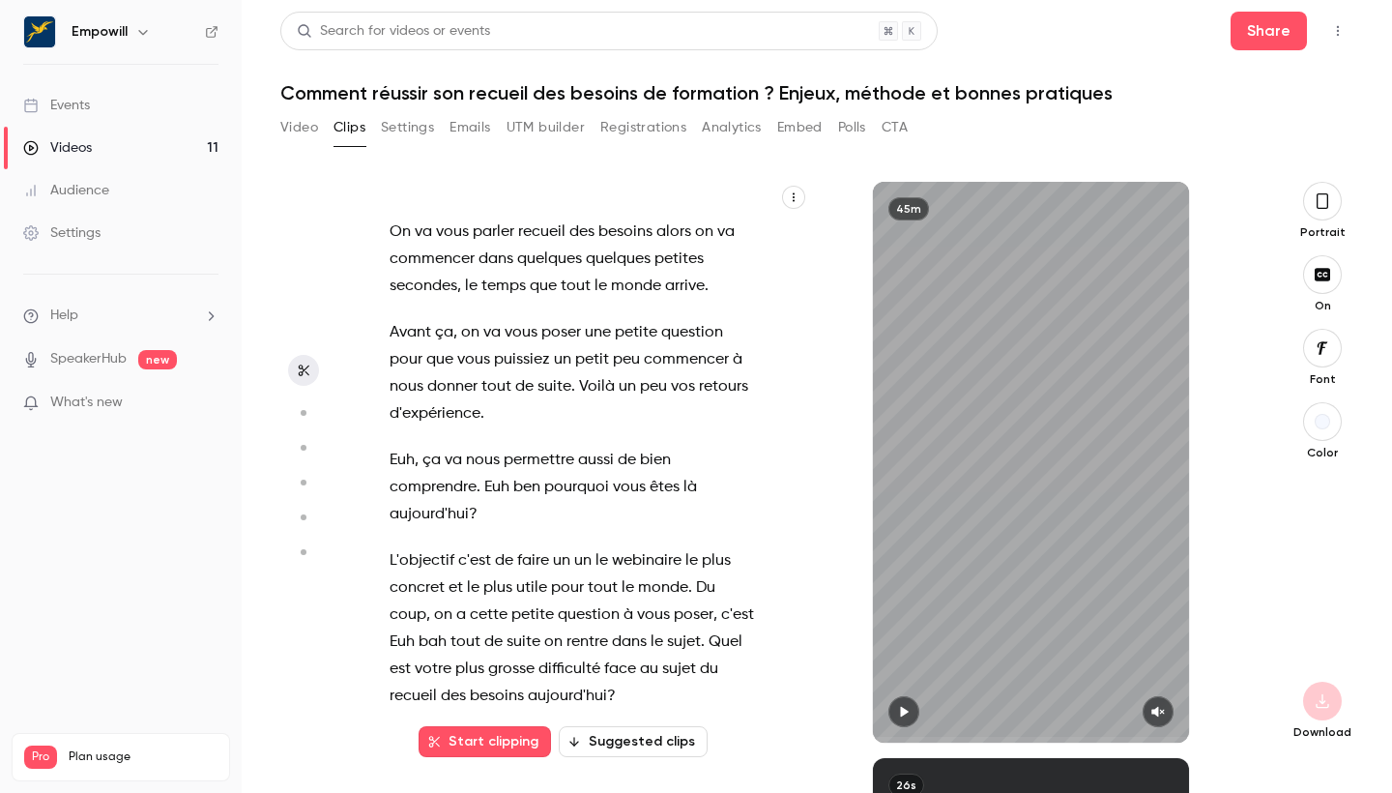
scroll to position [154, 0]
click at [496, 749] on button "Start clipping" at bounding box center [485, 741] width 132 height 31
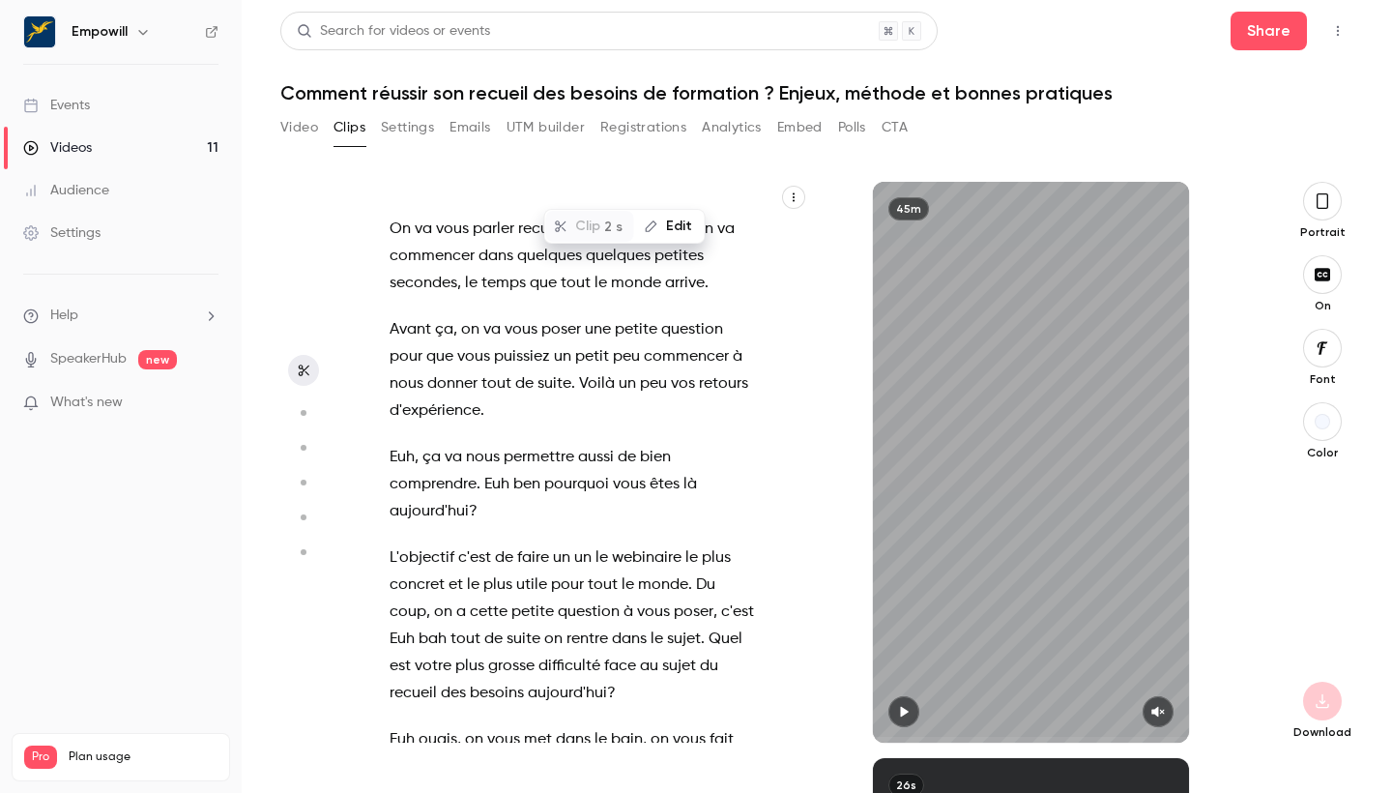
click at [712, 638] on span "Quel" at bounding box center [726, 638] width 34 height 27
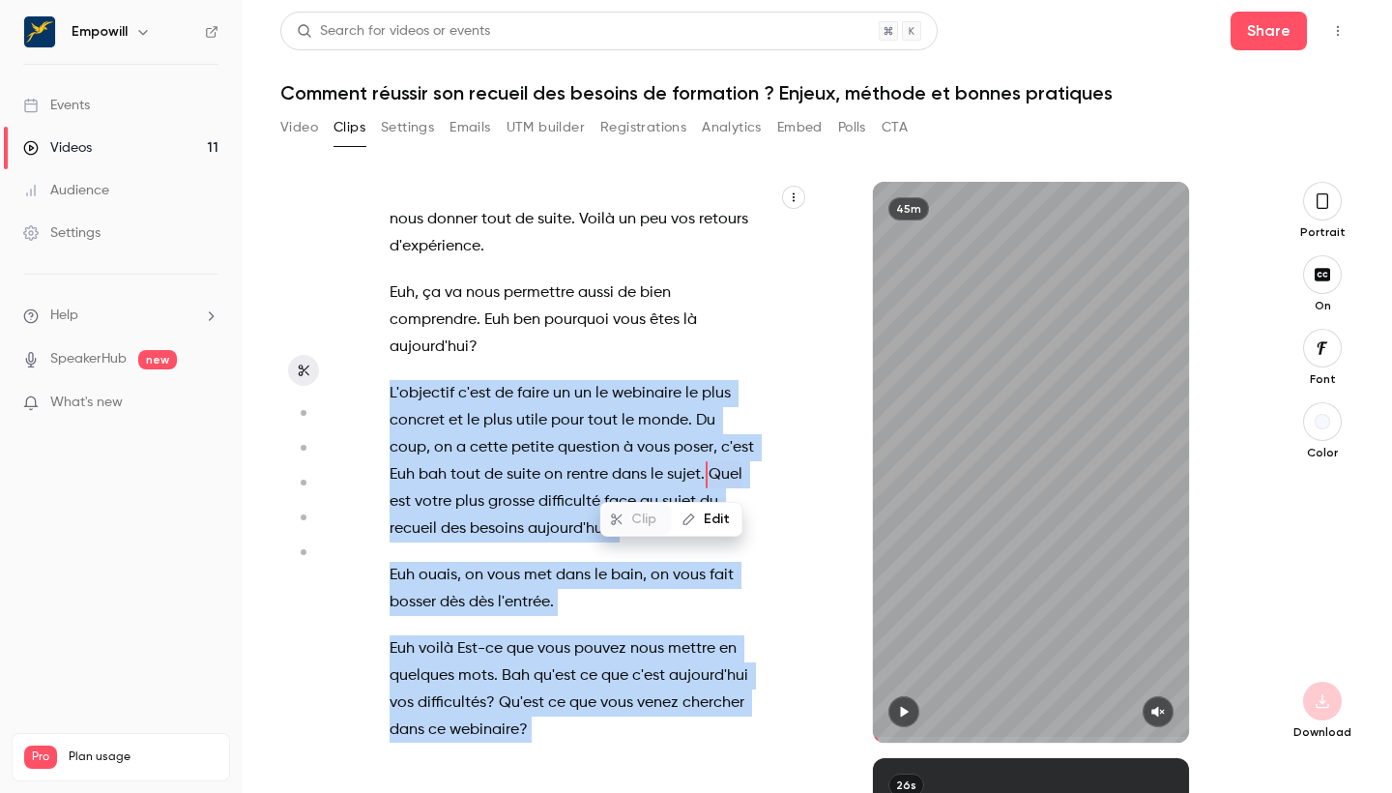
drag, startPoint x: 708, startPoint y: 470, endPoint x: 724, endPoint y: 520, distance: 52.9
click at [724, 520] on div "et c'est parti ! On est en ligne . Bonjour à tous . Bonjour à tous . Bienvenue …" at bounding box center [587, 462] width 444 height 561
click at [745, 488] on p "L'objectif c'est de faire un un le webinaire le plus concret et le plus utile p…" at bounding box center [573, 461] width 366 height 162
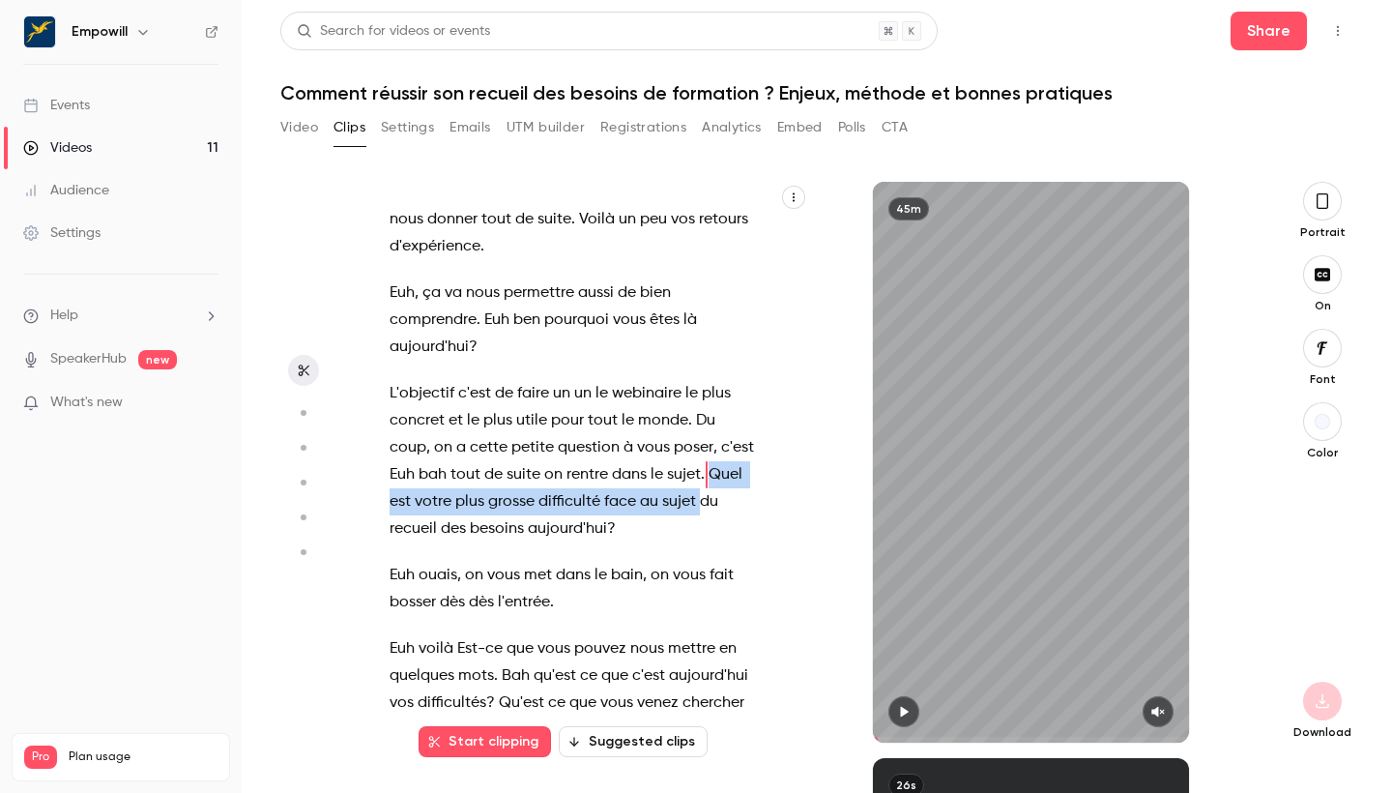
drag, startPoint x: 699, startPoint y: 513, endPoint x: 713, endPoint y: 481, distance: 35.0
click at [713, 481] on p "L'objectif c'est de faire un un le webinaire le plus concret et le plus utile p…" at bounding box center [573, 461] width 366 height 162
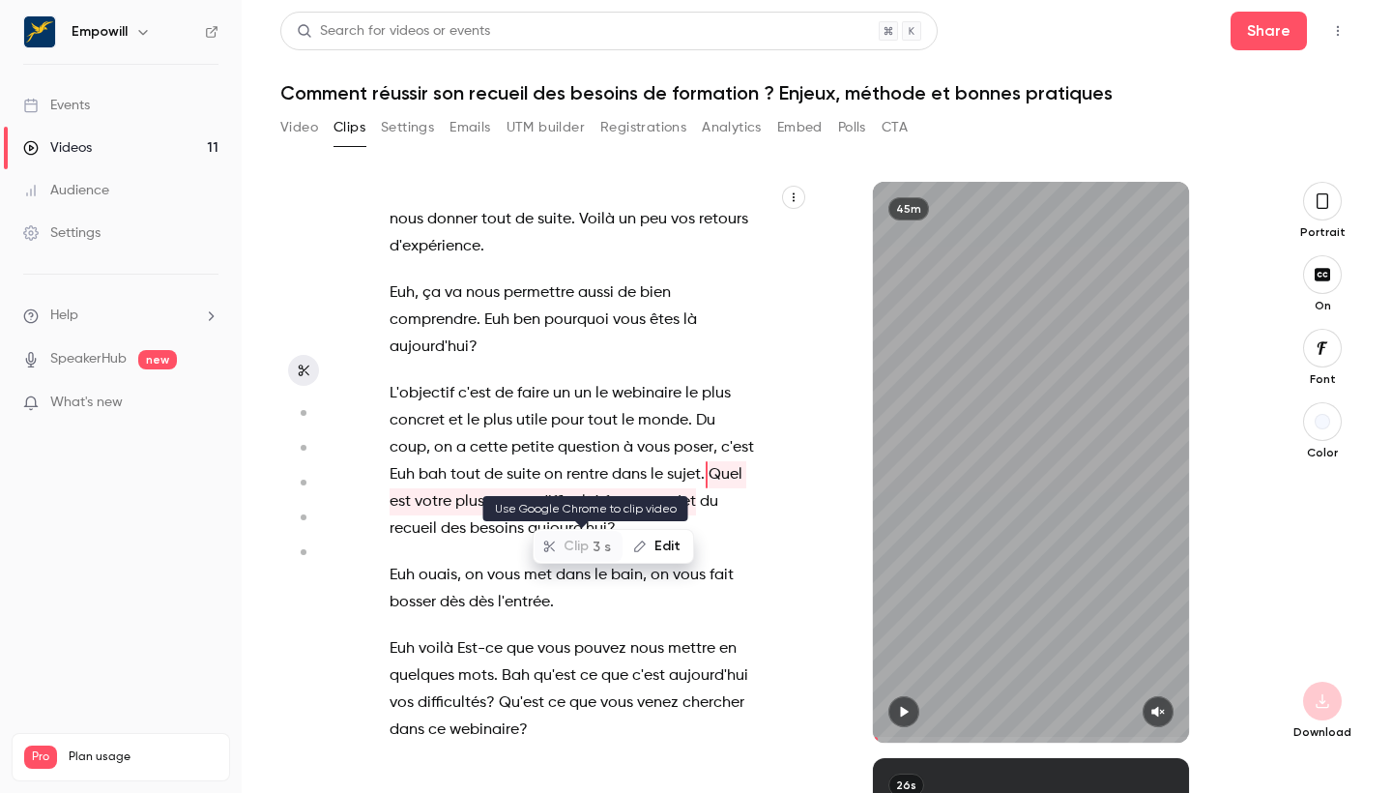
click at [551, 550] on div "Clip 3 s" at bounding box center [579, 546] width 88 height 31
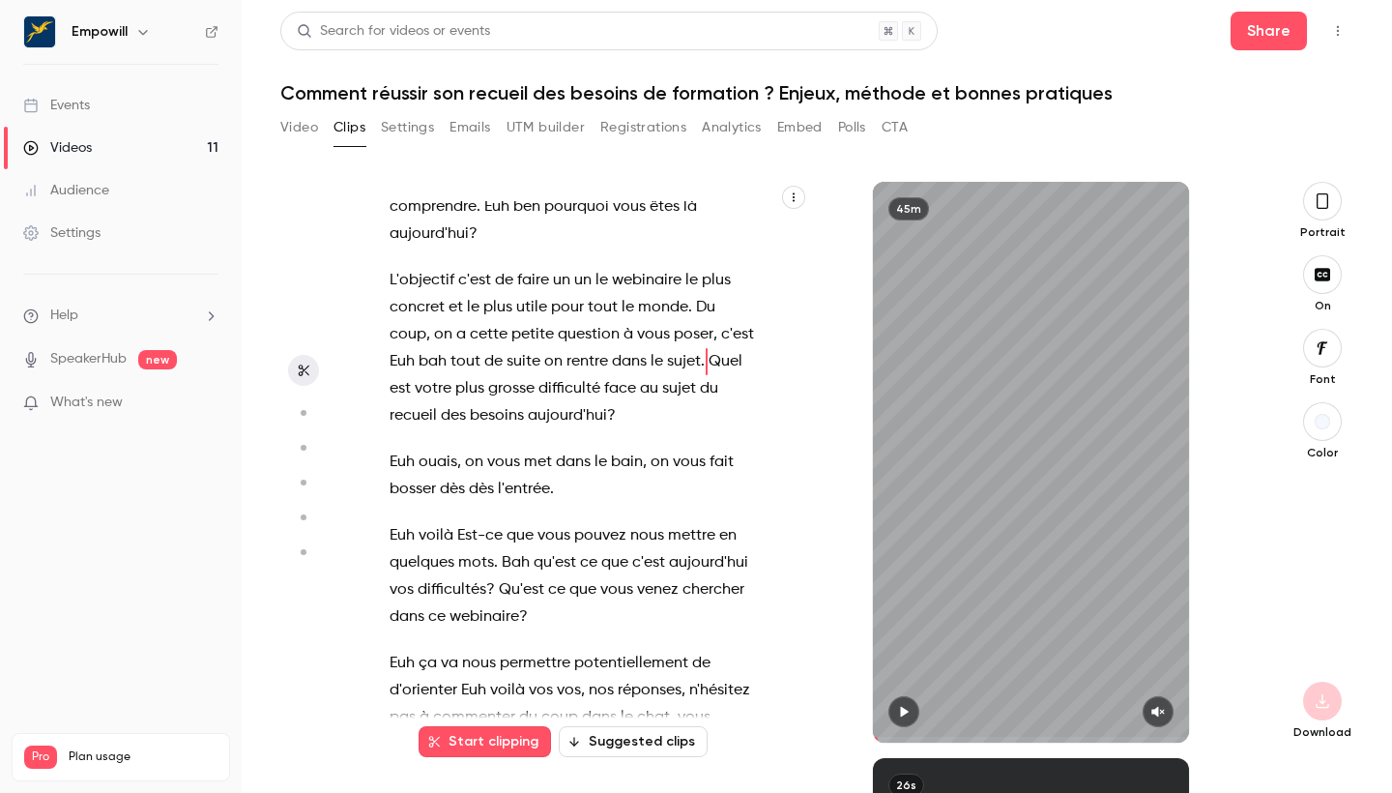
type input "****"
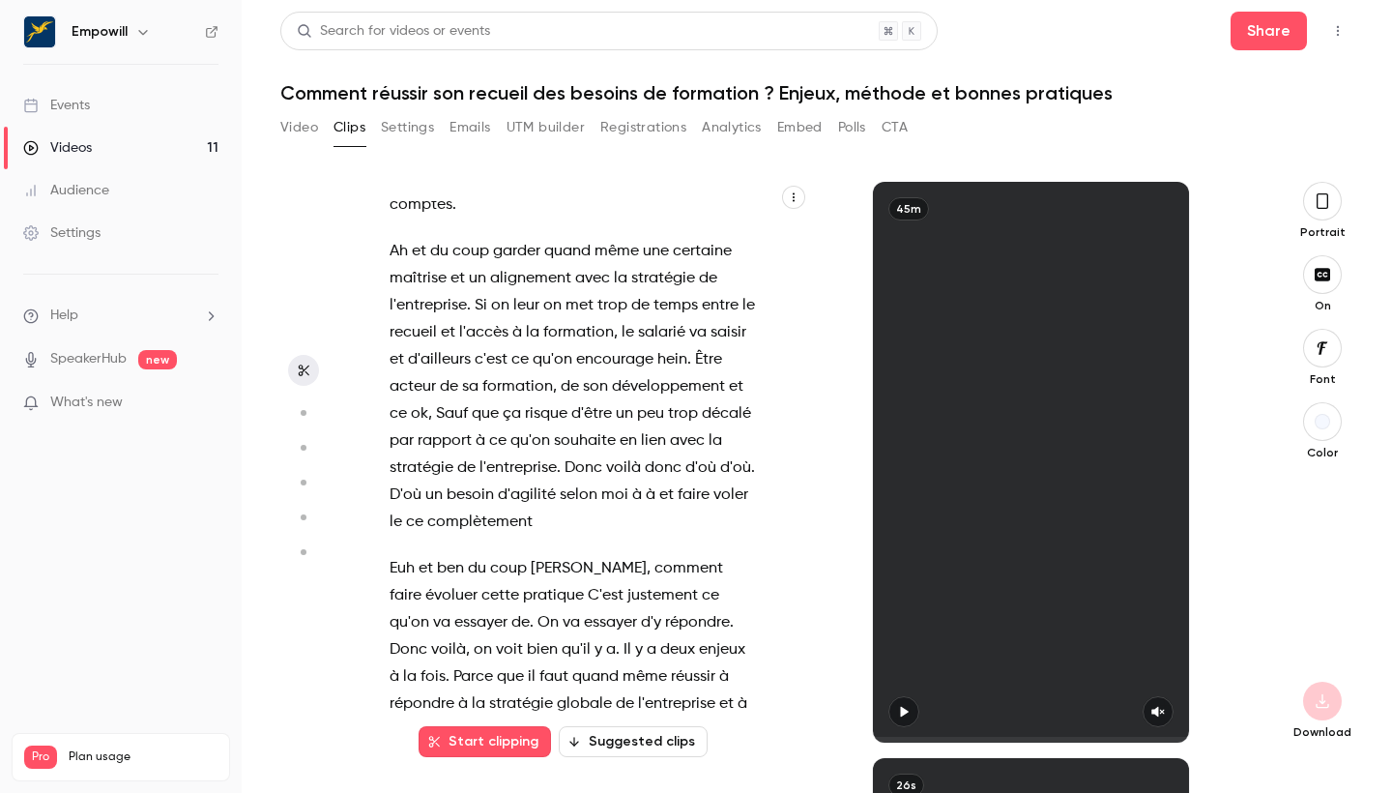
scroll to position [6228, 0]
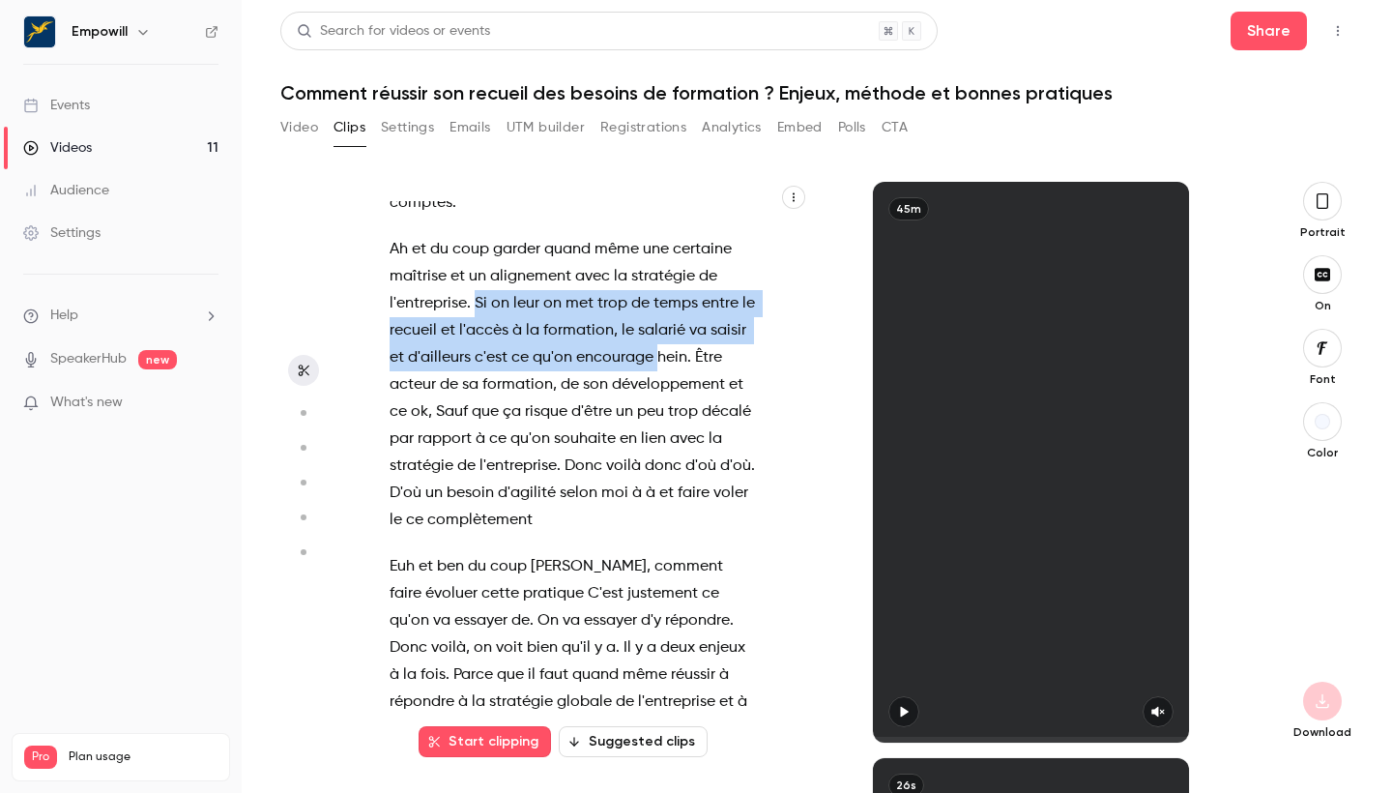
drag, startPoint x: 474, startPoint y: 276, endPoint x: 654, endPoint y: 325, distance: 187.4
click at [654, 325] on p "Ah et du coup garder quand même une certaine maîtrise et un alignement avec la …" at bounding box center [573, 385] width 366 height 298
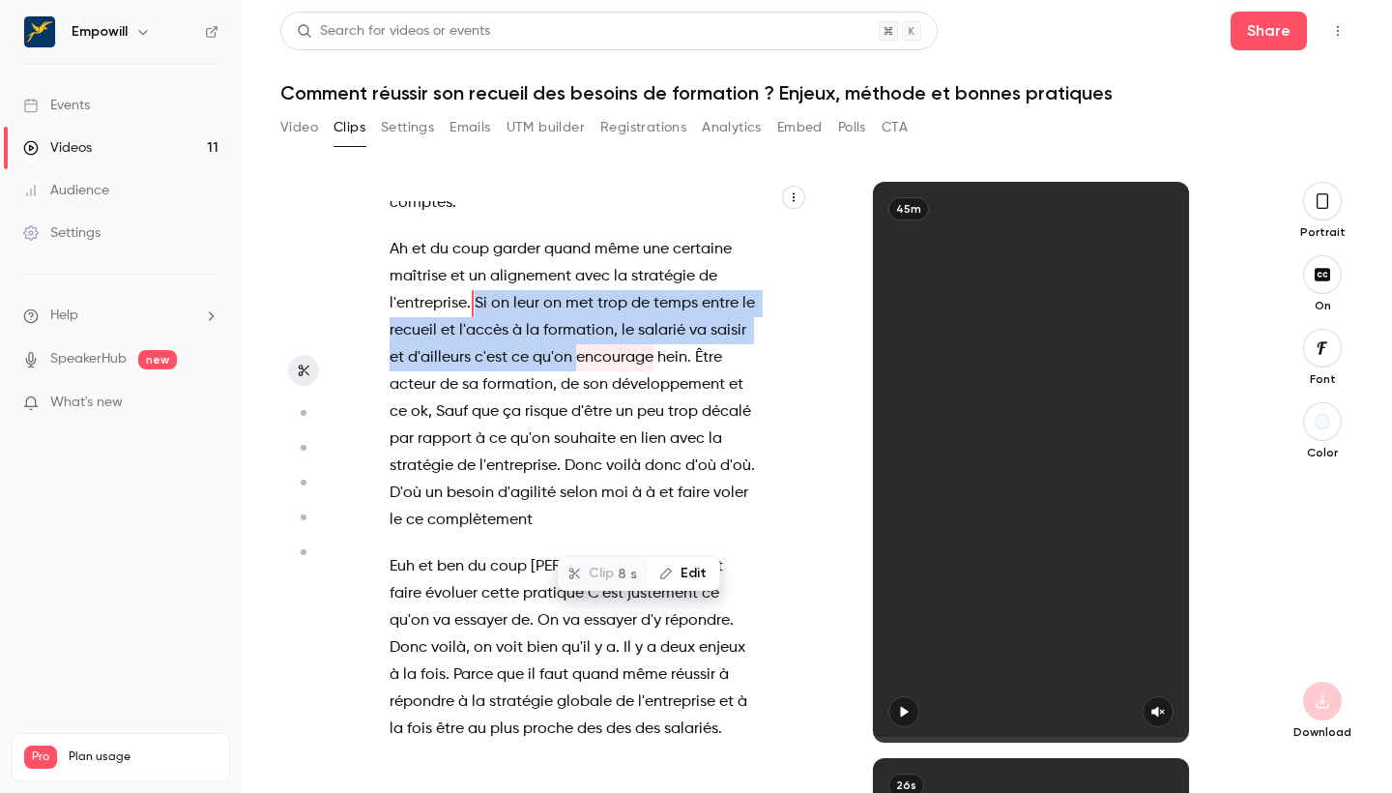
scroll to position [6029, 0]
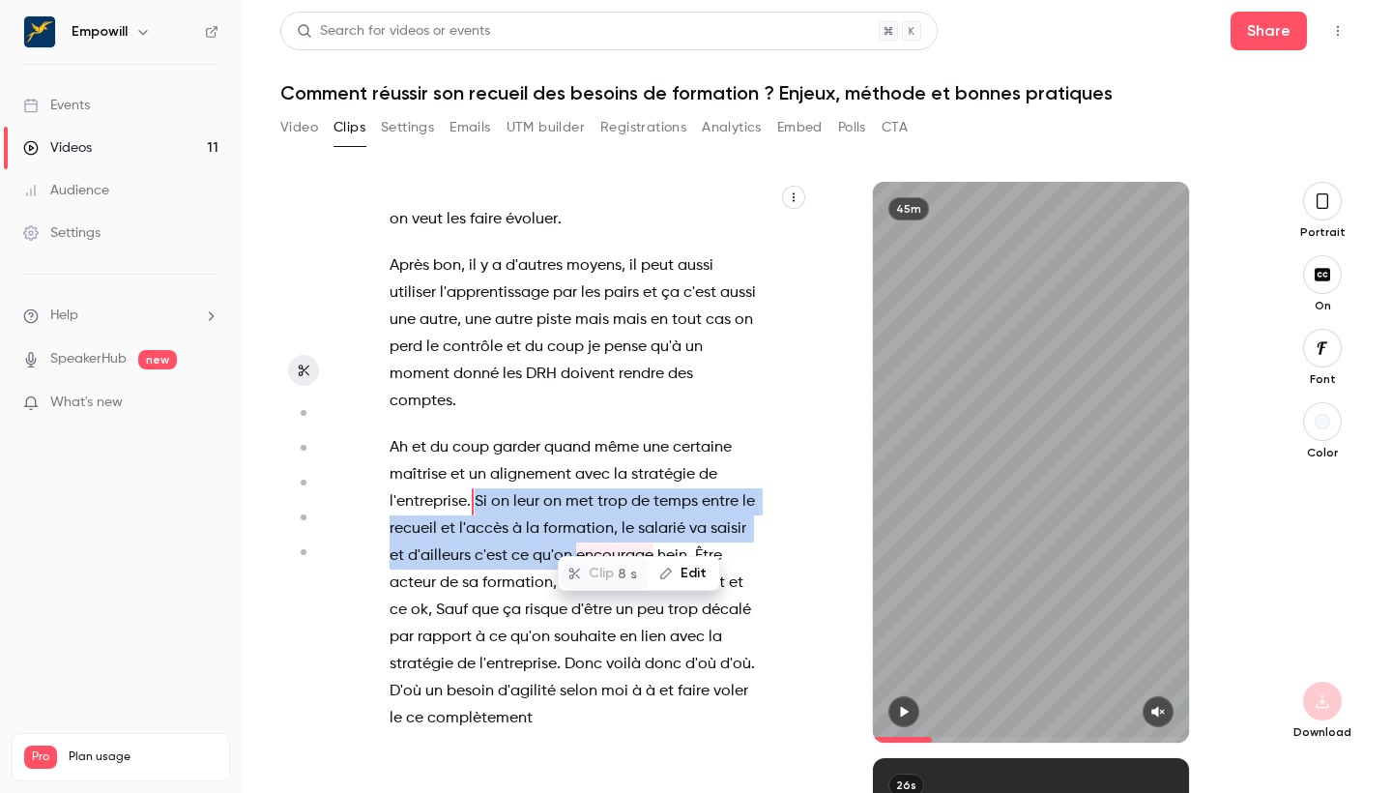
click at [597, 572] on div "Clip 8 s" at bounding box center [604, 573] width 89 height 31
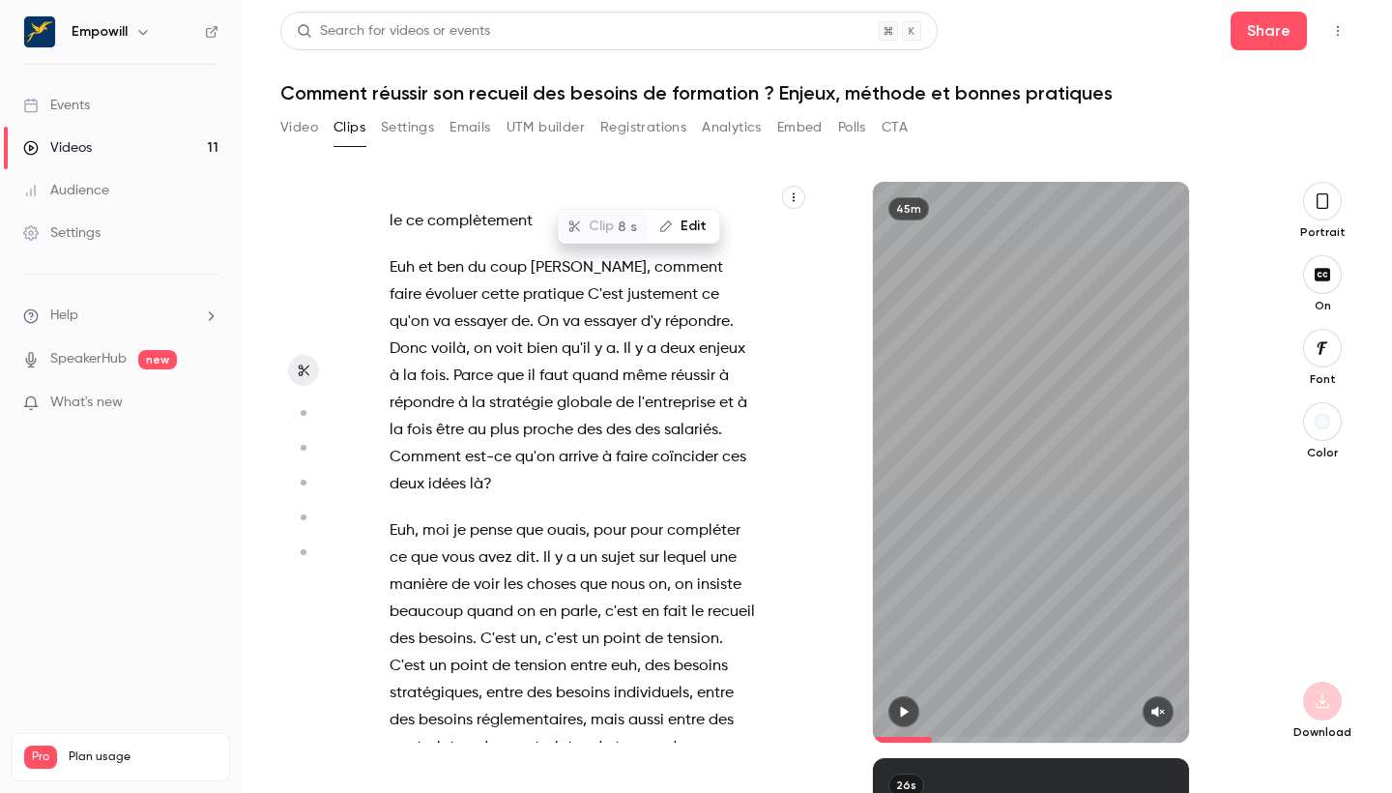
scroll to position [6530, 0]
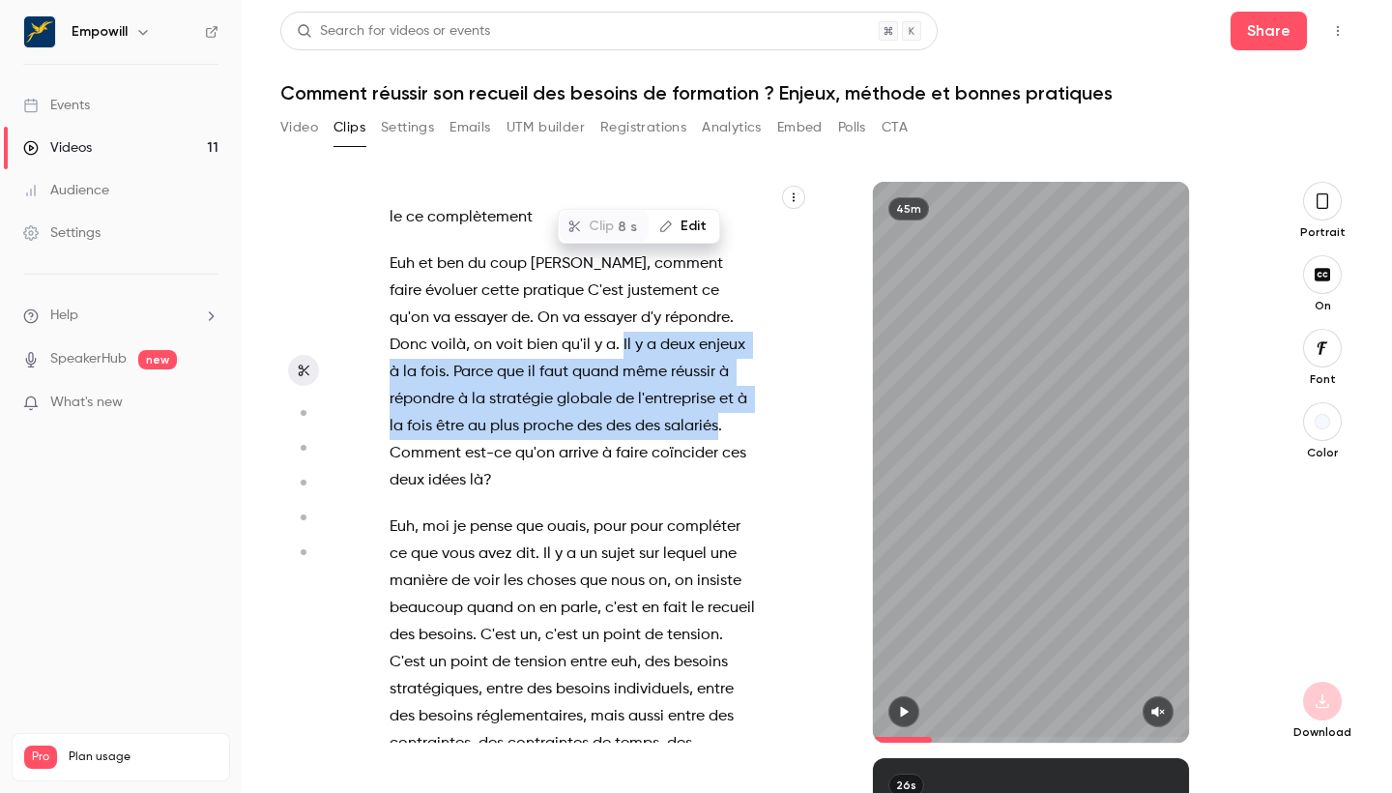
drag, startPoint x: 619, startPoint y: 393, endPoint x: 487, endPoint y: 314, distance: 153.5
click at [487, 314] on p "Euh et ben du coup Amélie , comment faire évoluer cette pratique C'est justemen…" at bounding box center [573, 372] width 366 height 244
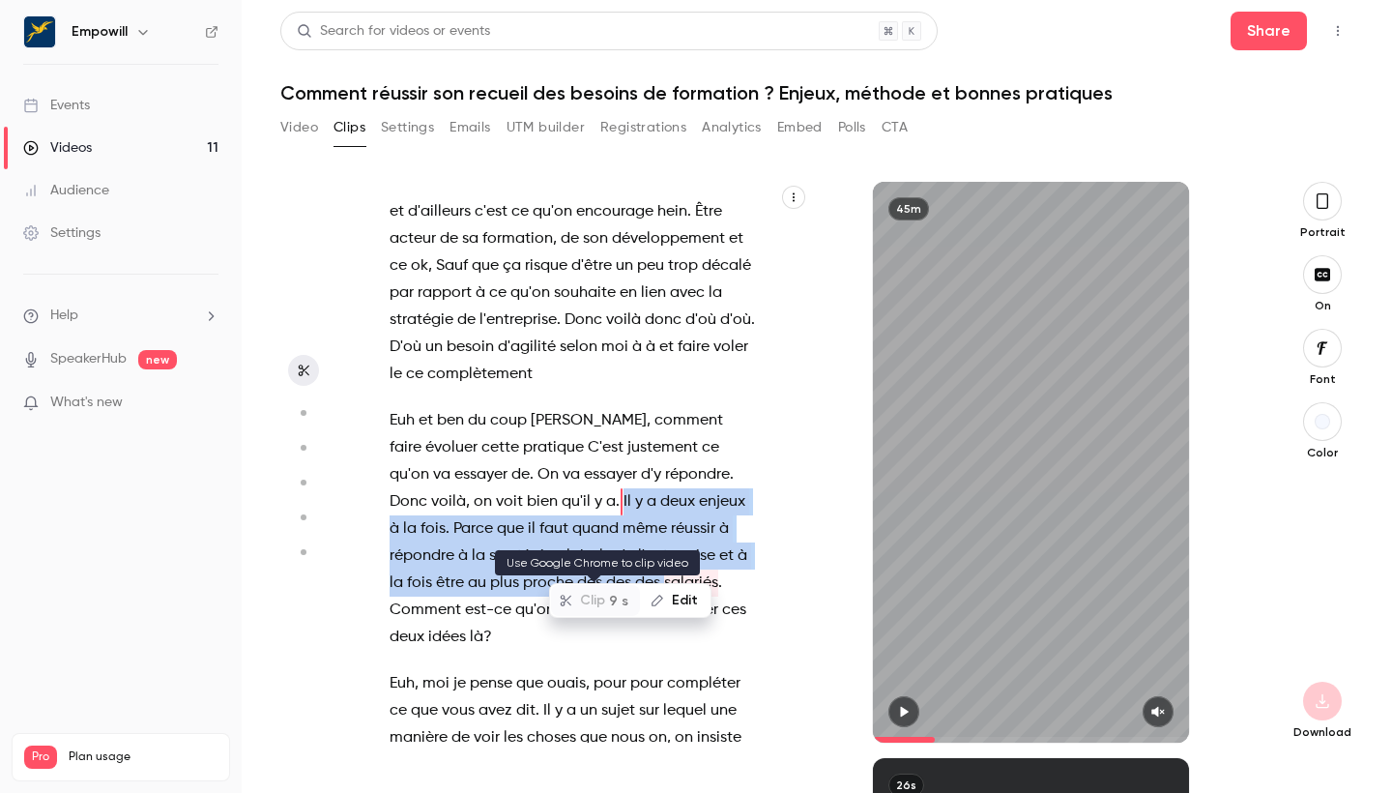
click at [605, 593] on div "Clip 9 s" at bounding box center [595, 600] width 89 height 31
type input "*****"
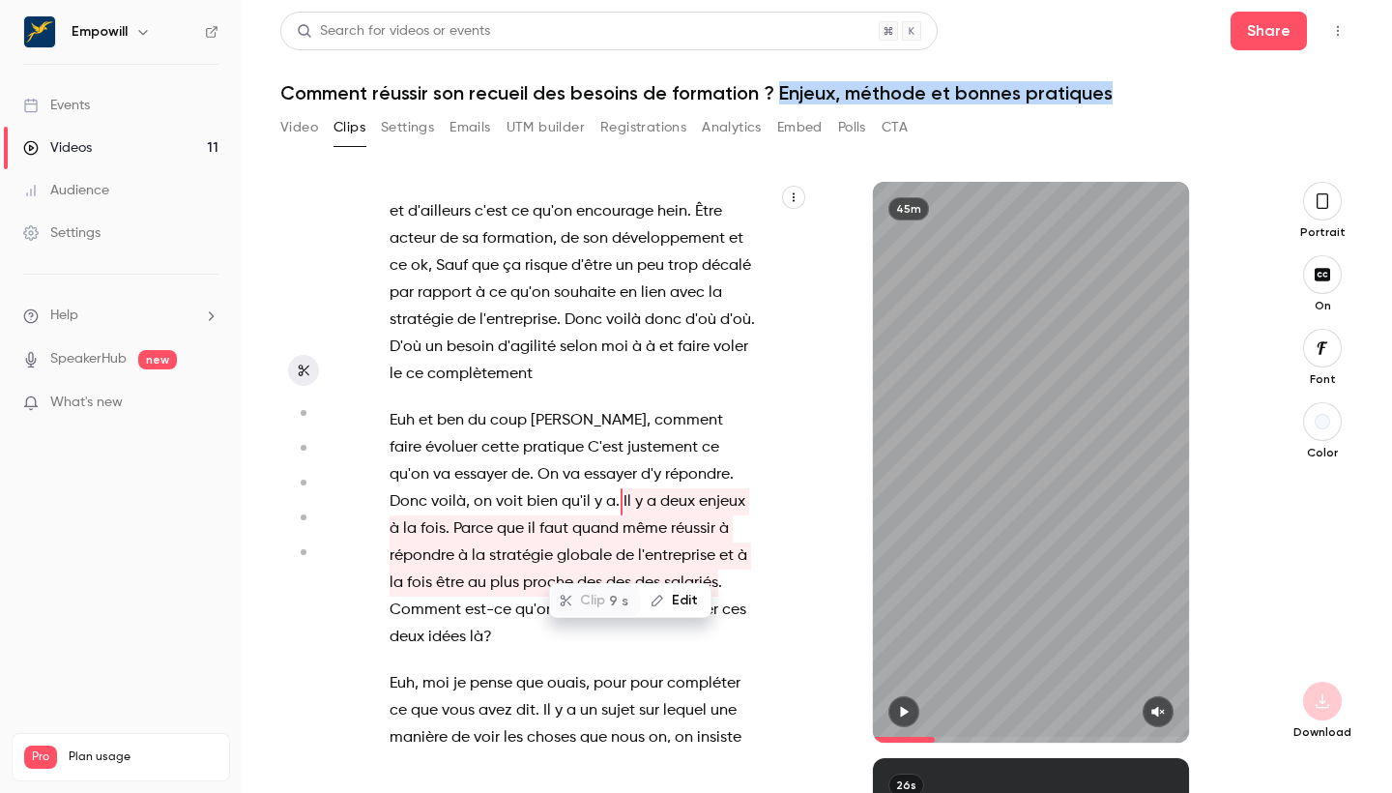
drag, startPoint x: 782, startPoint y: 91, endPoint x: 1115, endPoint y: 102, distance: 332.8
click at [1115, 102] on h1 "Comment réussir son recueil des besoins de formation ? Enjeux, méthode et bonne…" at bounding box center [816, 92] width 1073 height 23
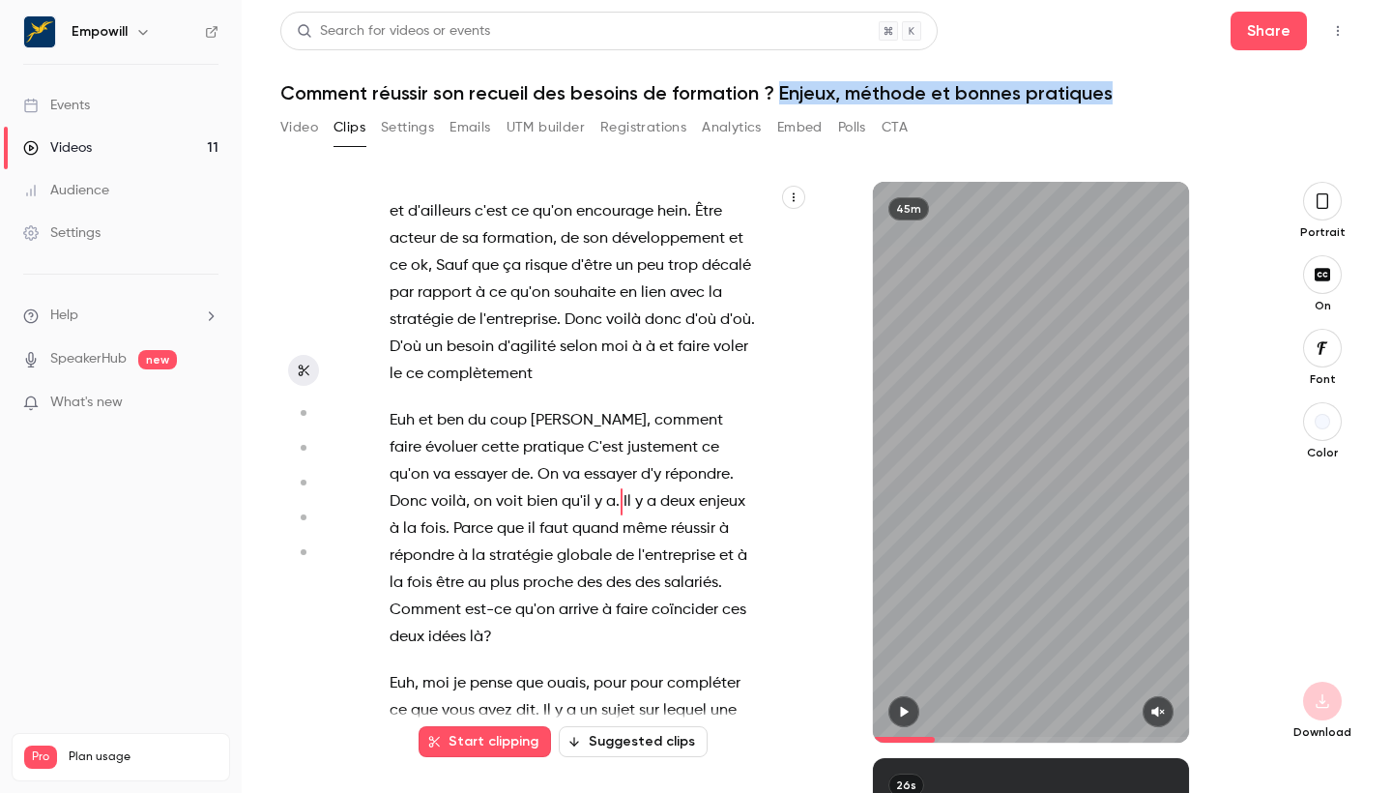
copy h1 "Enjeux, méthode et bonnes pratiques"
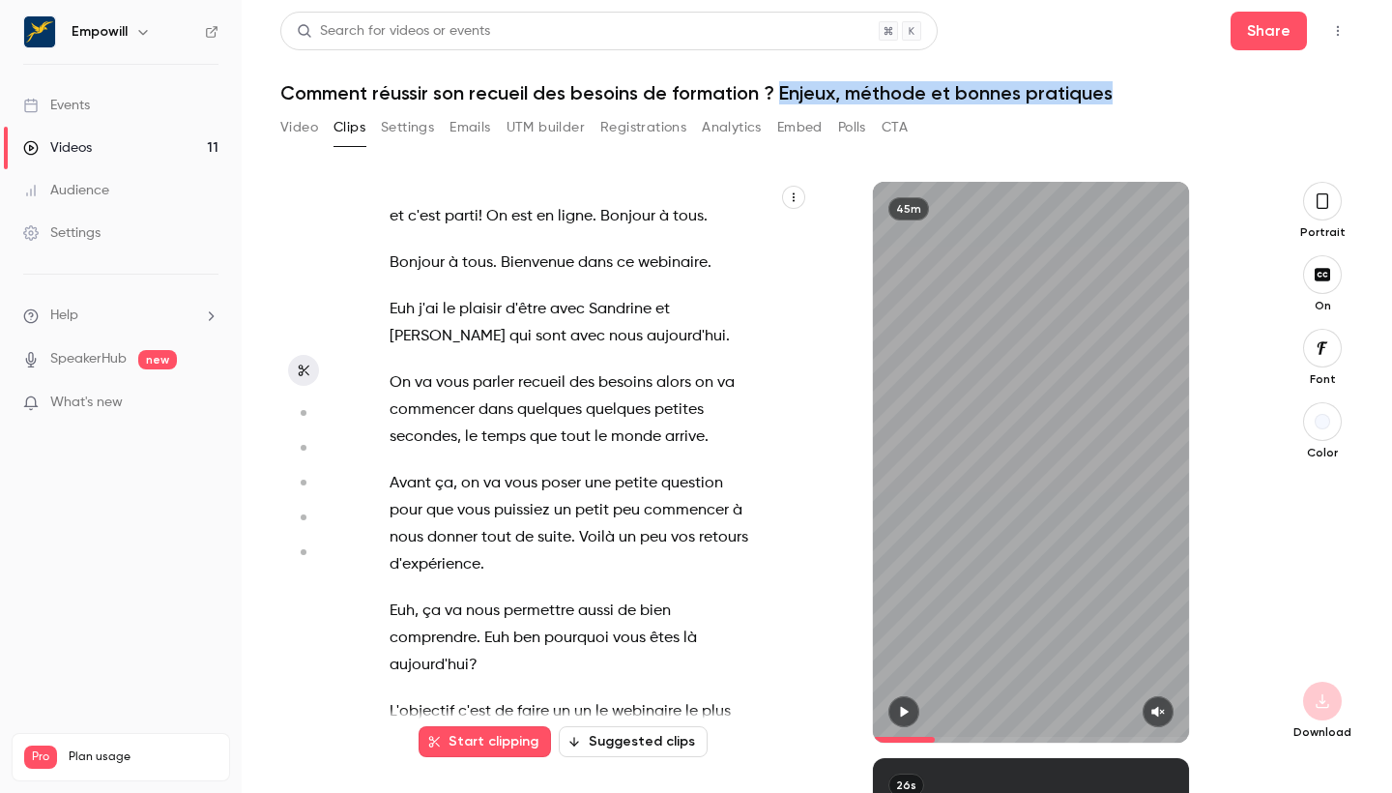
scroll to position [0, 0]
click at [308, 125] on button "Video" at bounding box center [299, 127] width 38 height 31
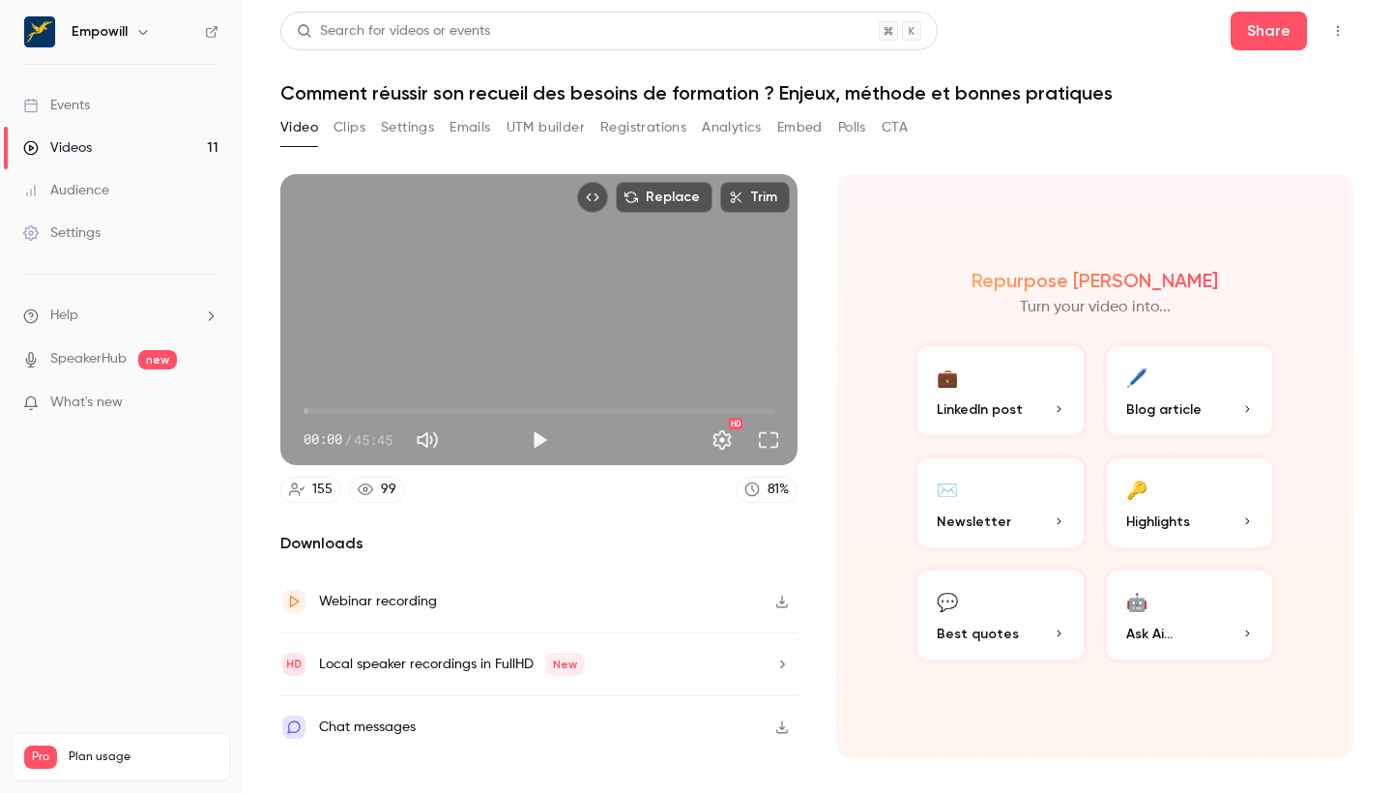
click at [343, 409] on span "00:00" at bounding box center [539, 410] width 471 height 31
click at [412, 405] on span "03:51" at bounding box center [539, 410] width 471 height 31
click at [496, 411] on span "10:31" at bounding box center [539, 410] width 471 height 31
click at [544, 411] on span "23:23" at bounding box center [539, 410] width 471 height 31
click at [601, 408] on span "23:23" at bounding box center [539, 410] width 471 height 31
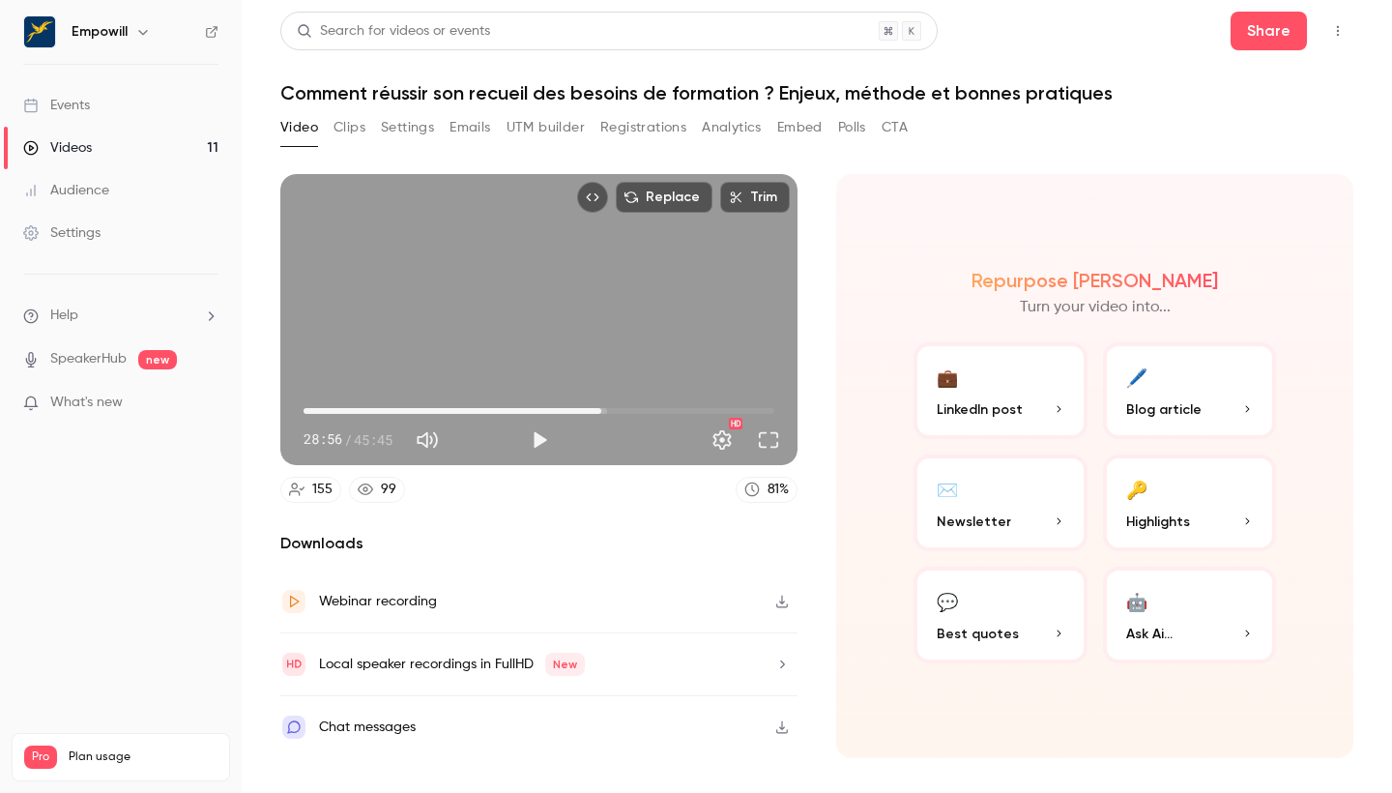
click at [1112, 4] on main "Search for videos or events Share Comment réussir son recueil des besoins de fo…" at bounding box center [817, 396] width 1150 height 793
type input "******"
